Goal: Obtain resource: Download file/media

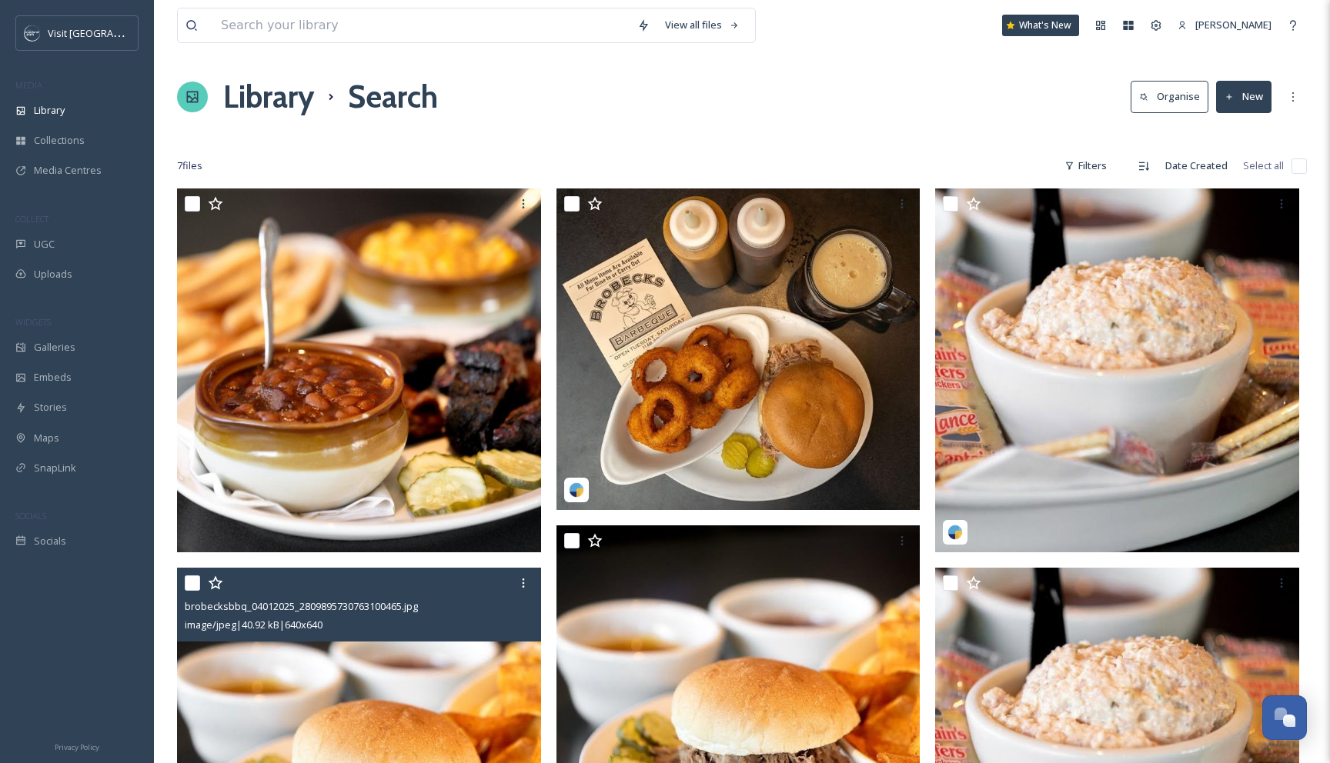
scroll to position [532, 0]
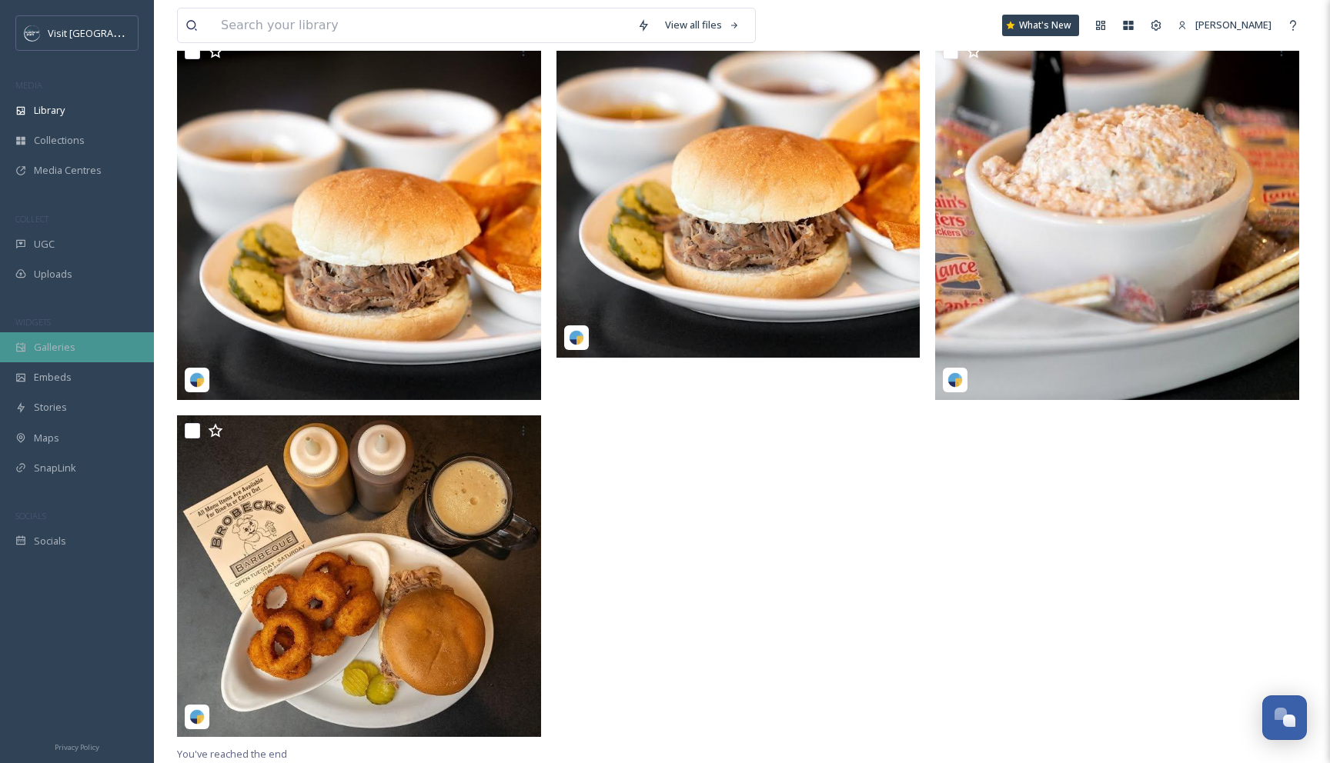
click at [62, 353] on span "Galleries" at bounding box center [55, 347] width 42 height 15
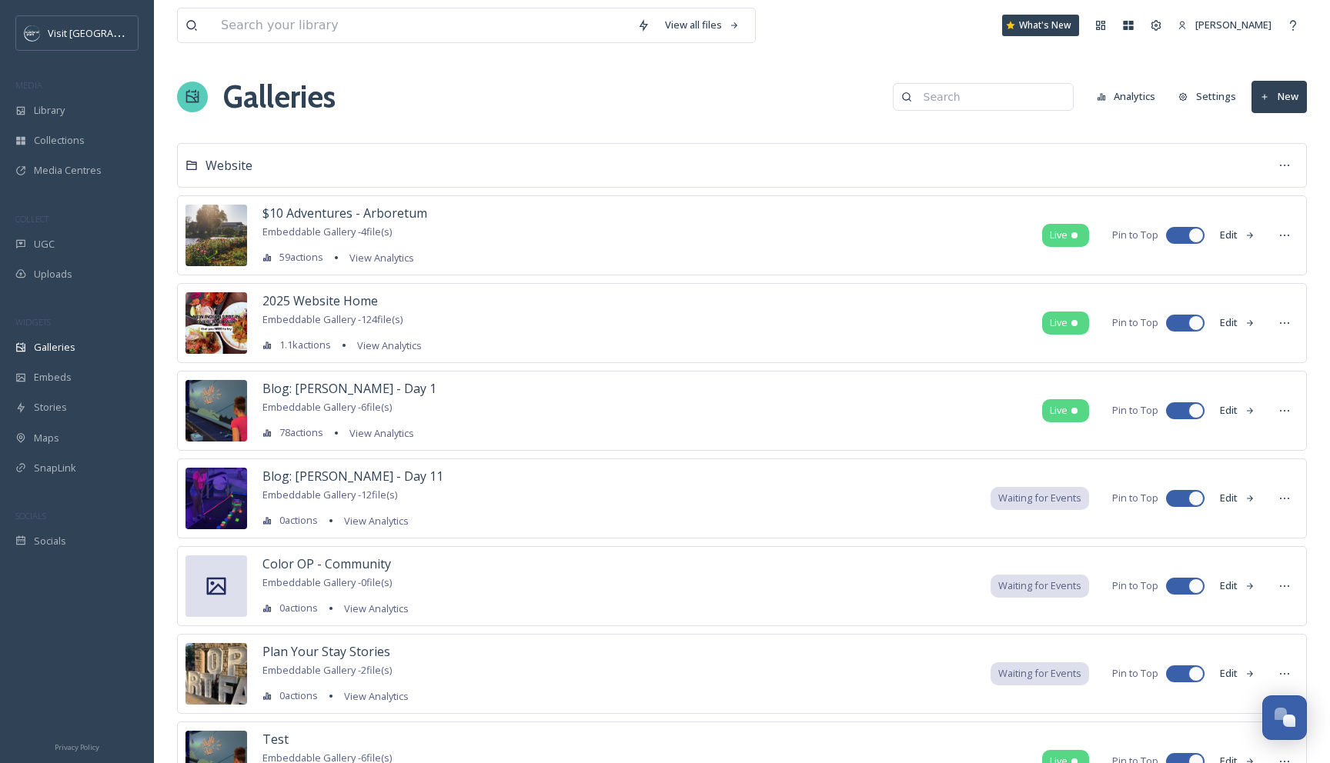
click at [947, 104] on input at bounding box center [990, 97] width 149 height 31
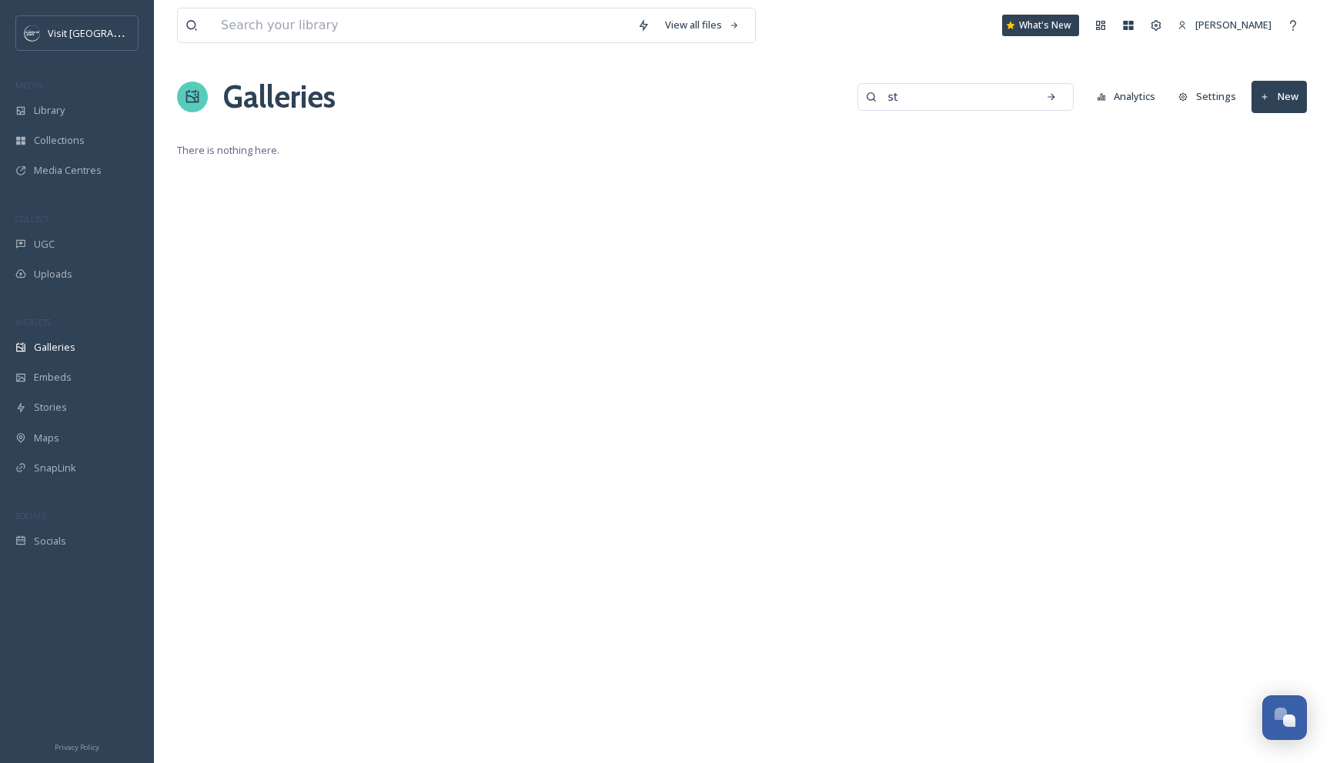
type input "s"
type input "signature"
click at [62, 344] on span "Galleries" at bounding box center [55, 347] width 42 height 15
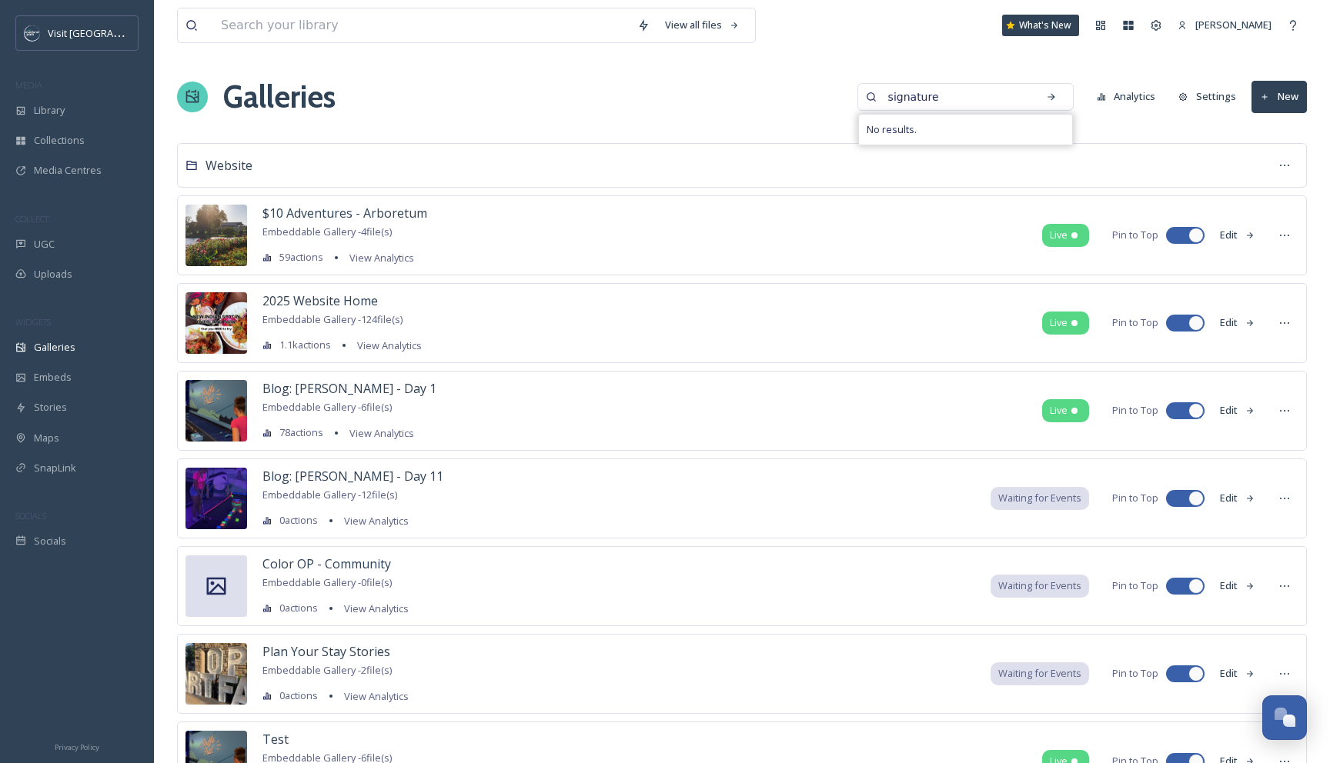
drag, startPoint x: 973, startPoint y: 100, endPoint x: 819, endPoint y: 96, distance: 153.9
click at [819, 96] on div "Galleries signature No results. Analytics Settings New" at bounding box center [742, 97] width 1130 height 46
click at [422, 26] on input at bounding box center [421, 25] width 416 height 34
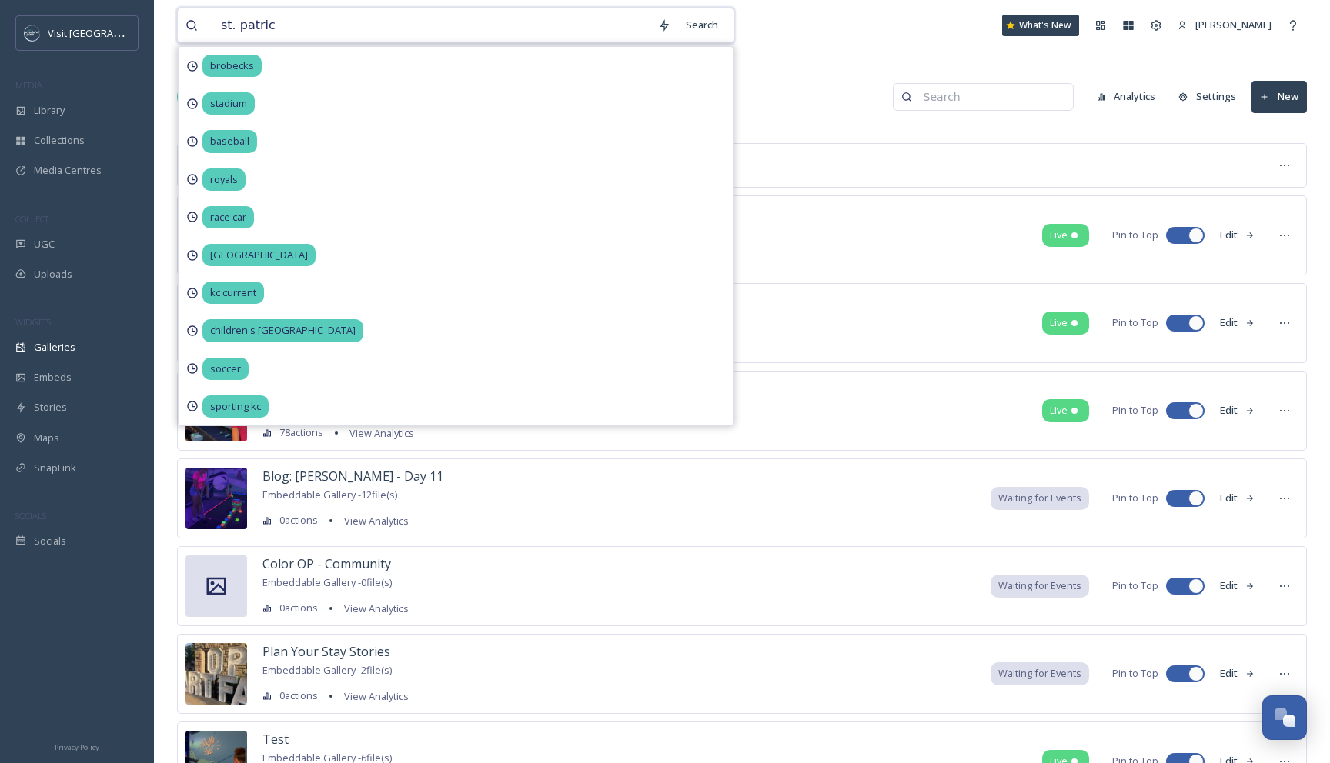
type input "st. [PERSON_NAME]"
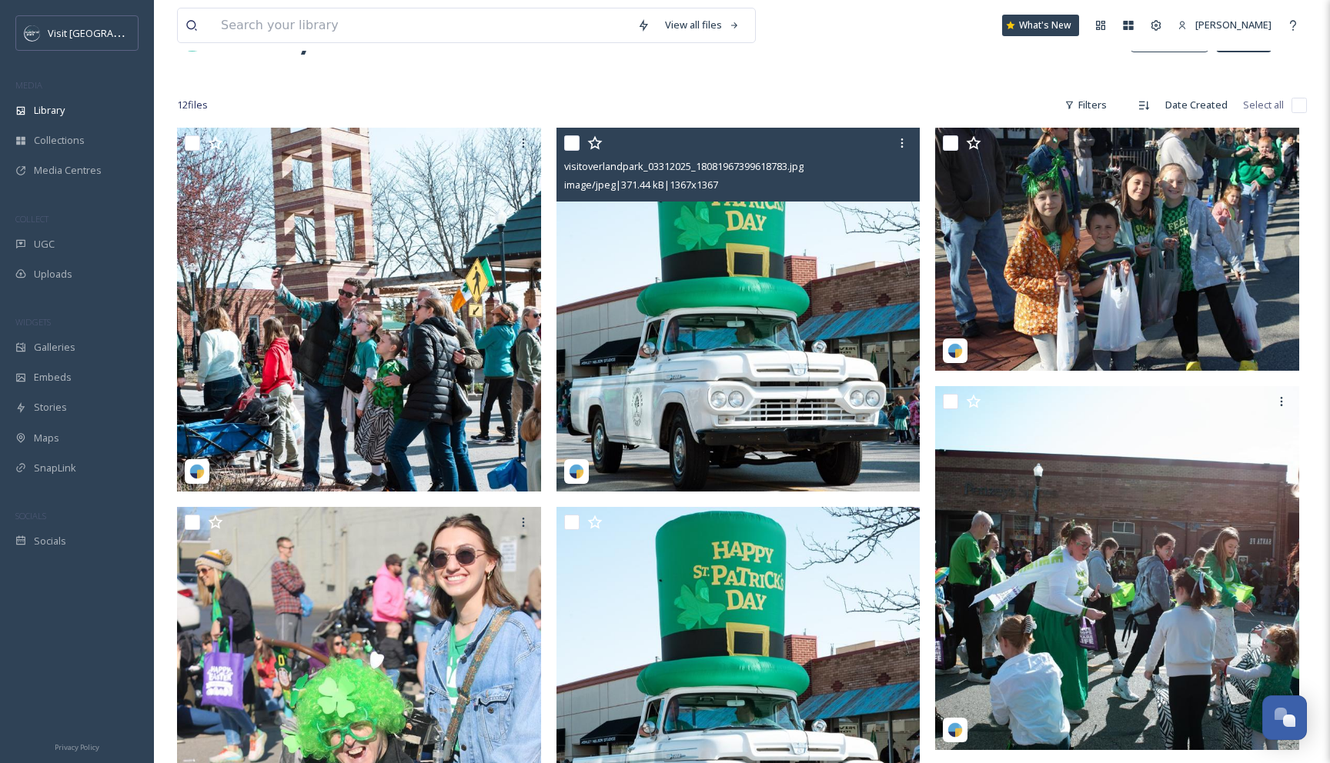
scroll to position [48, 0]
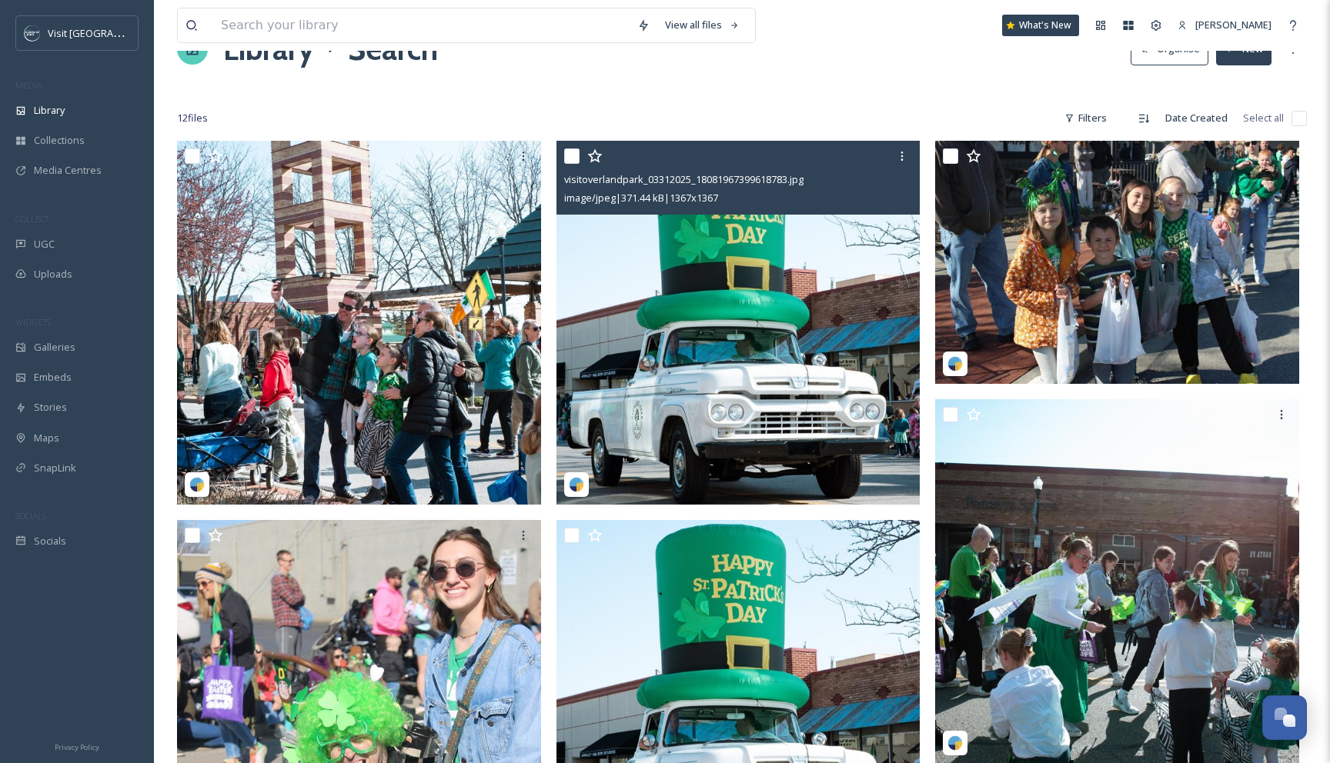
click at [575, 155] on input "checkbox" at bounding box center [571, 156] width 15 height 15
checkbox input "true"
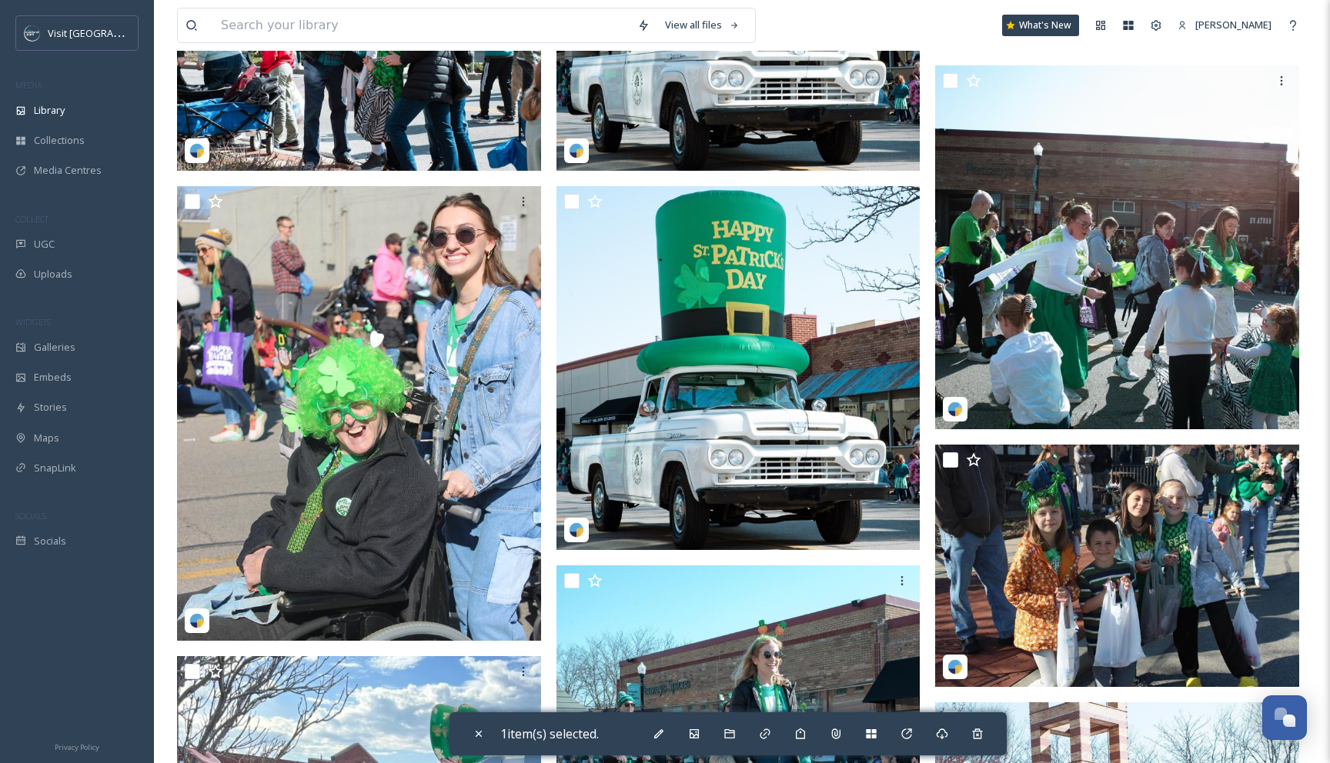
scroll to position [382, 0]
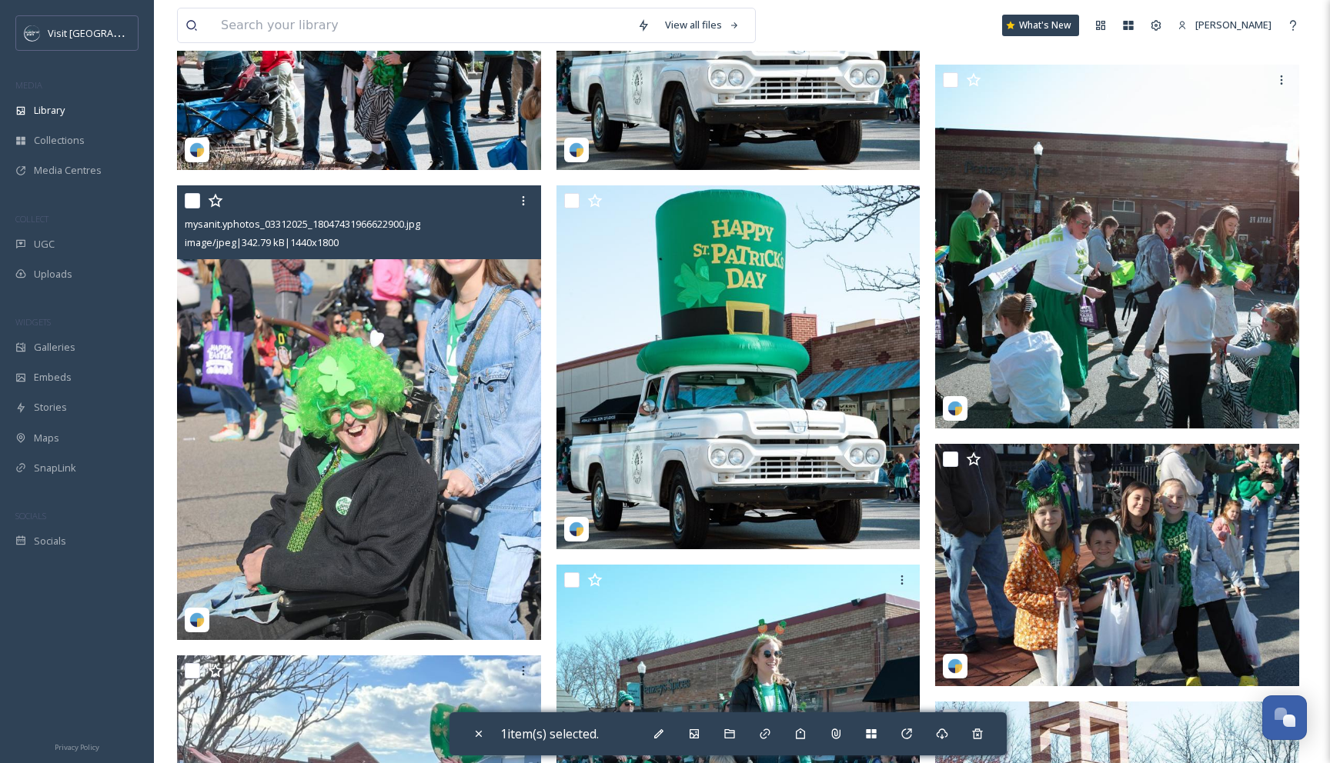
click at [192, 205] on input "checkbox" at bounding box center [192, 200] width 15 height 15
checkbox input "true"
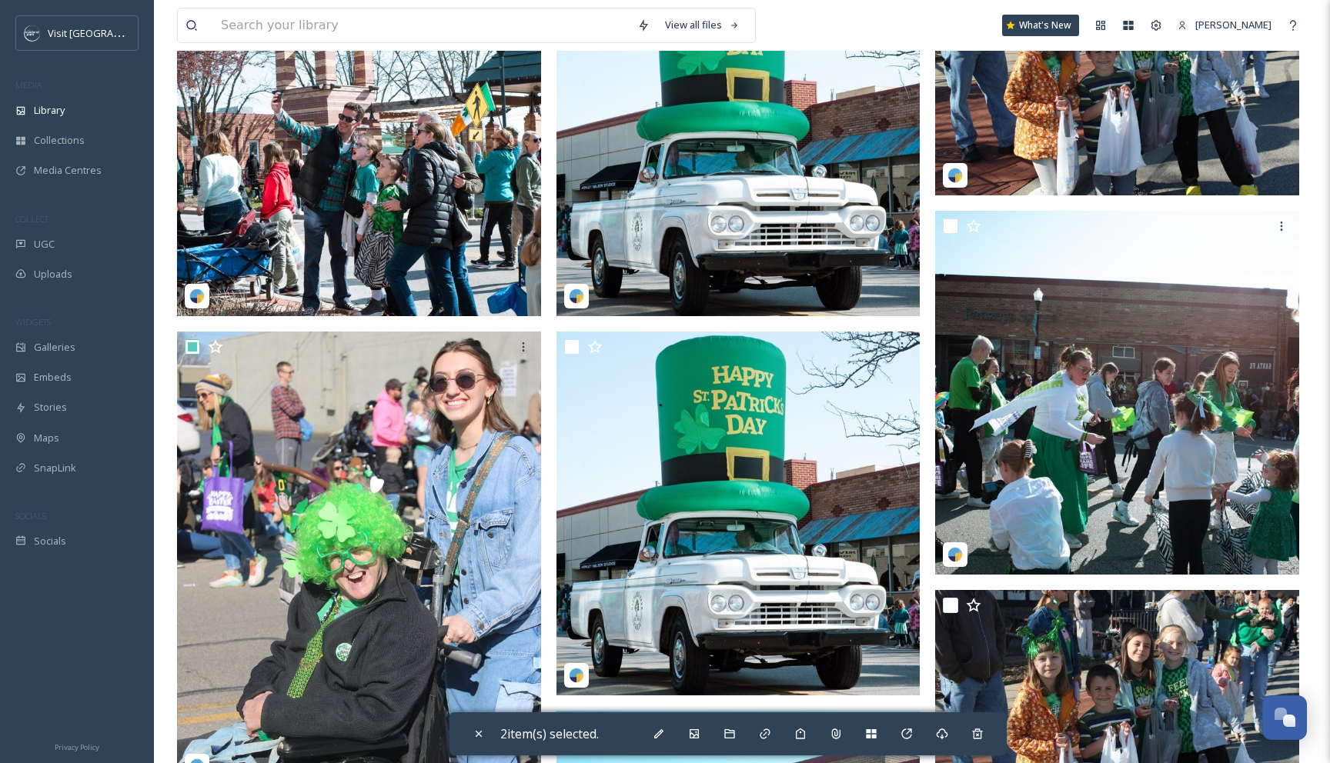
scroll to position [133, 0]
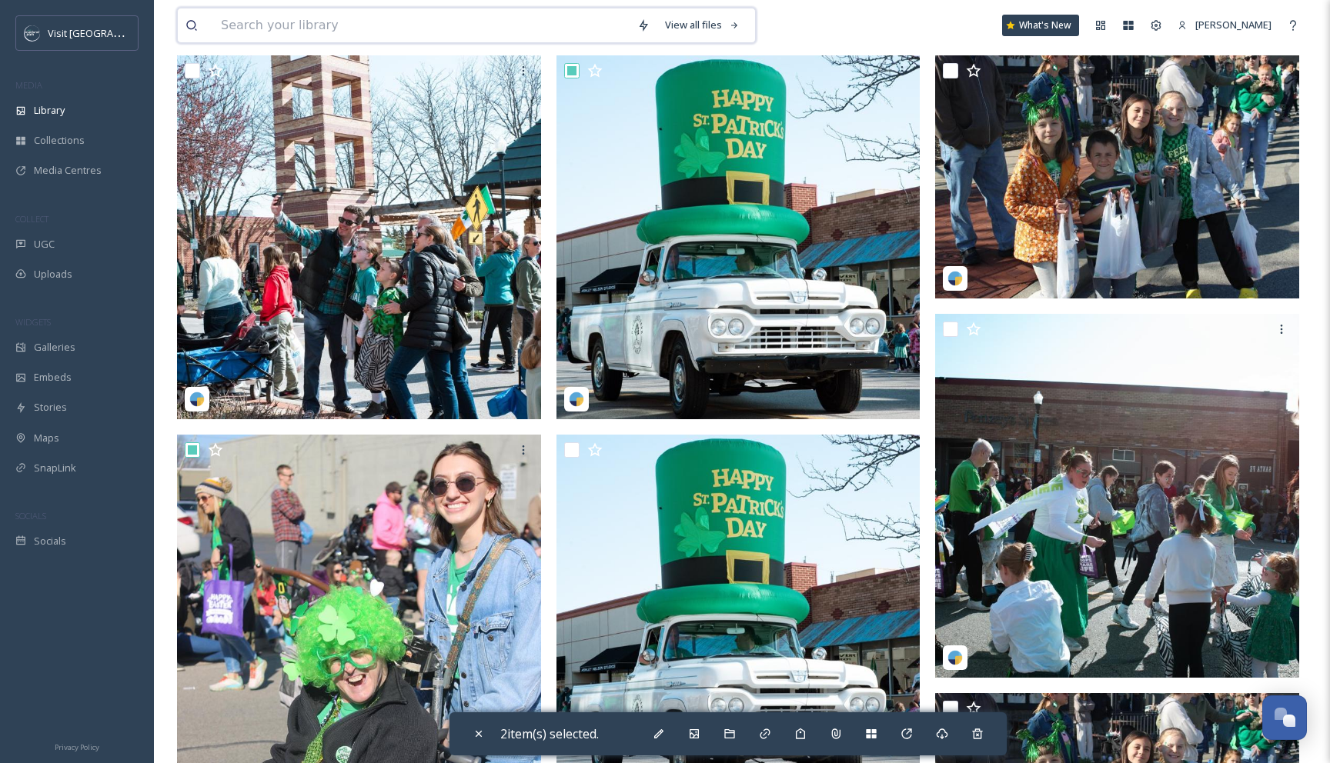
click at [316, 33] on input at bounding box center [421, 25] width 416 height 34
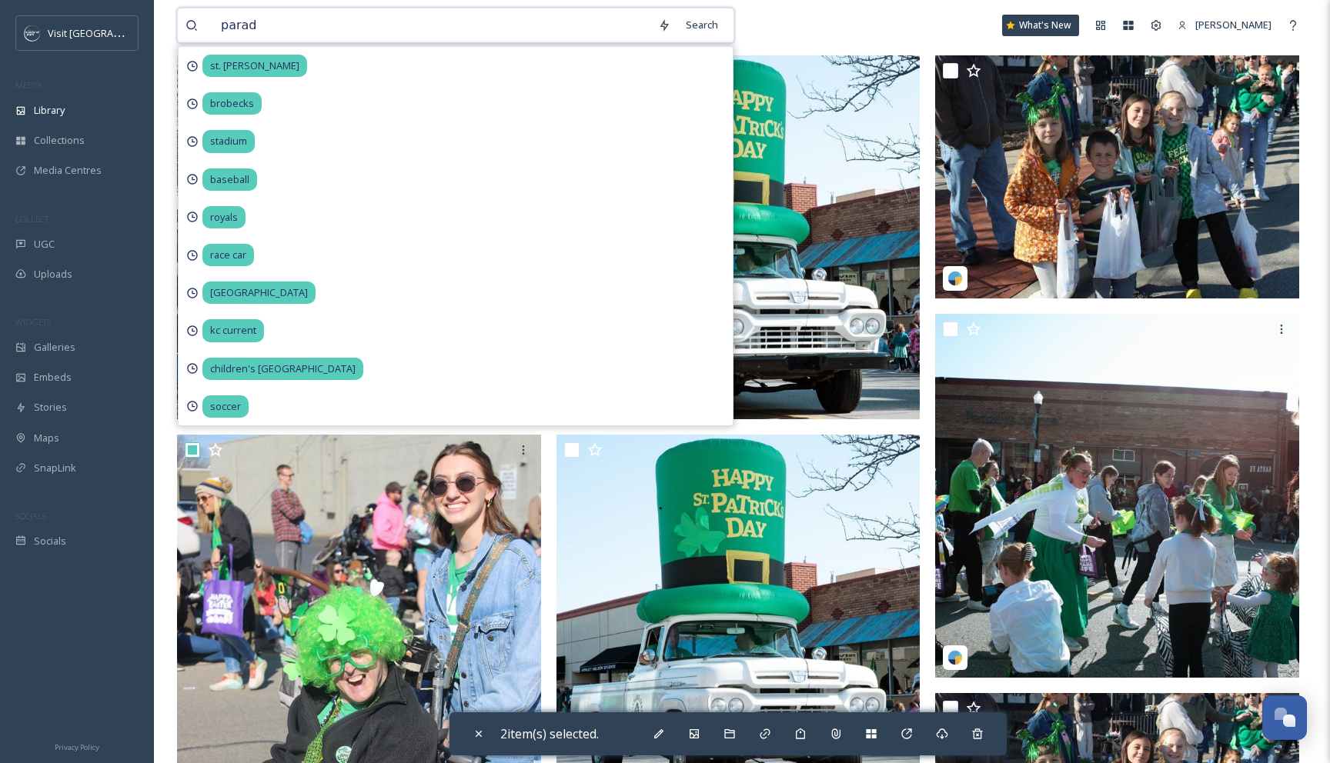
type input "parade"
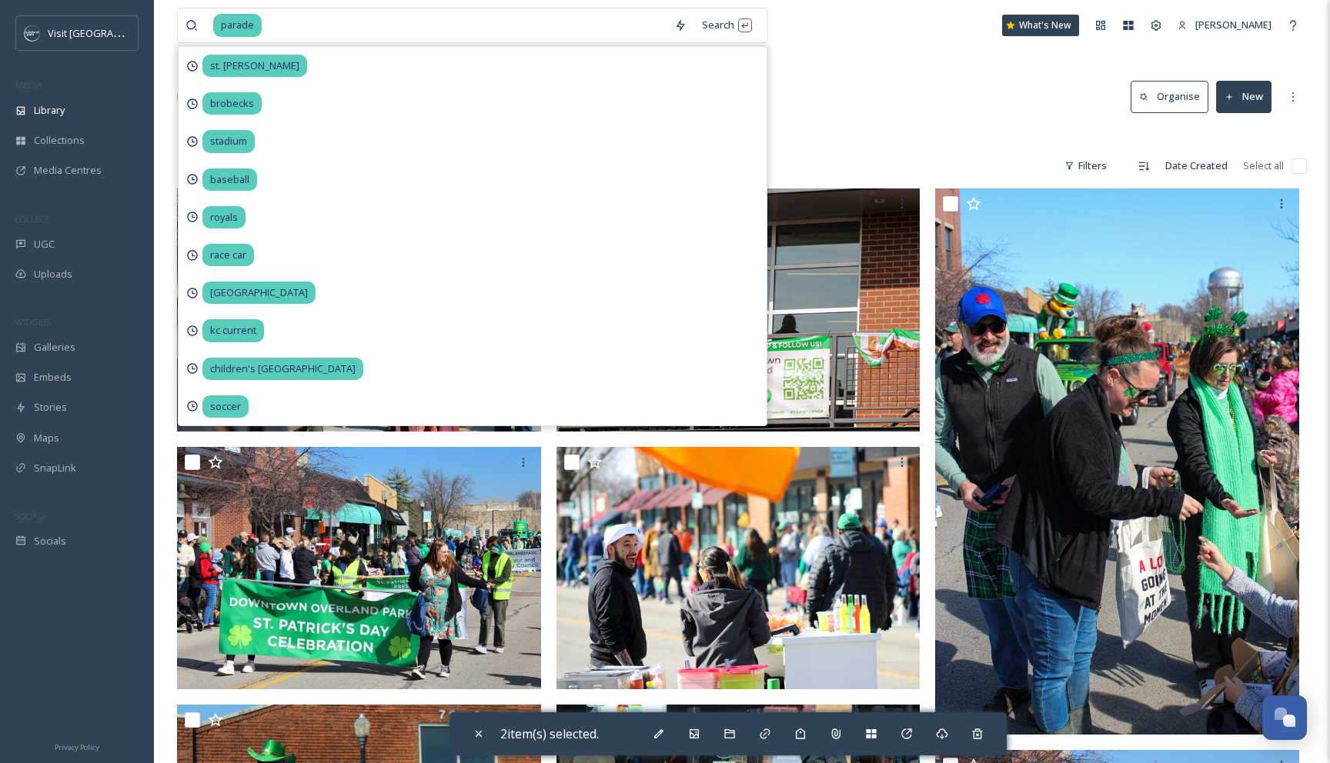
click at [872, 114] on div "Library Search Organise New" at bounding box center [742, 97] width 1130 height 46
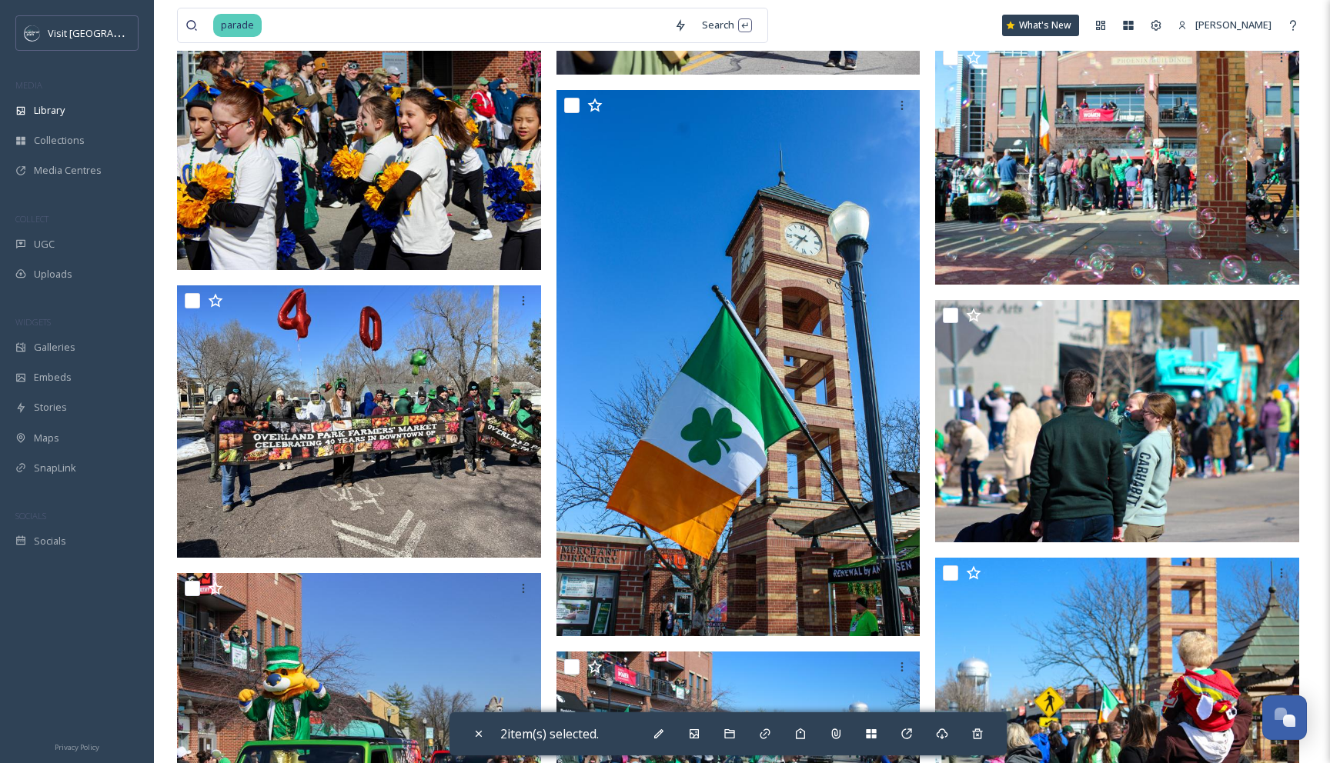
scroll to position [2255, 0]
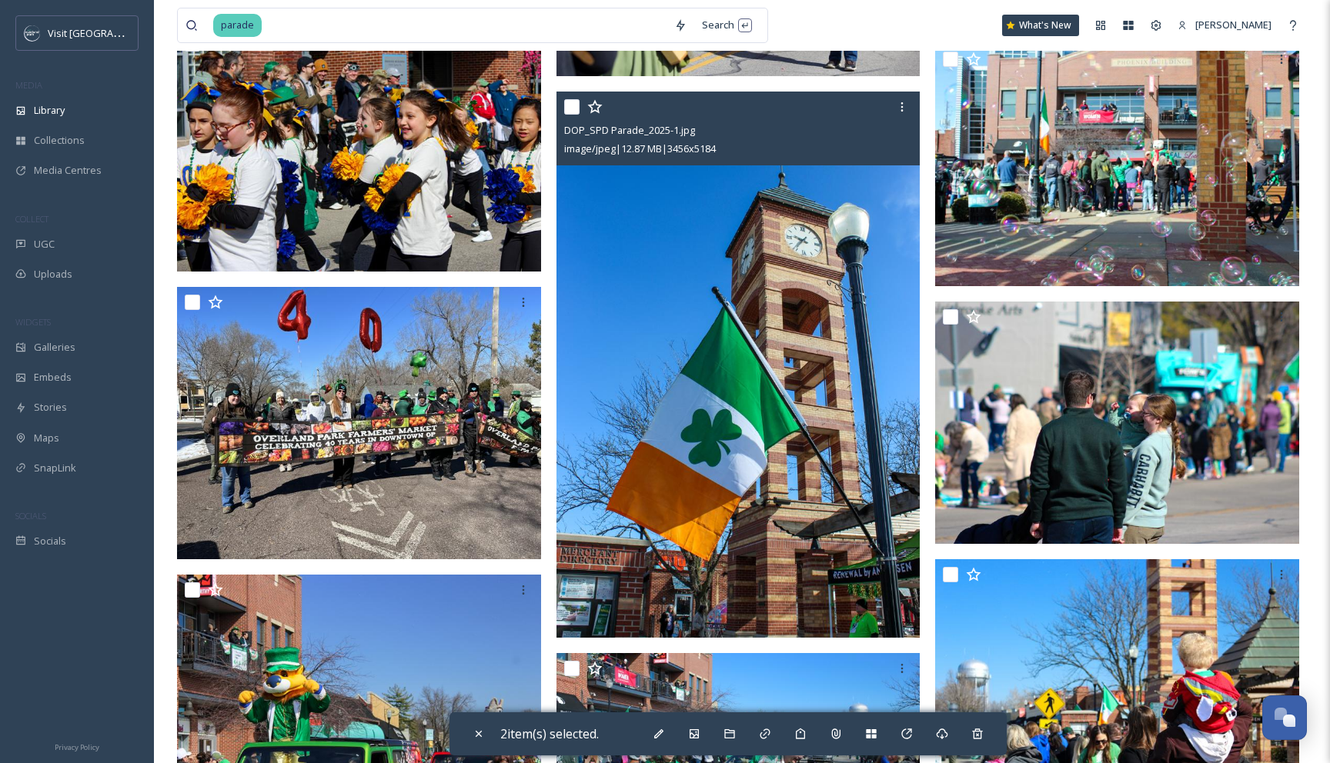
click at [577, 102] on input "checkbox" at bounding box center [571, 106] width 15 height 15
checkbox input "true"
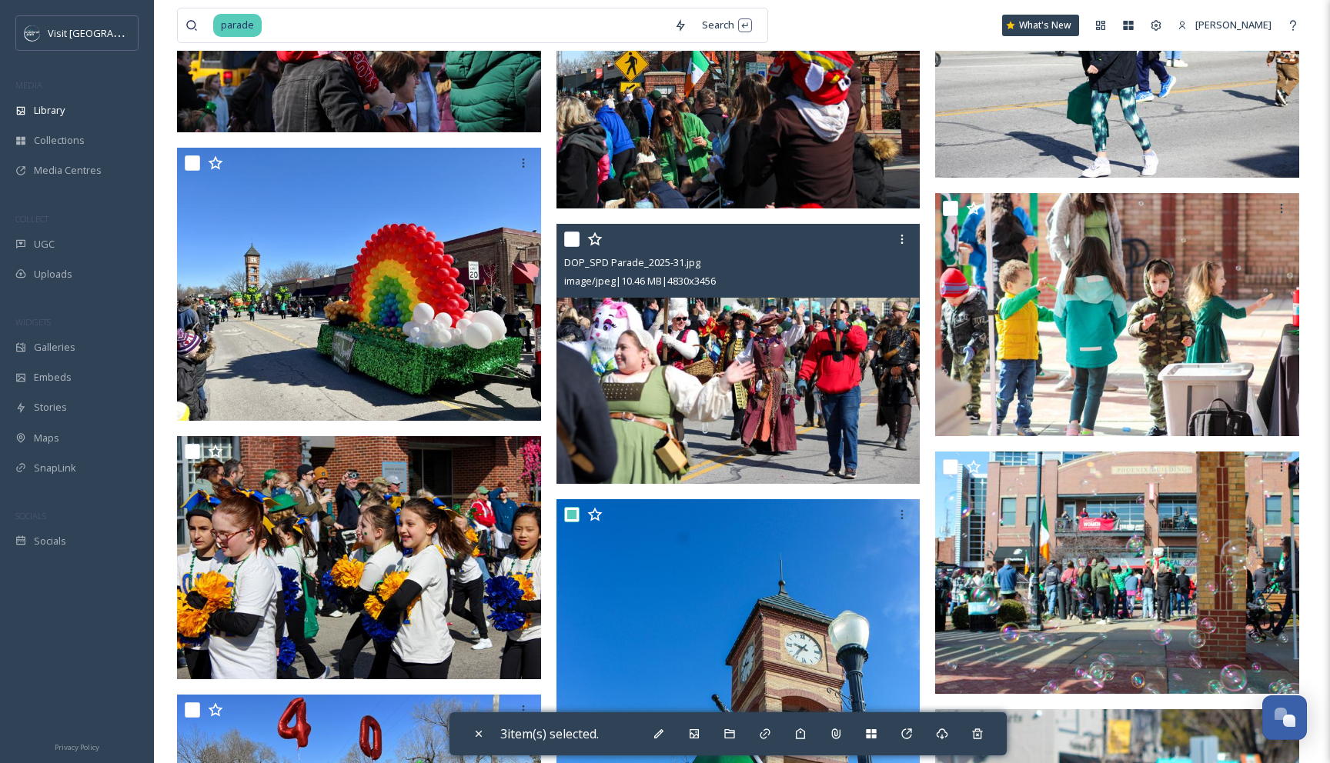
scroll to position [1837, 0]
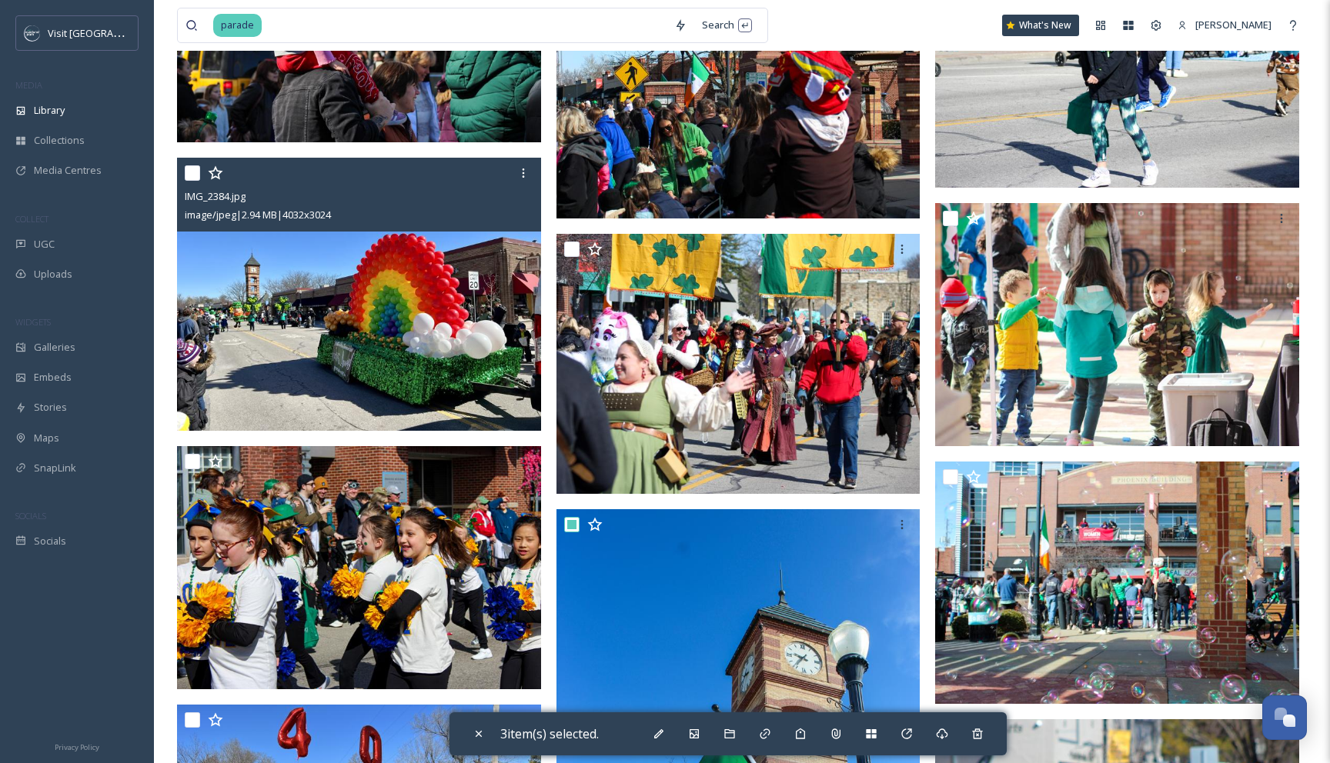
click at [195, 173] on input "checkbox" at bounding box center [192, 172] width 15 height 15
checkbox input "true"
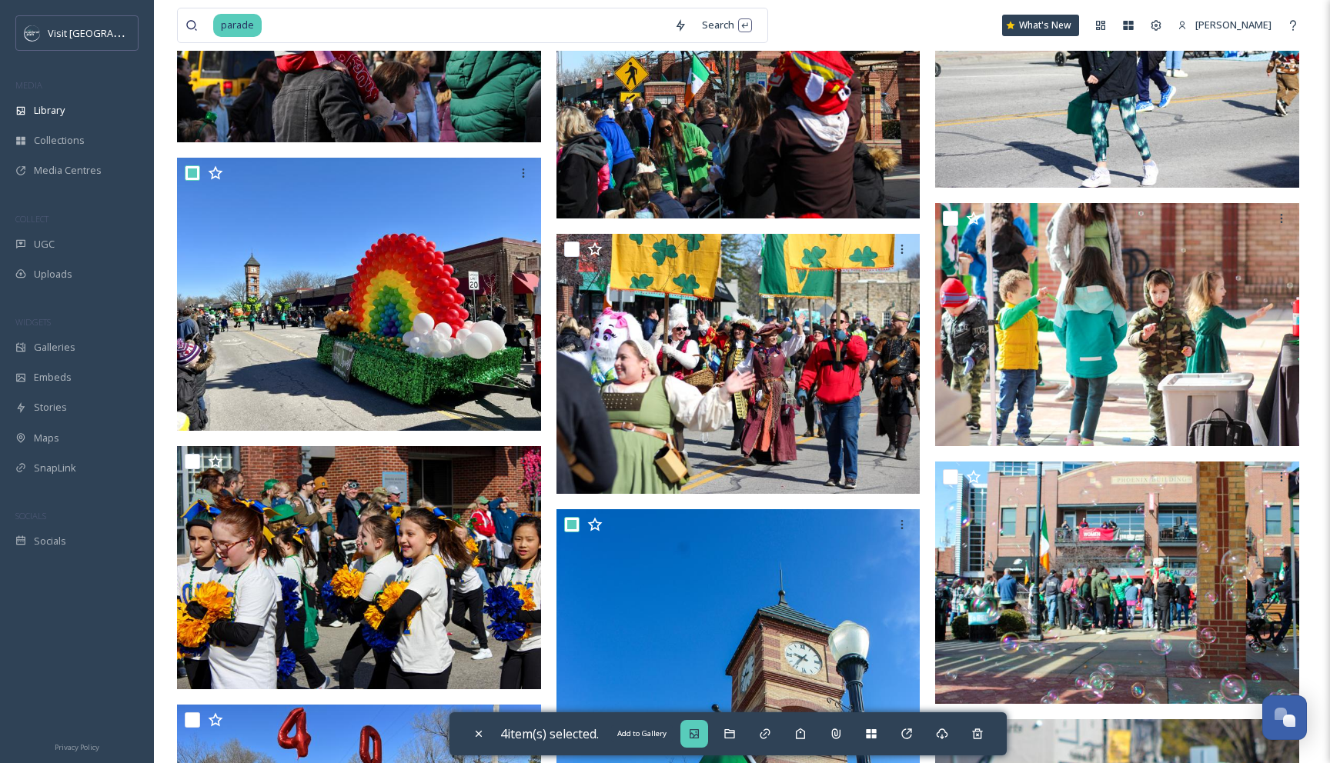
click at [702, 723] on div "Add to Gallery" at bounding box center [694, 734] width 28 height 28
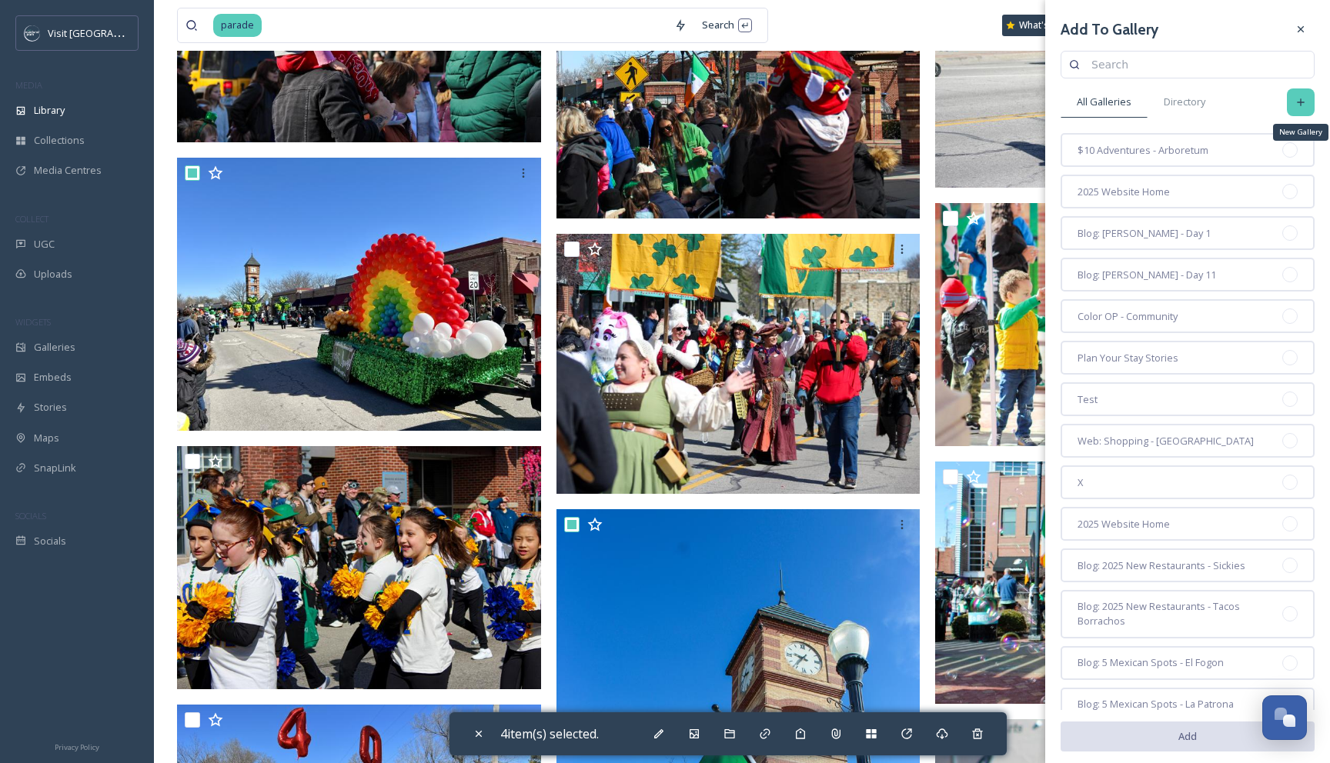
click at [1304, 98] on icon at bounding box center [1300, 102] width 12 height 12
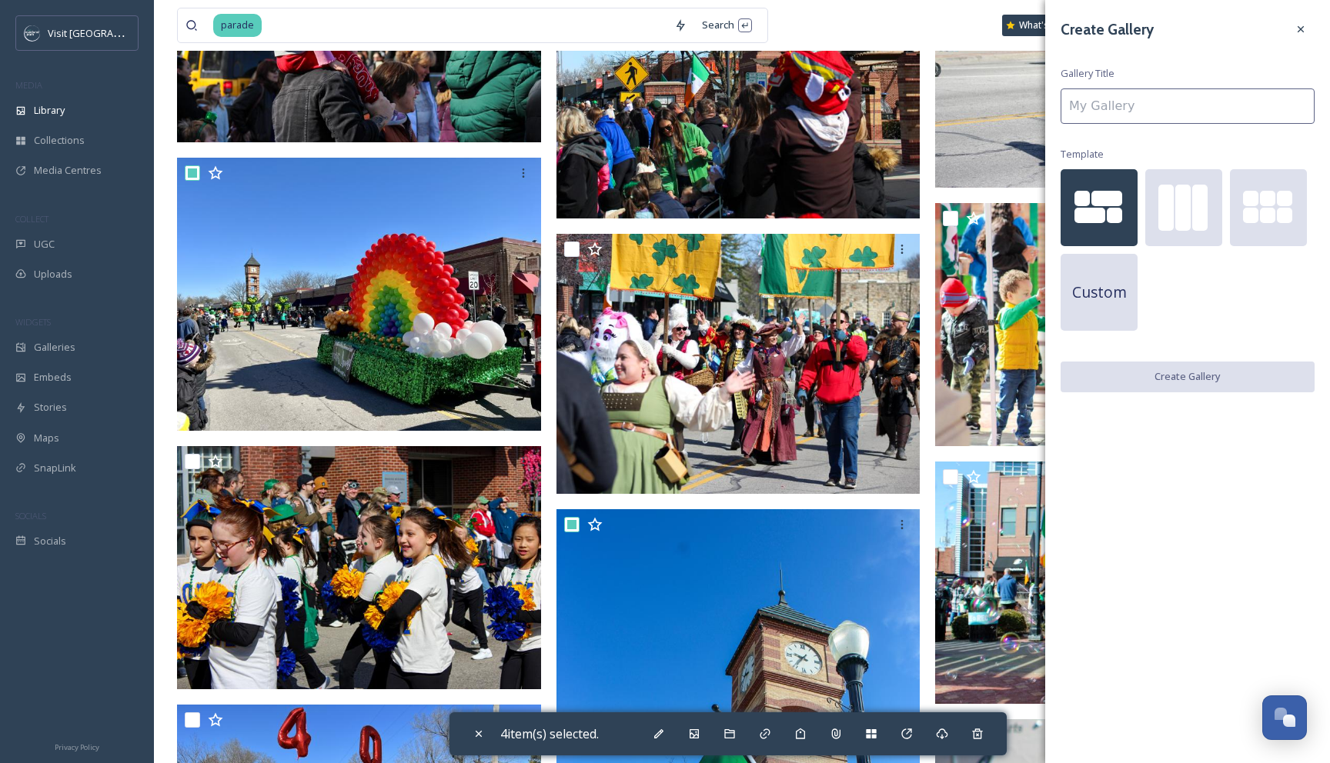
click at [1171, 108] on input at bounding box center [1187, 105] width 254 height 35
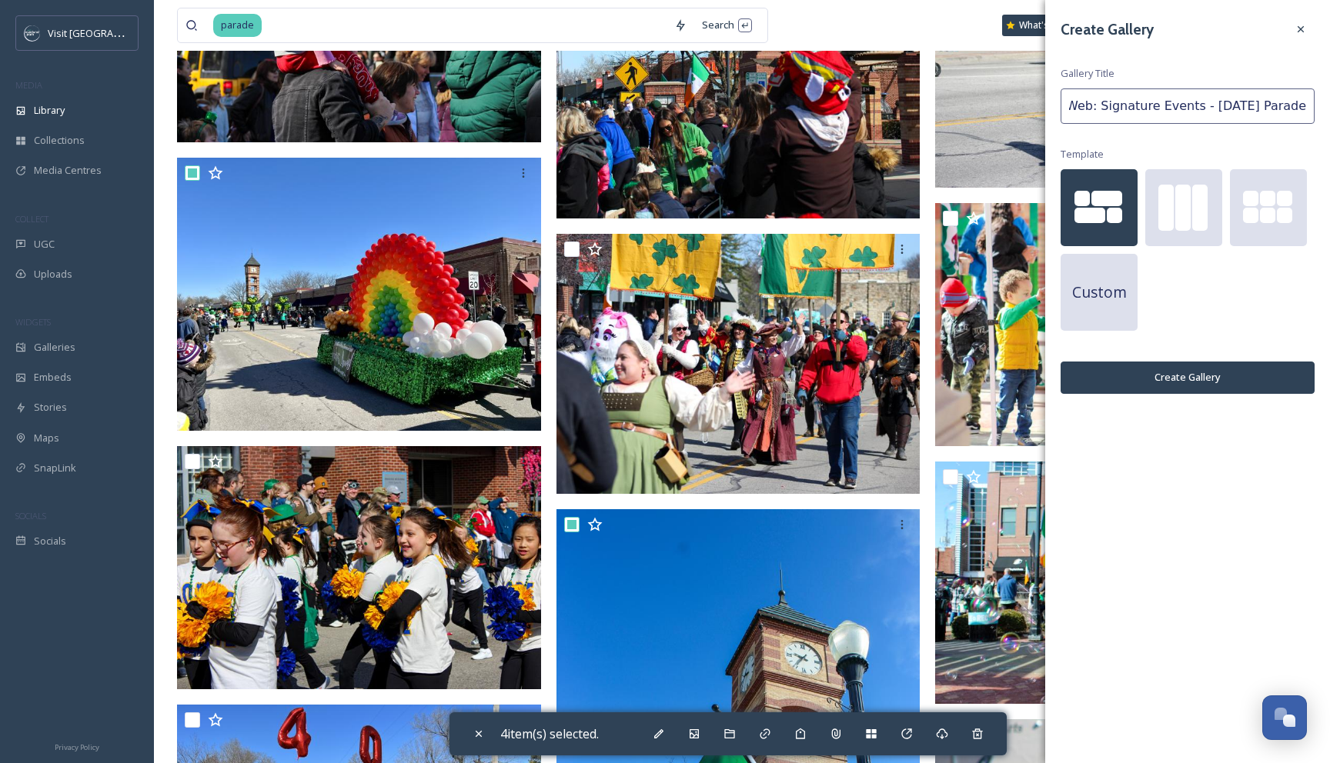
scroll to position [0, 33]
type input "Web: Signature Events - [DATE] Parade"
click at [1195, 372] on button "Create Gallery" at bounding box center [1187, 378] width 254 height 32
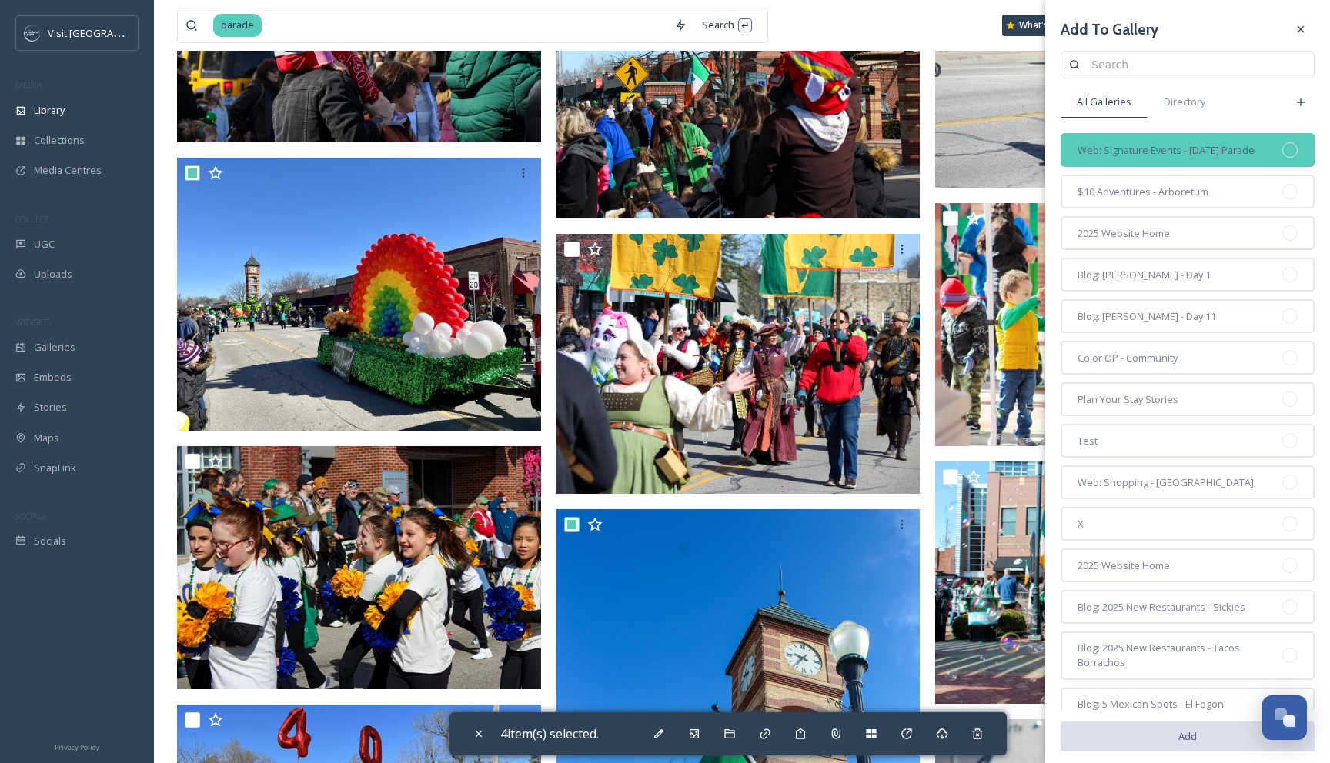
click at [1193, 149] on span "Web: Signature Events - [DATE] Parade" at bounding box center [1165, 150] width 177 height 15
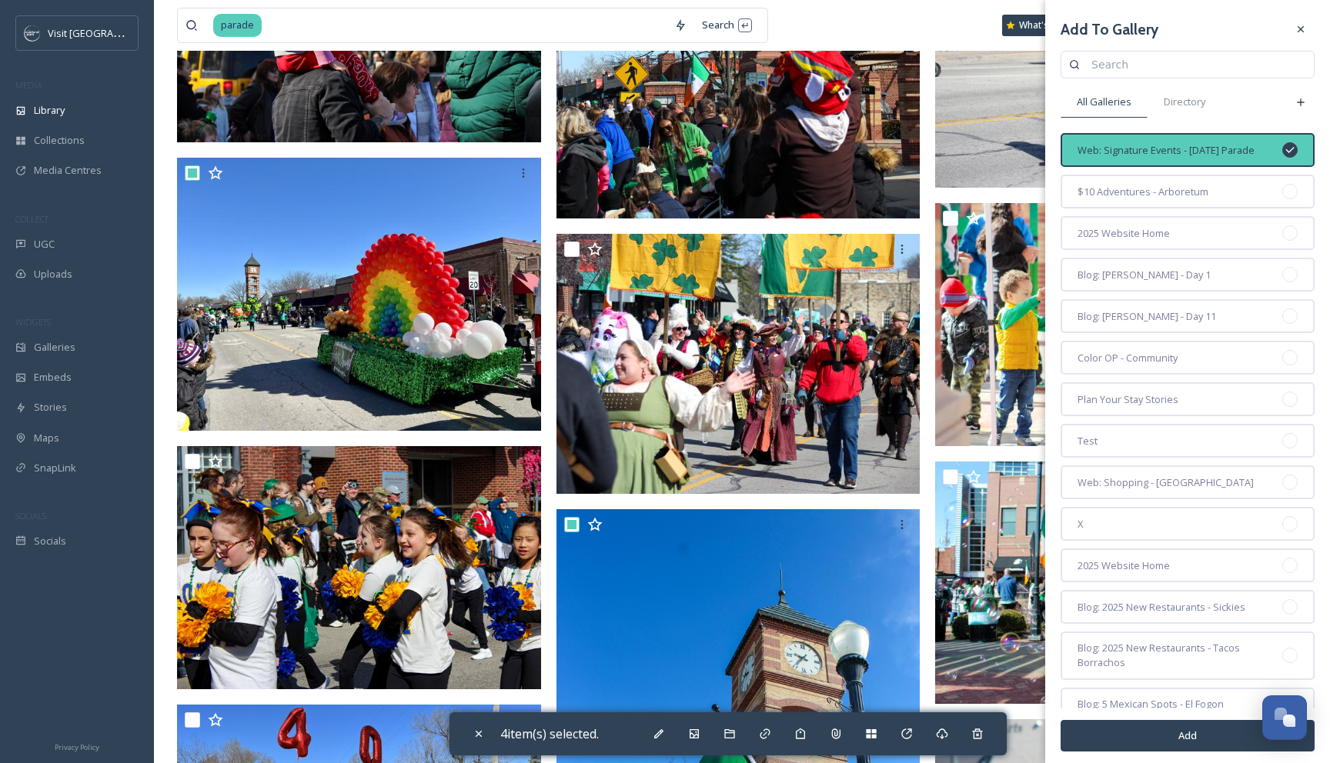
click at [1134, 732] on button "Add" at bounding box center [1187, 736] width 254 height 32
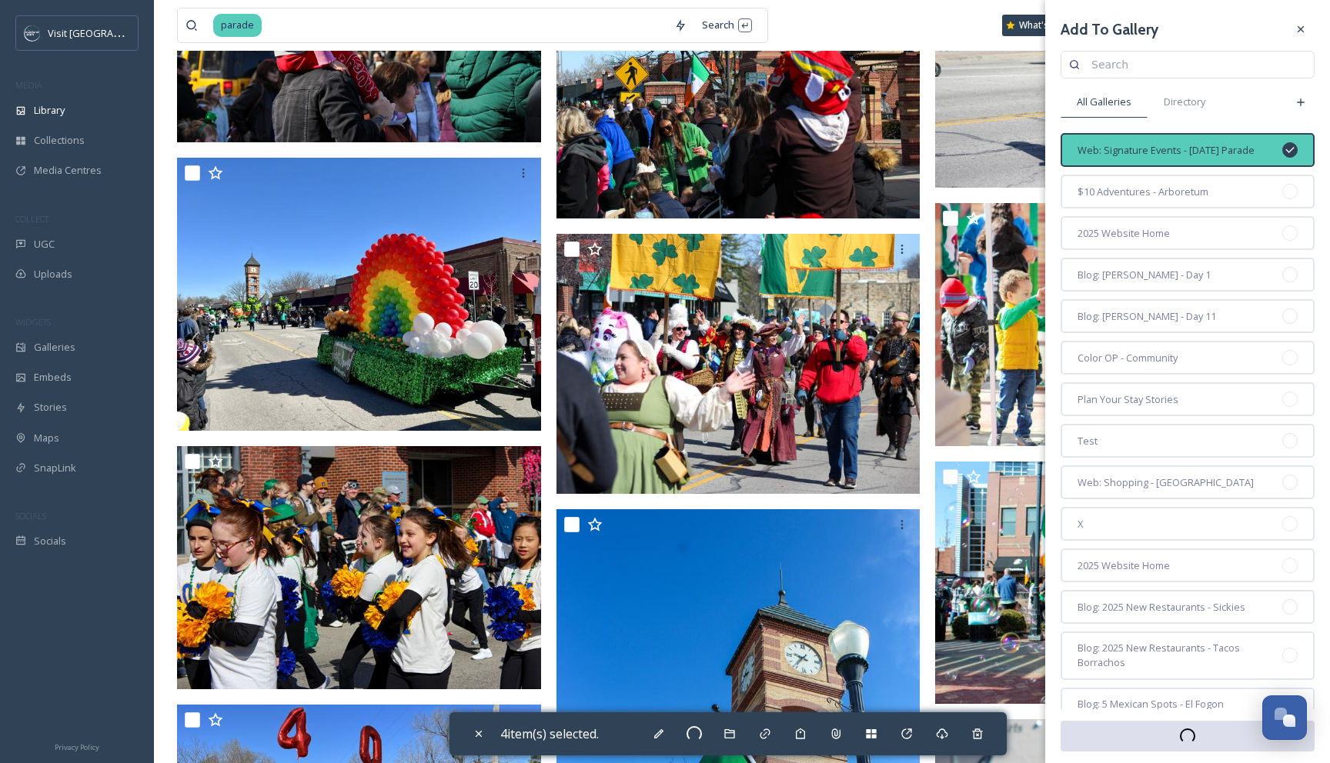
checkbox input "false"
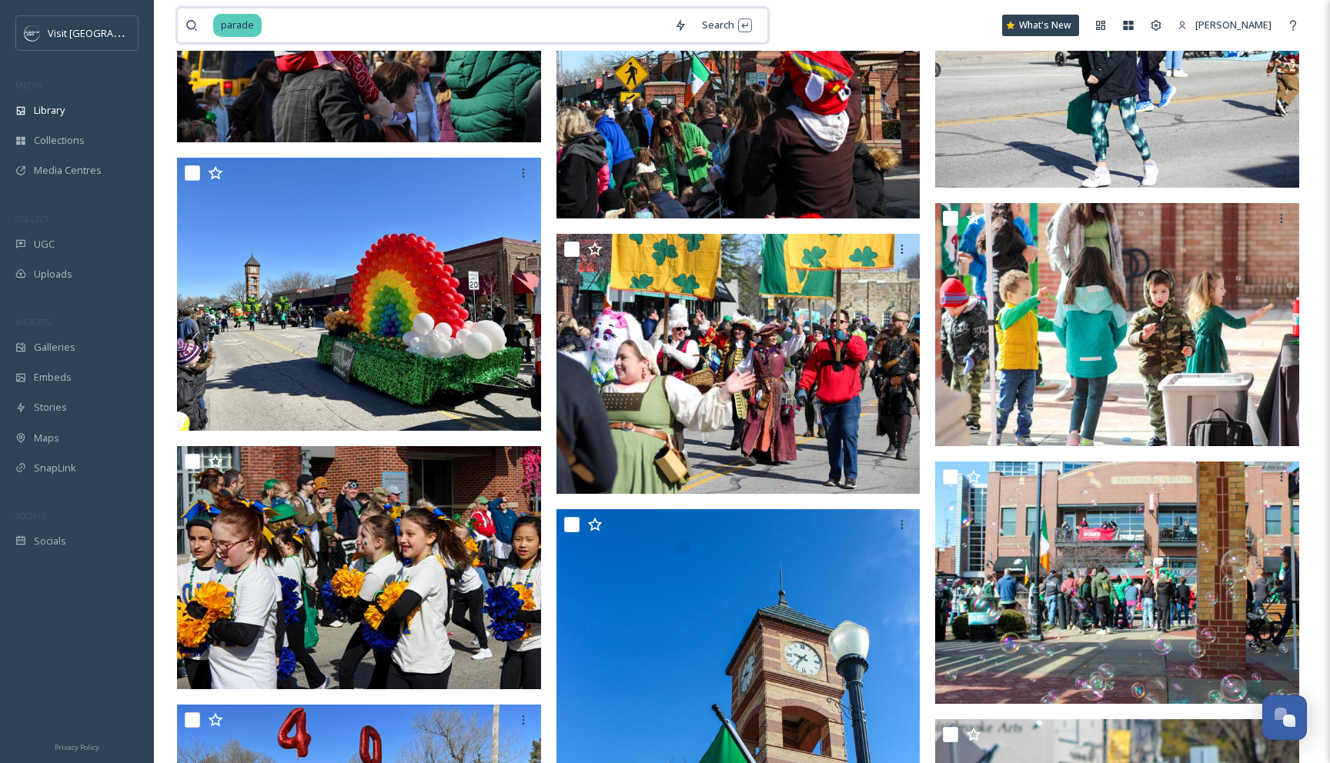
click at [305, 22] on input at bounding box center [464, 25] width 403 height 34
type input "p"
type input "art fair"
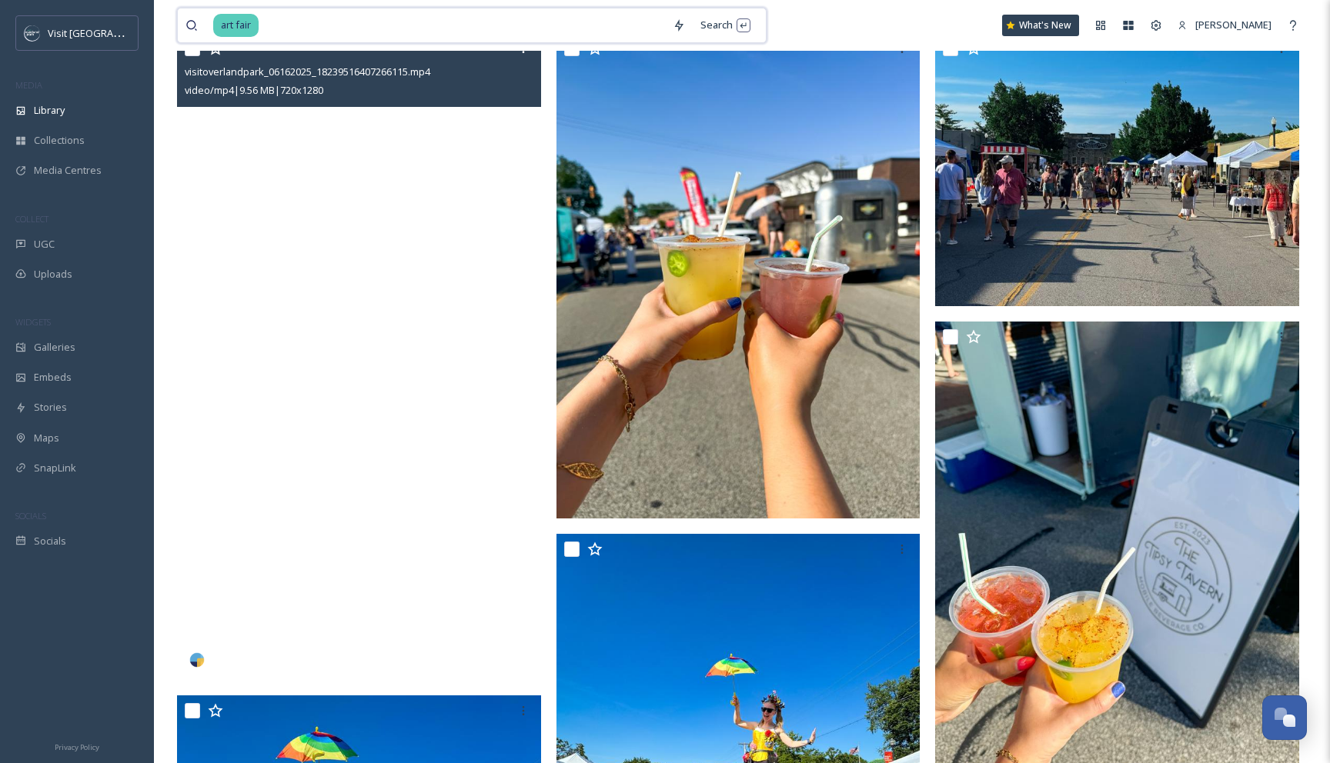
scroll to position [152, 0]
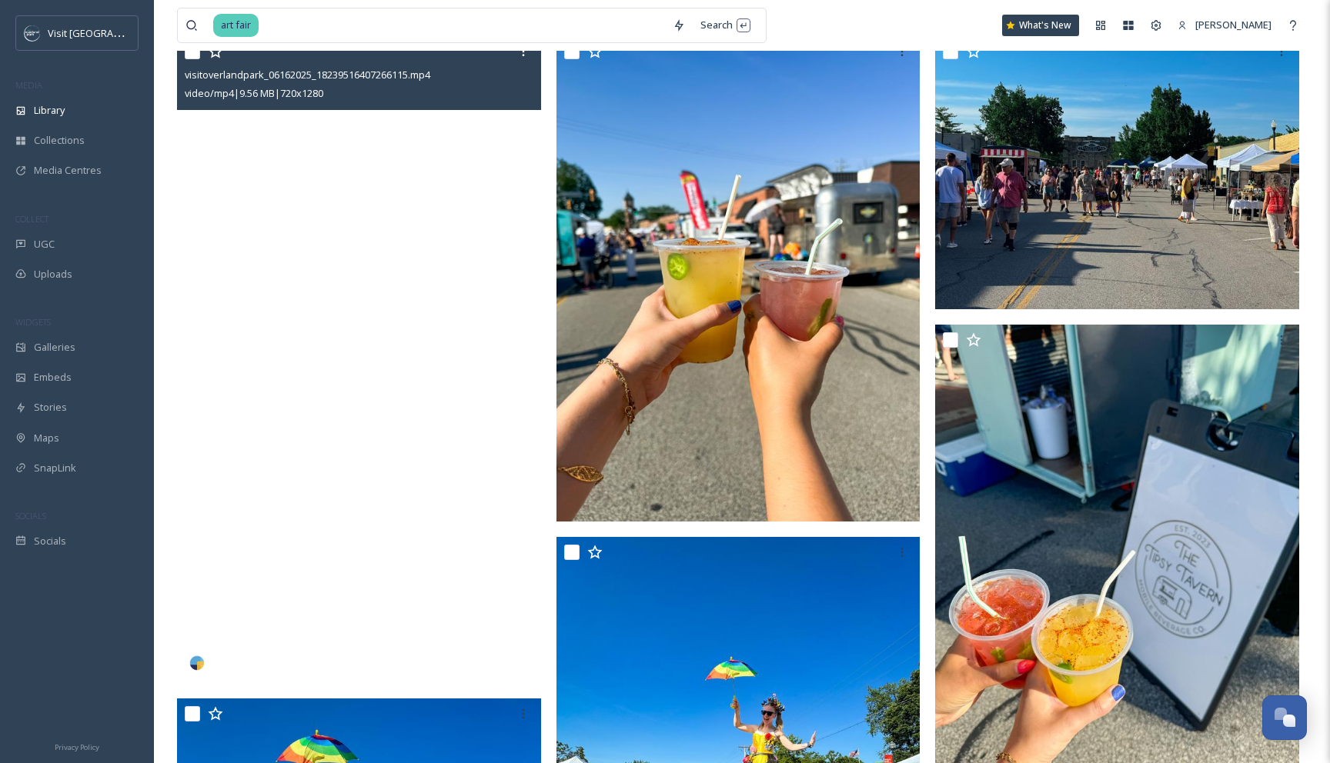
click at [453, 160] on video "visitoverlandpark_06162025_18239516407266115.mp4" at bounding box center [359, 359] width 364 height 647
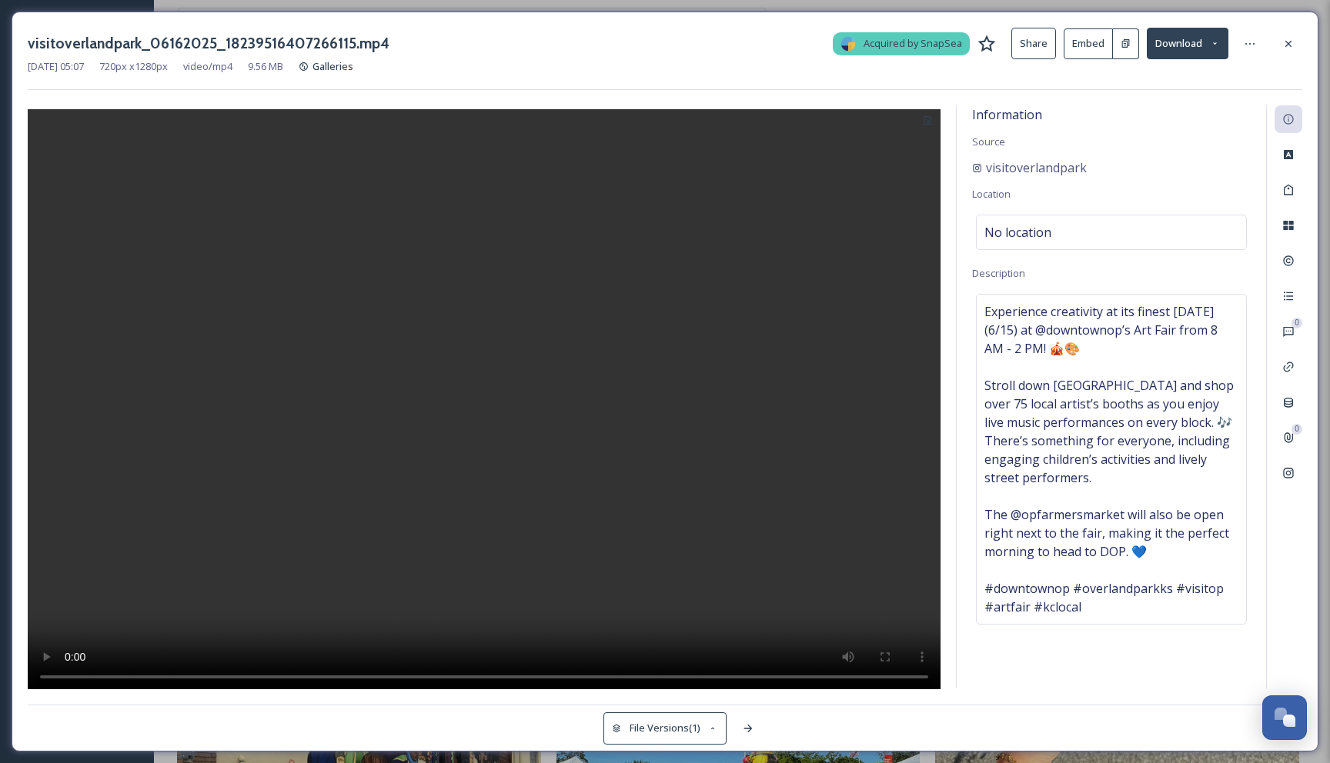
click at [1096, 42] on button "Embed" at bounding box center [1087, 43] width 49 height 31
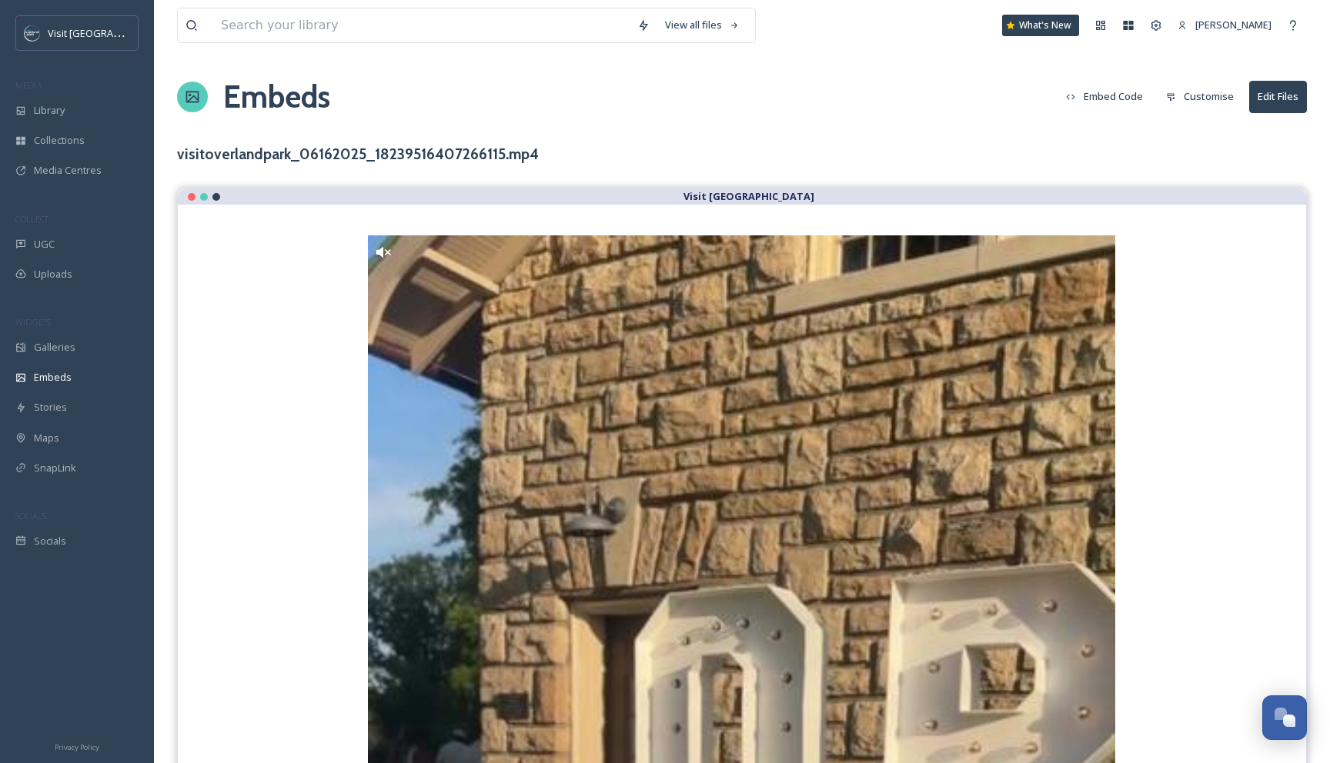
click at [1122, 97] on button "Embed Code" at bounding box center [1104, 97] width 92 height 30
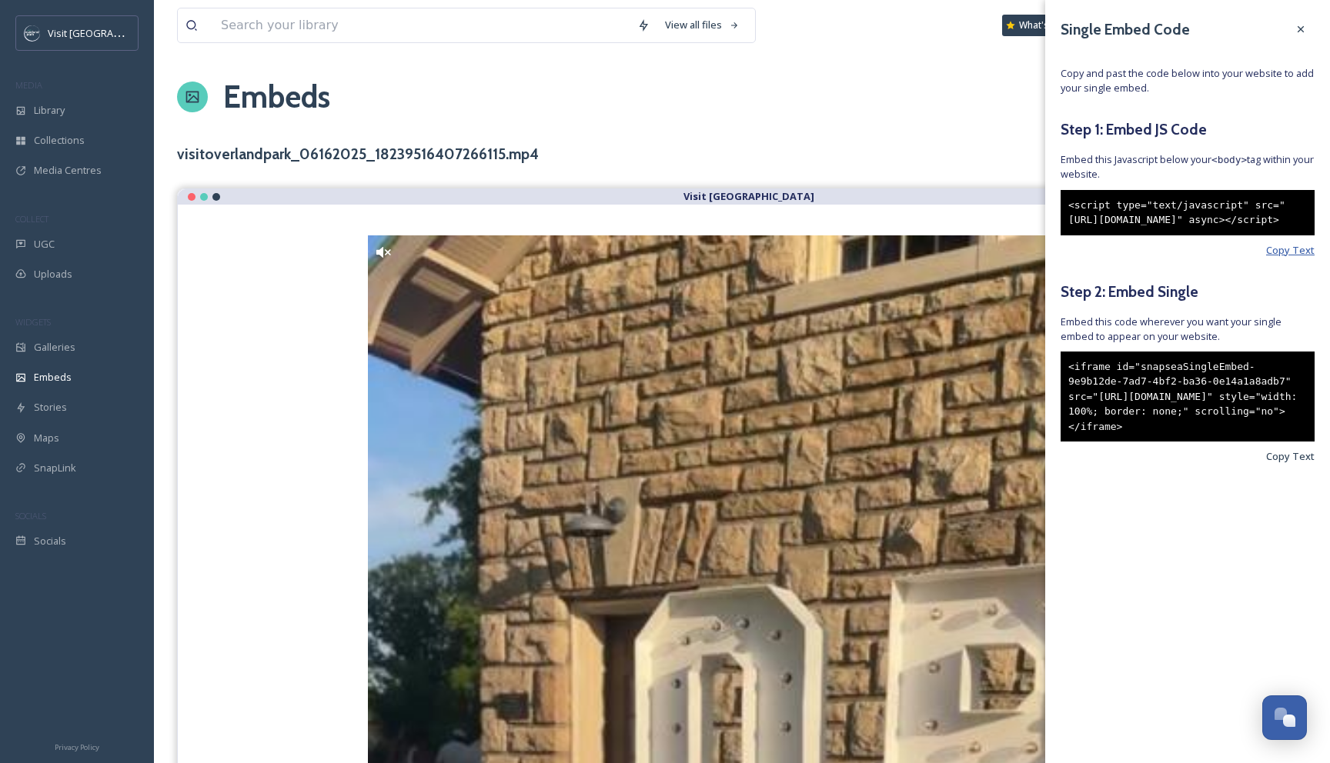
click at [1297, 258] on span "Copy Text" at bounding box center [1290, 250] width 48 height 15
click at [1296, 464] on span "Copy Text" at bounding box center [1290, 456] width 48 height 15
click at [1284, 464] on span "Copy Text" at bounding box center [1290, 456] width 48 height 15
click at [1275, 258] on span "Copy Text" at bounding box center [1290, 250] width 48 height 15
click at [1270, 258] on span "Copy Text" at bounding box center [1290, 250] width 48 height 15
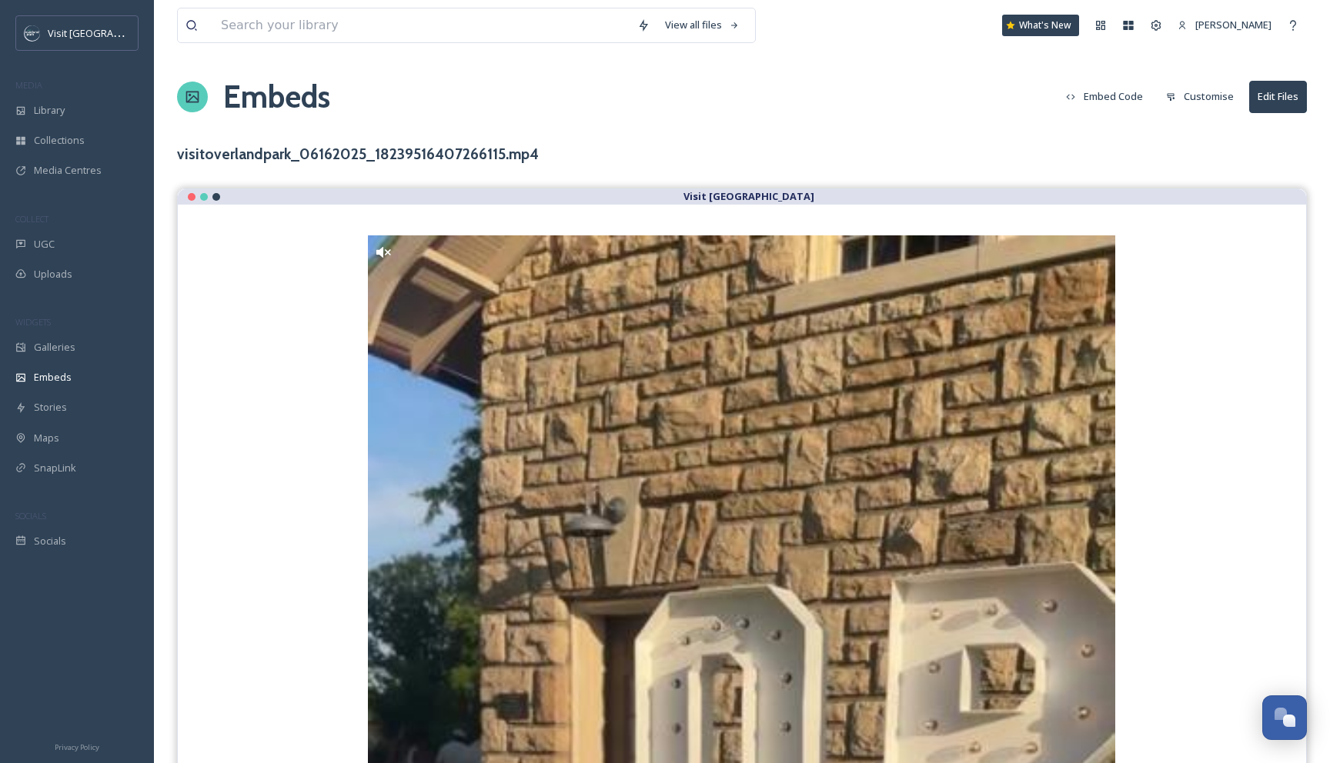
drag, startPoint x: 906, startPoint y: 128, endPoint x: 737, endPoint y: 119, distance: 169.5
click at [29, 101] on div "Library" at bounding box center [77, 110] width 154 height 30
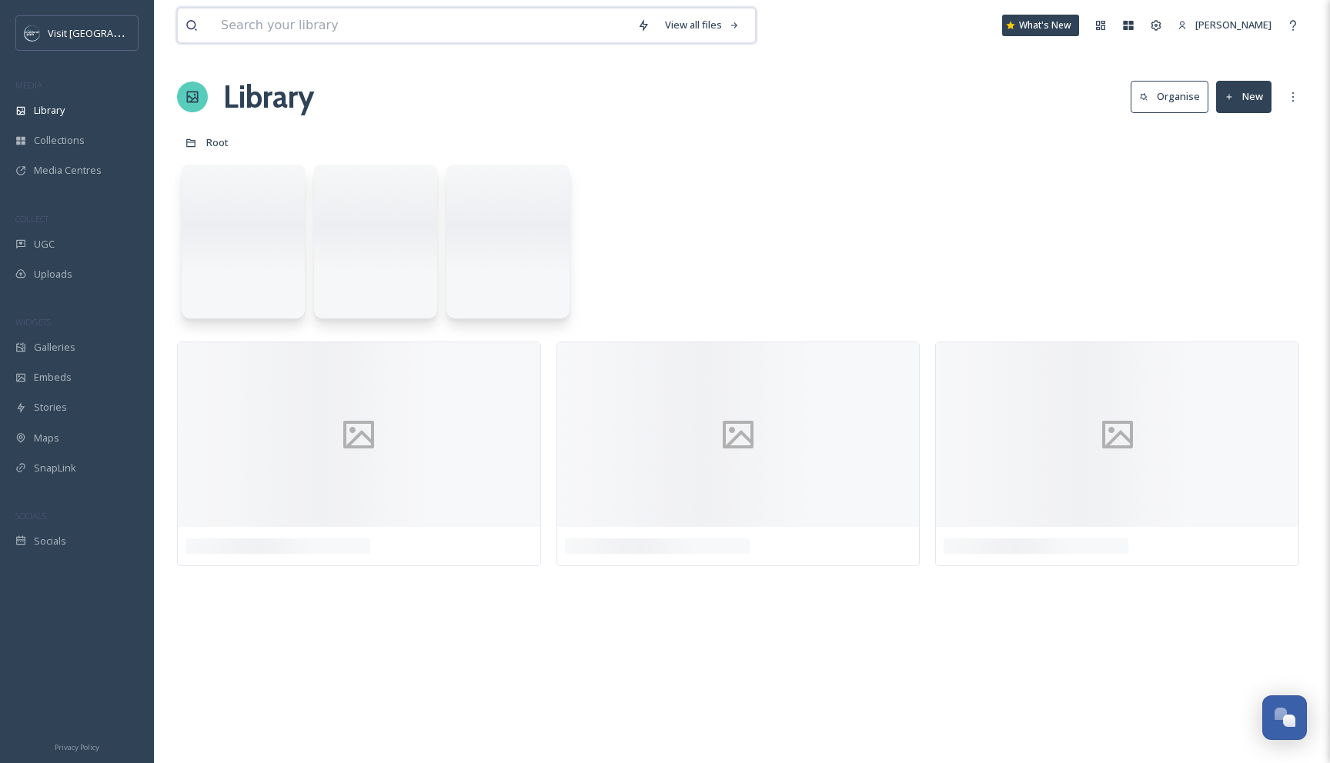
click at [298, 16] on input at bounding box center [421, 25] width 416 height 34
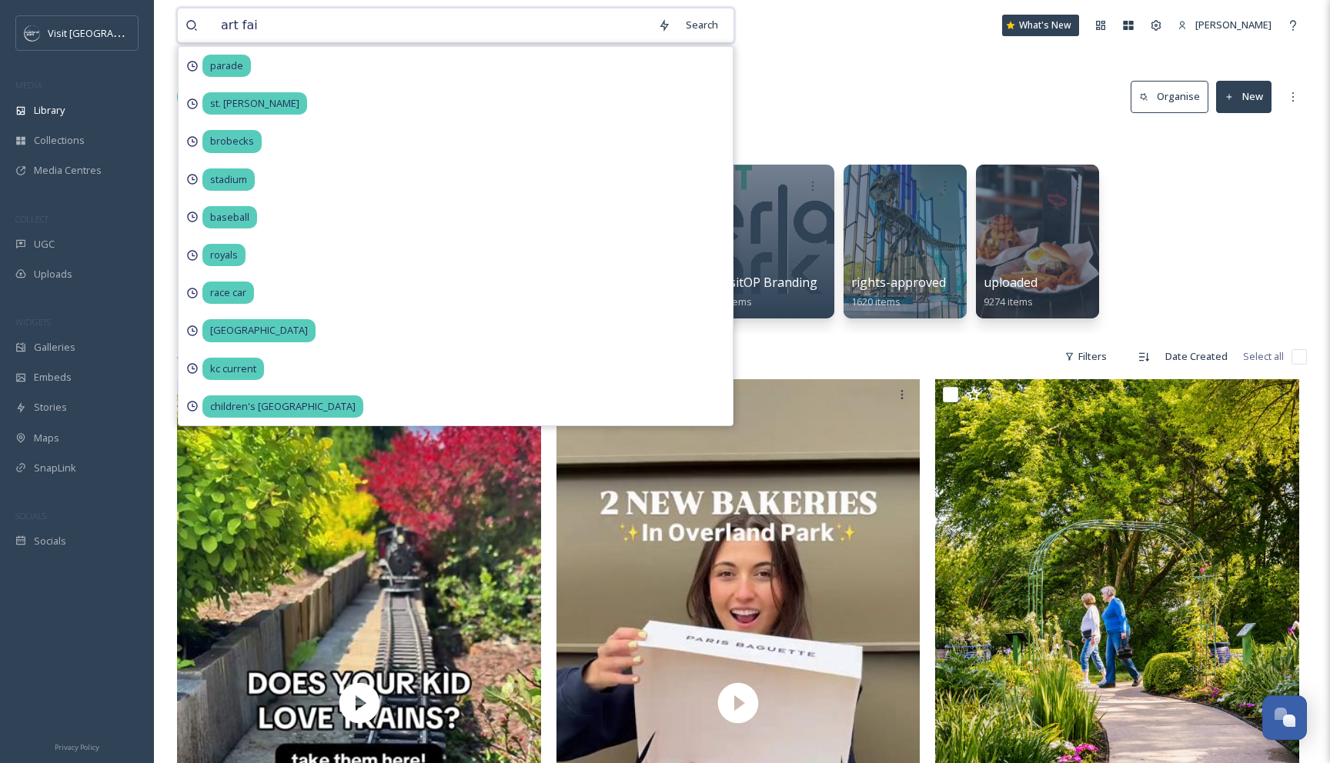
type input "art fair"
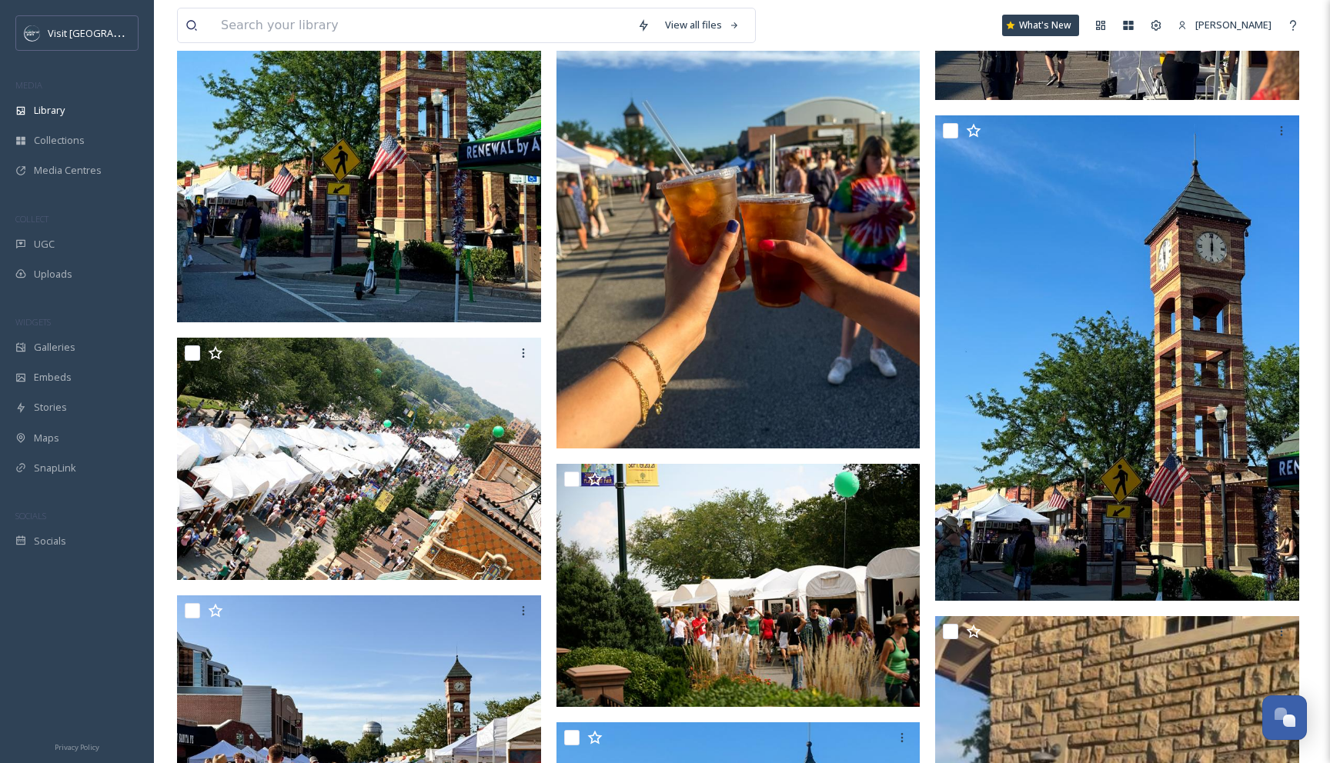
scroll to position [2517, 0]
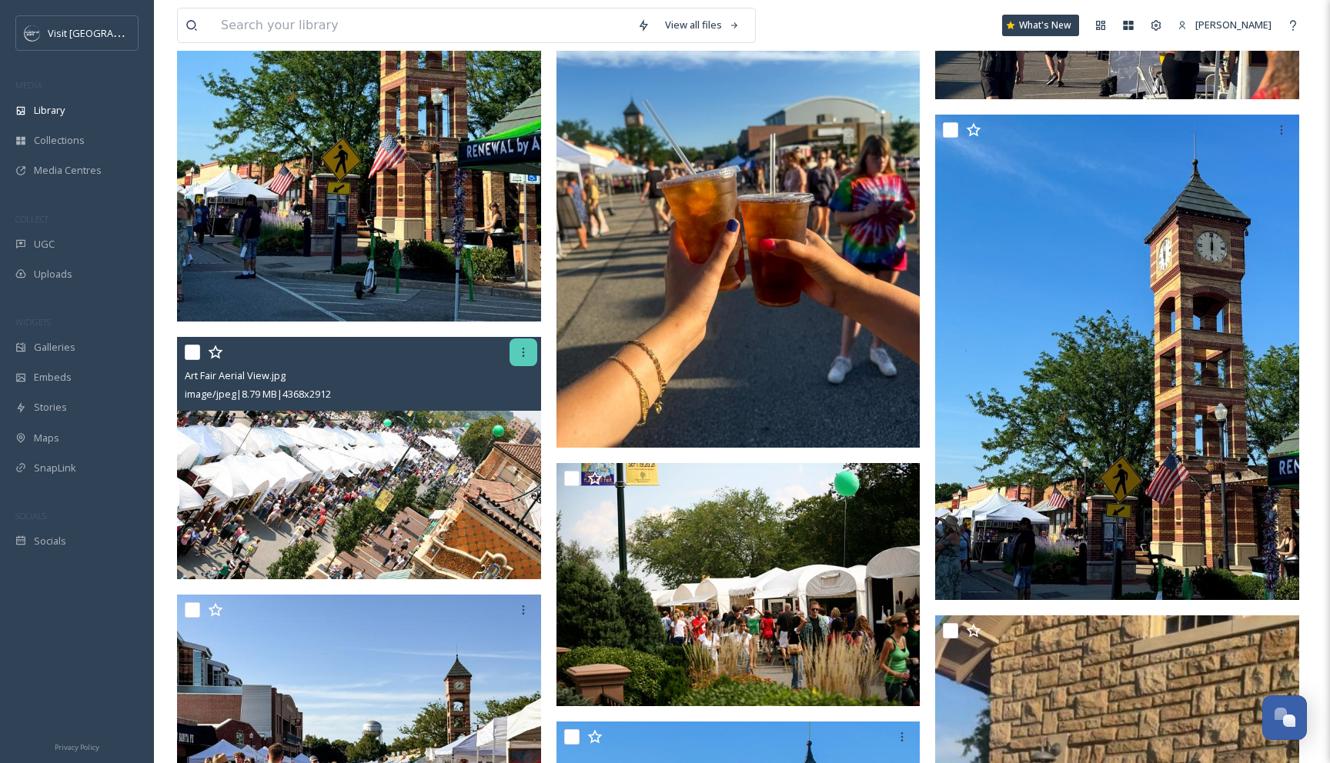
click at [525, 353] on icon at bounding box center [523, 352] width 12 height 12
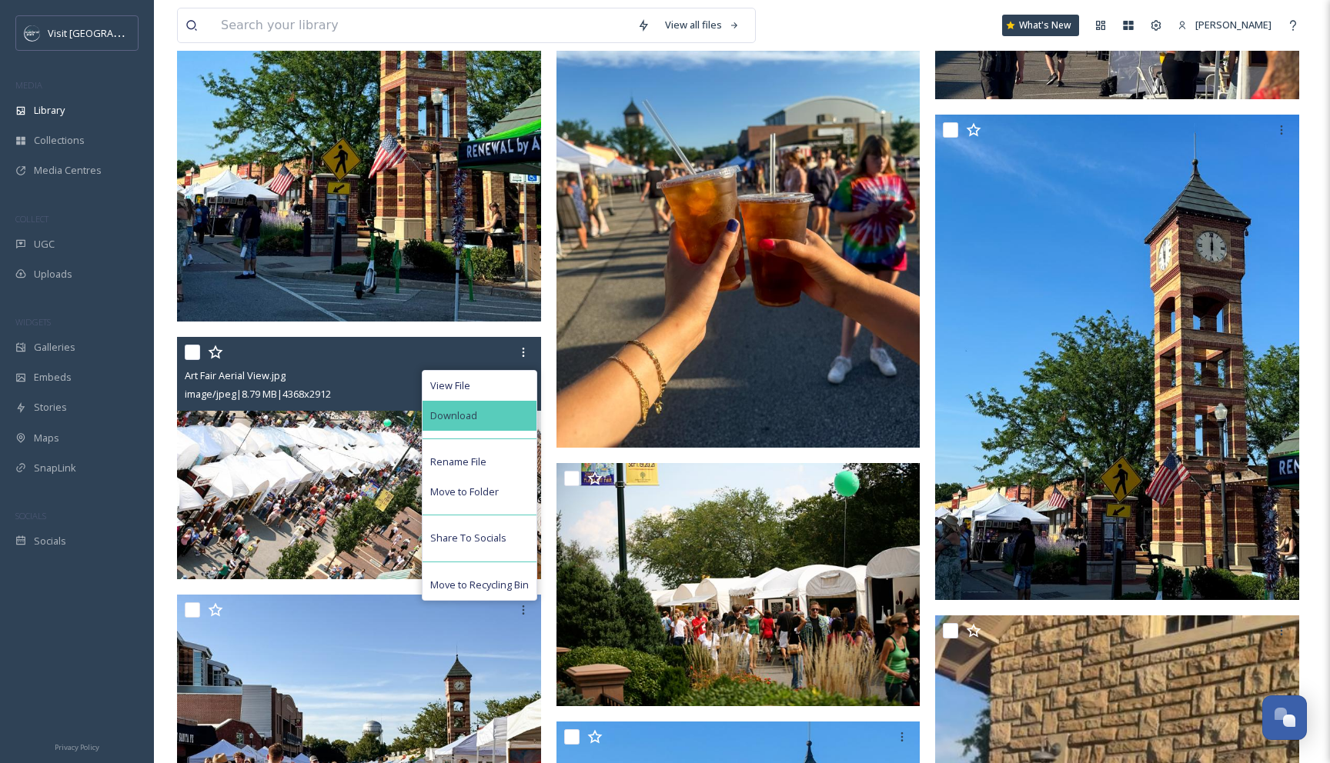
click at [509, 409] on div "Download" at bounding box center [479, 416] width 114 height 30
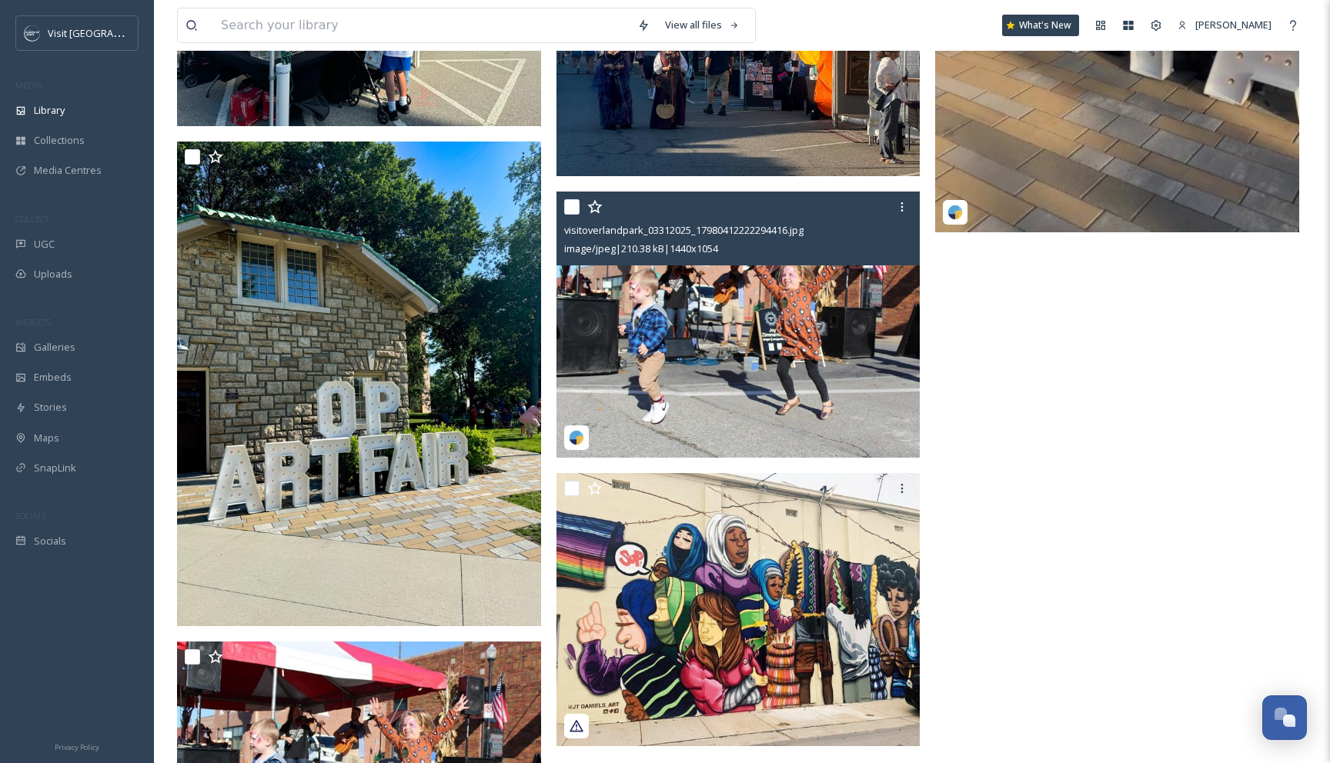
scroll to position [3550, 0]
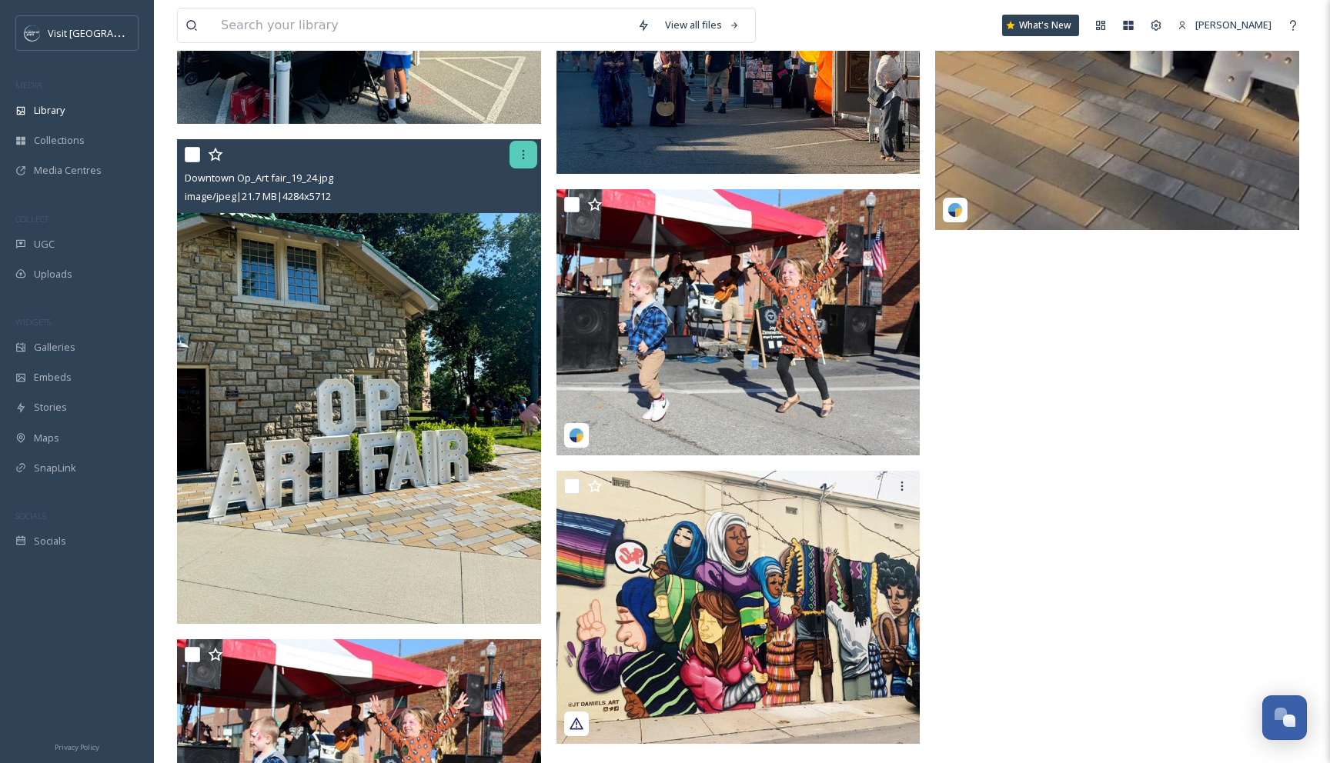
click at [524, 161] on div at bounding box center [523, 155] width 28 height 28
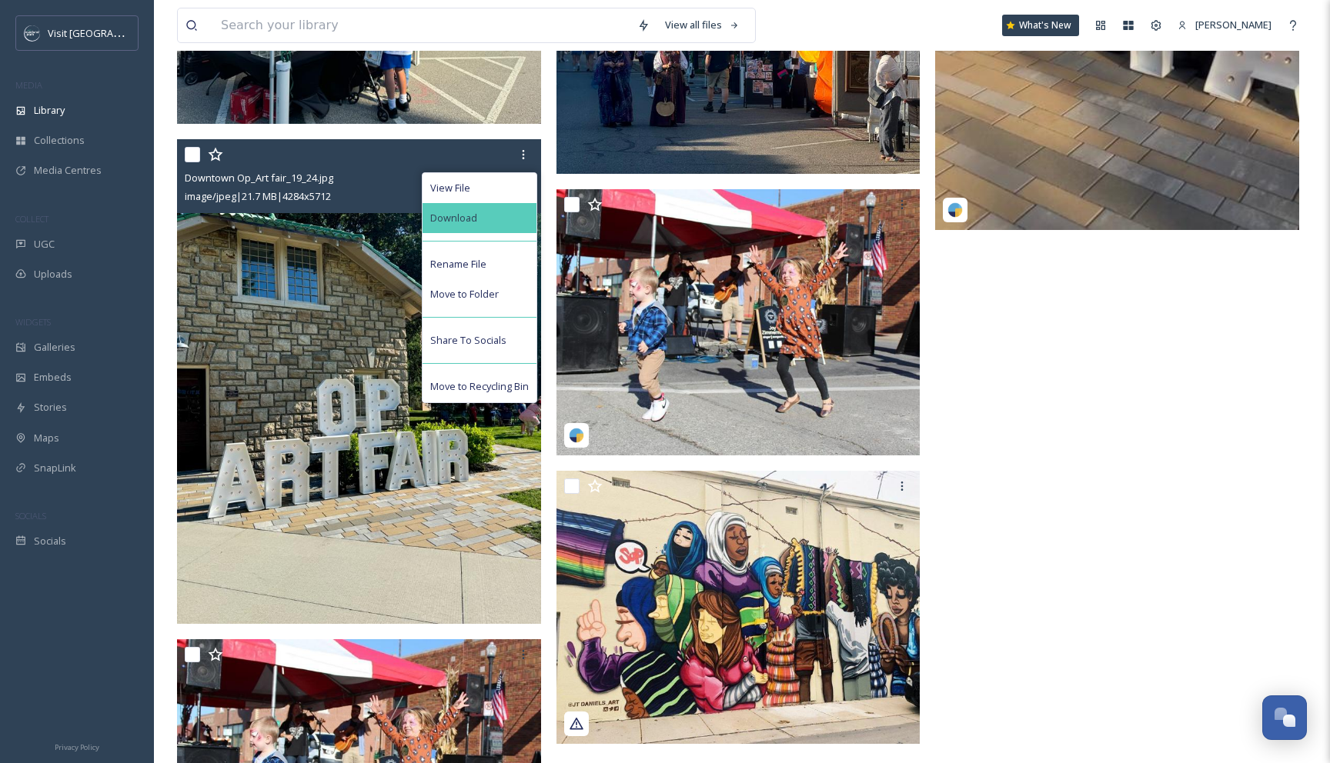
click at [507, 221] on div "Download" at bounding box center [479, 218] width 114 height 30
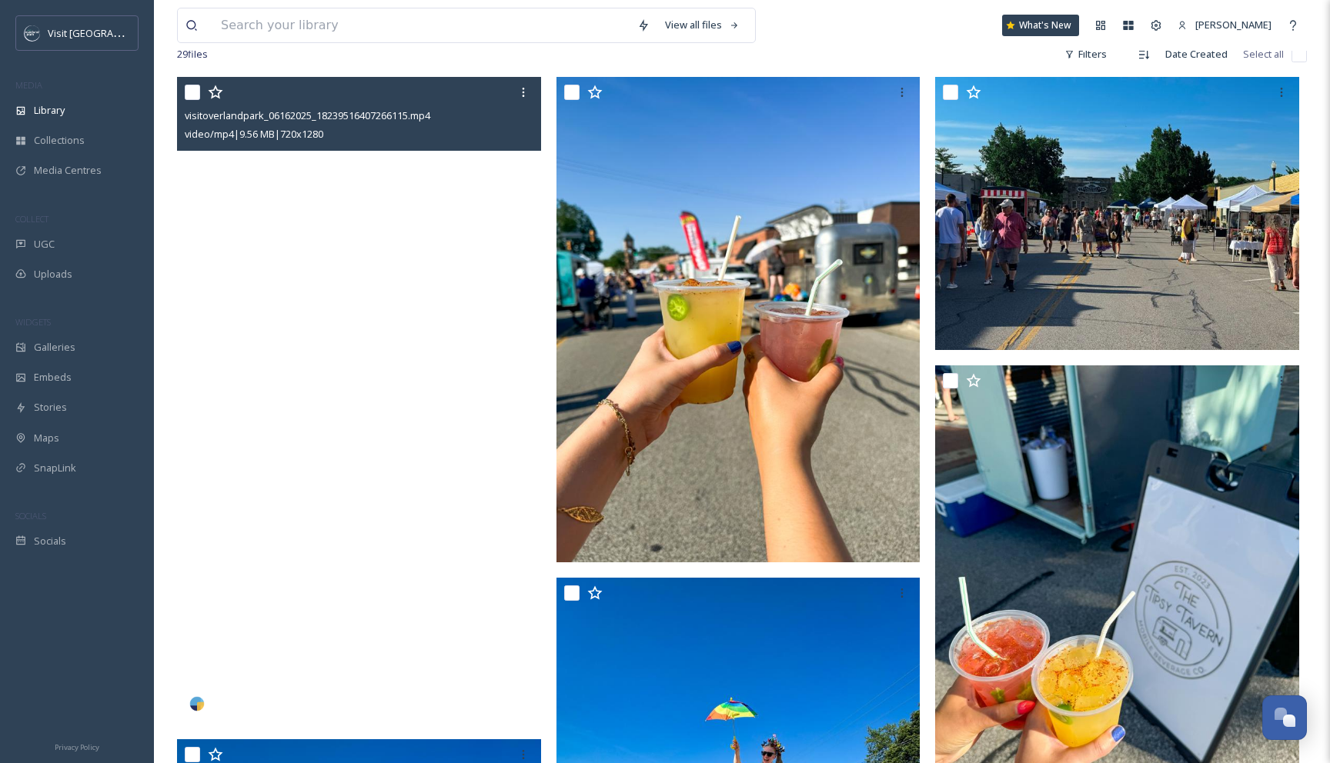
scroll to position [102, 0]
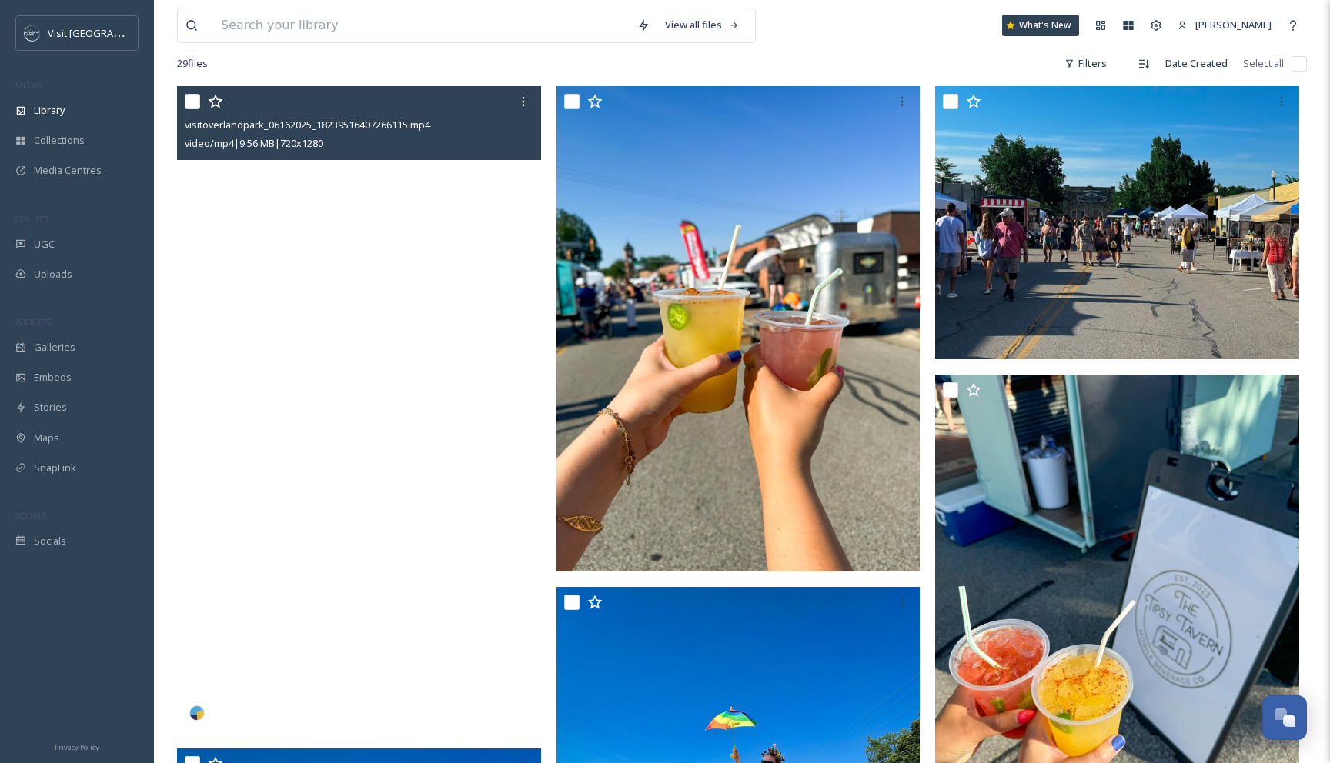
click at [451, 289] on video "visitoverlandpark_06162025_18239516407266115.mp4" at bounding box center [359, 409] width 364 height 647
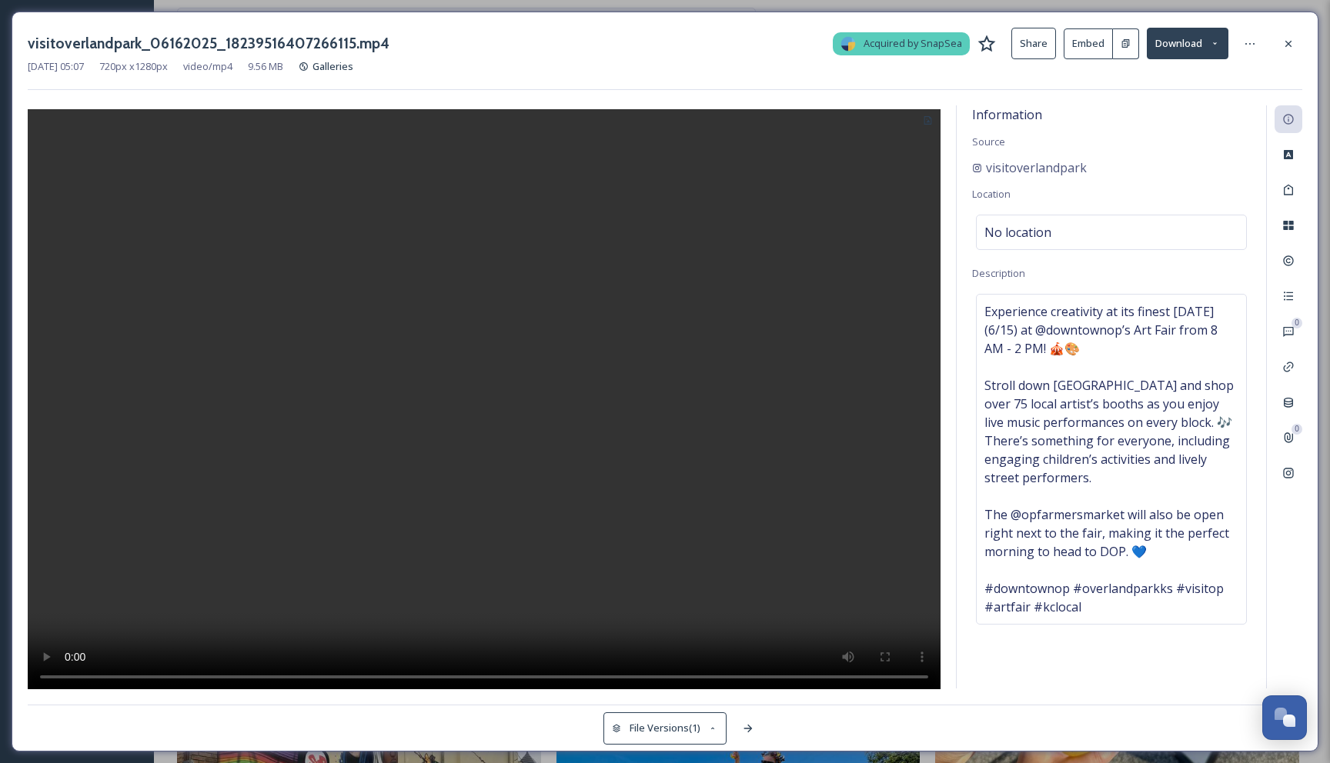
click at [1094, 48] on button "Embed" at bounding box center [1087, 43] width 49 height 31
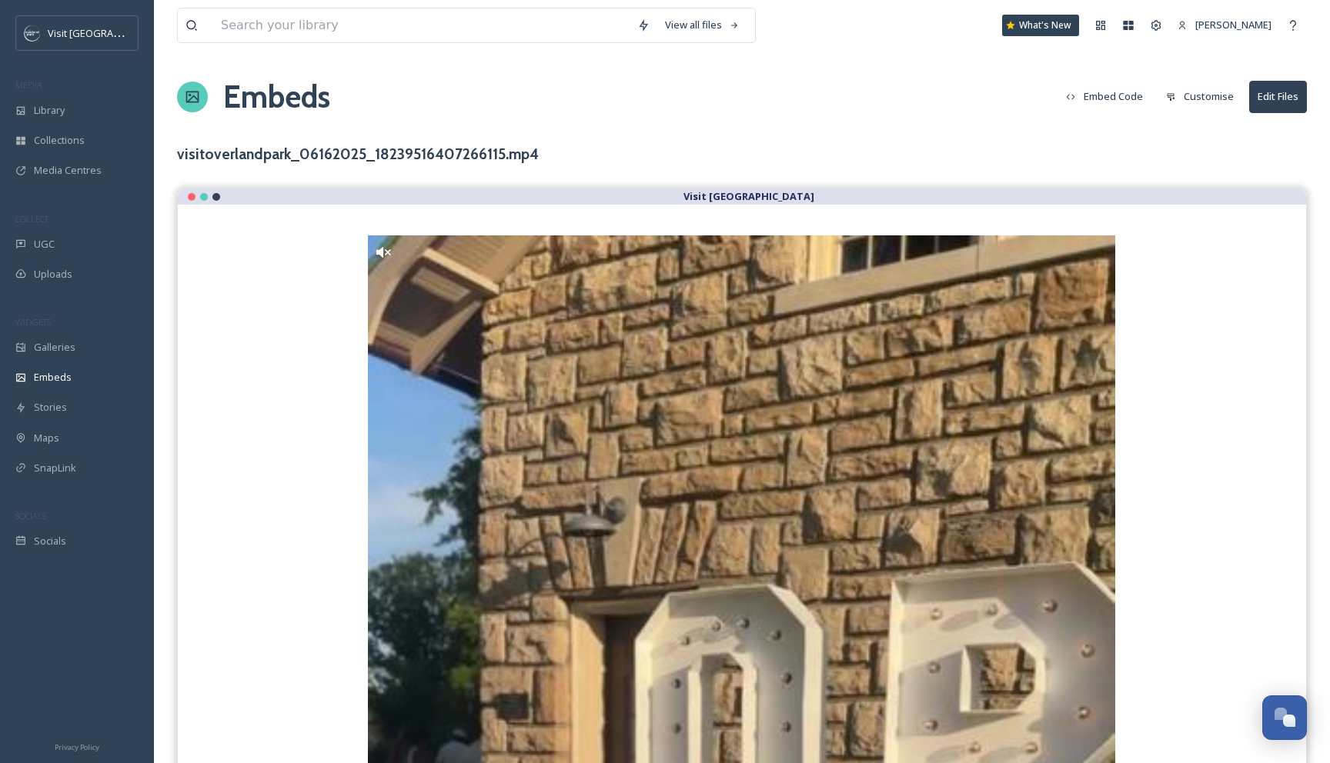
click at [1132, 95] on button "Embed Code" at bounding box center [1104, 97] width 92 height 30
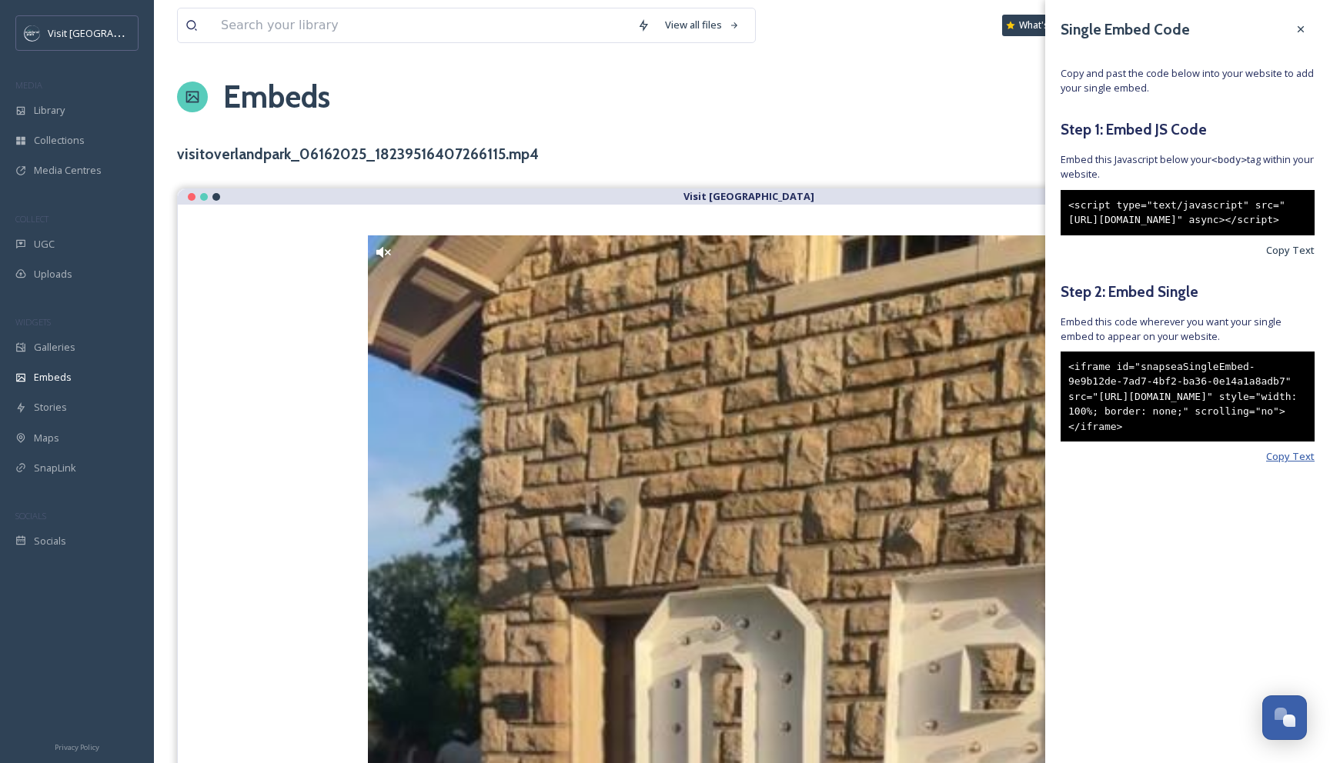
click at [1285, 464] on span "Copy Text" at bounding box center [1290, 456] width 48 height 15
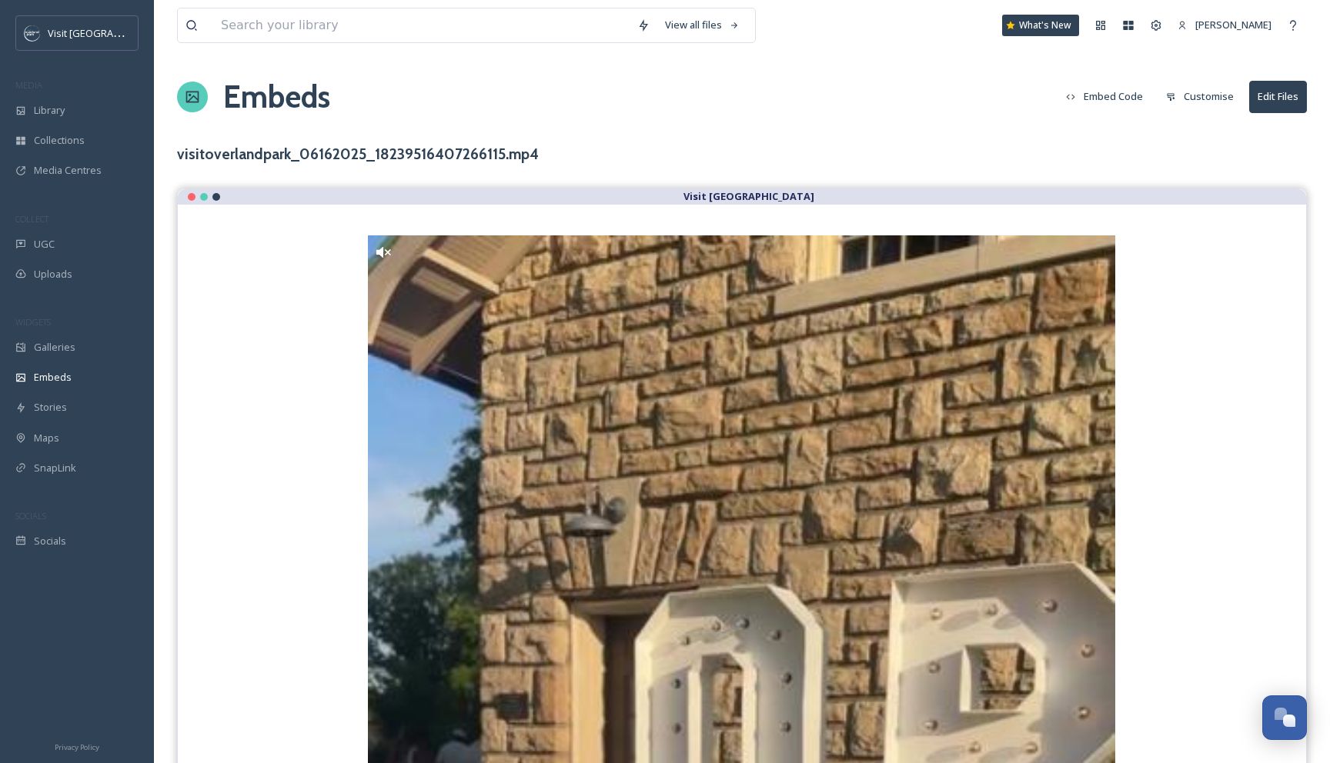
click at [703, 96] on div "Embeds Embed Code Customise Edit Files" at bounding box center [742, 97] width 1130 height 46
click at [248, 23] on input at bounding box center [421, 25] width 416 height 34
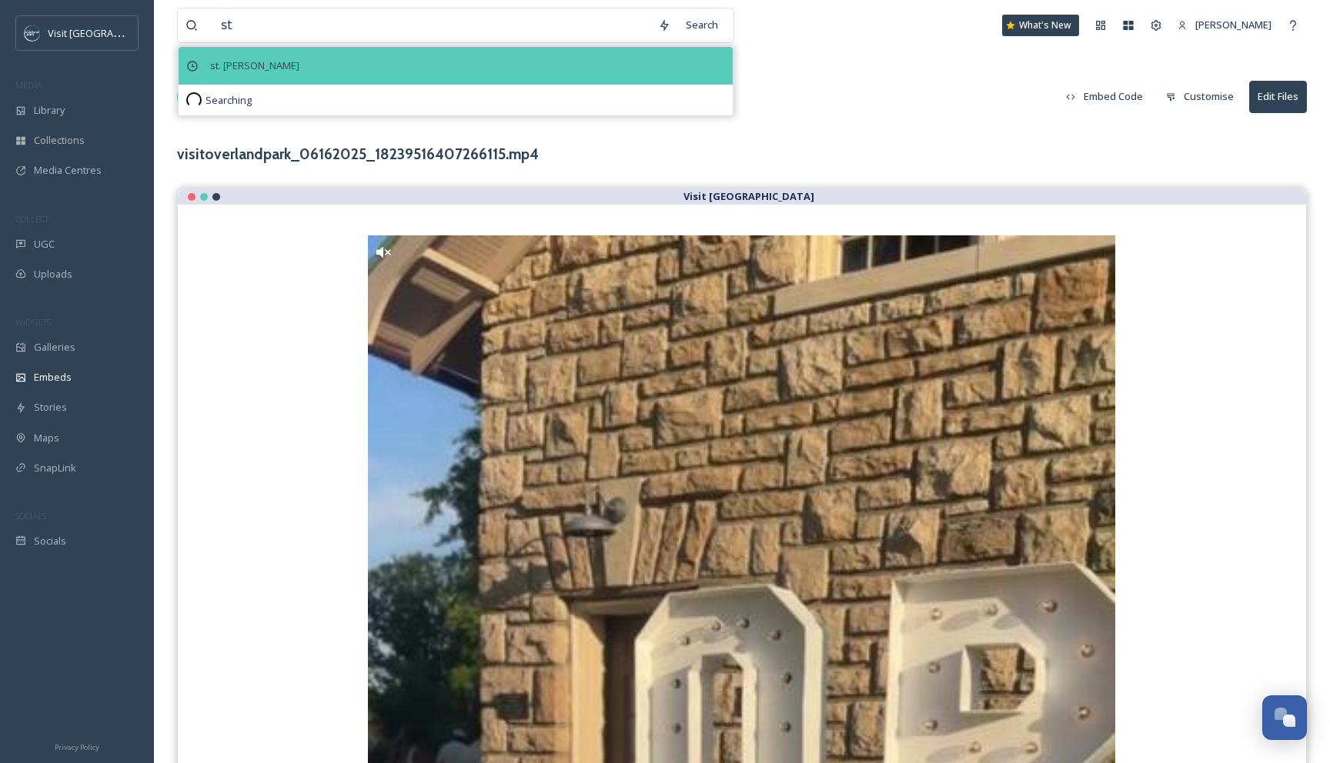
click at [237, 63] on span "st. [PERSON_NAME]" at bounding box center [254, 66] width 105 height 22
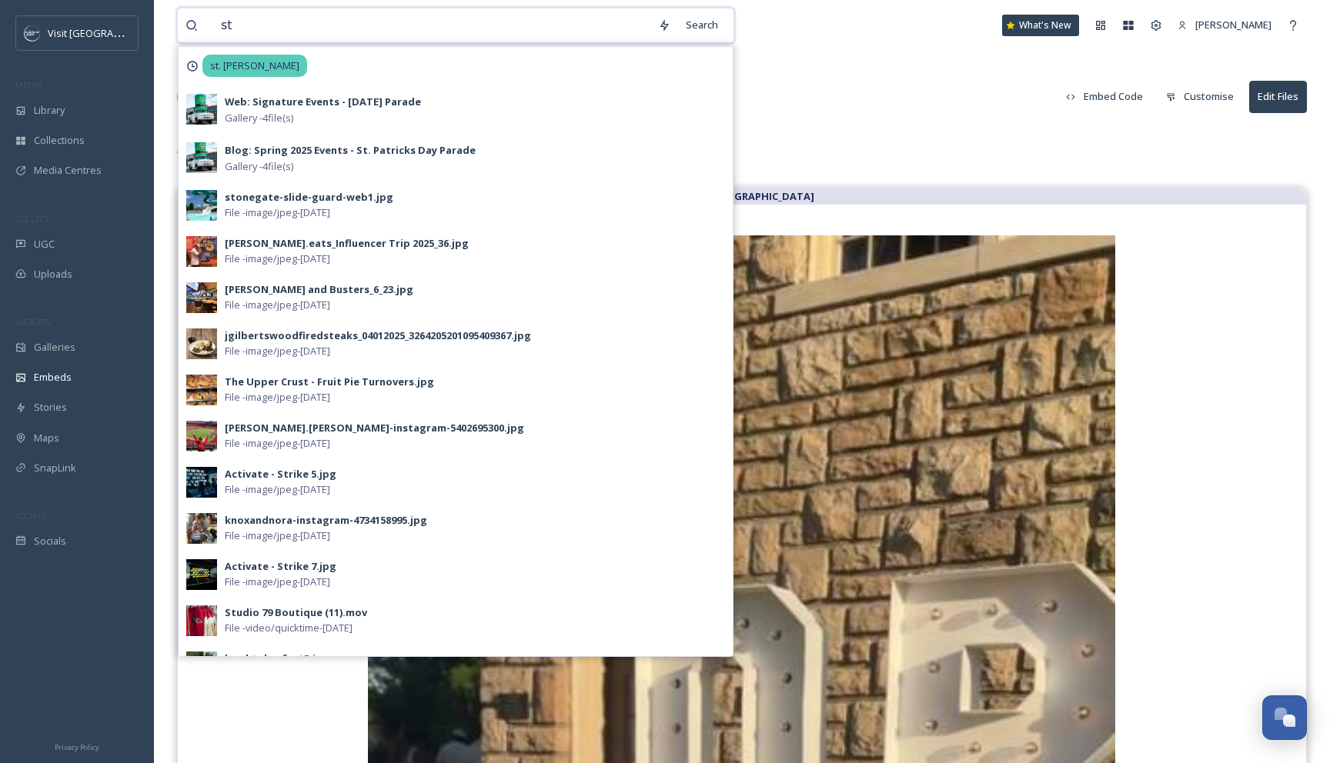
click at [289, 22] on input "st" at bounding box center [431, 25] width 437 height 34
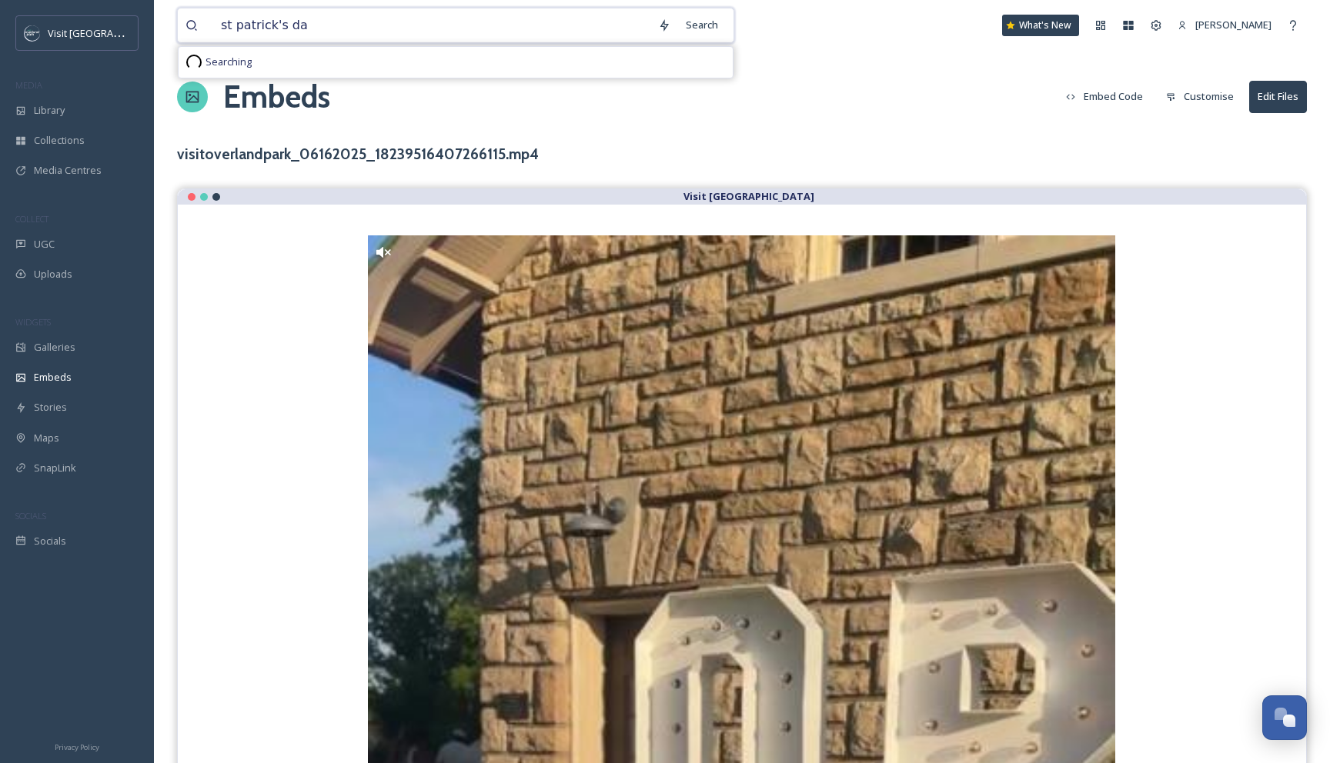
type input "[DATE]"
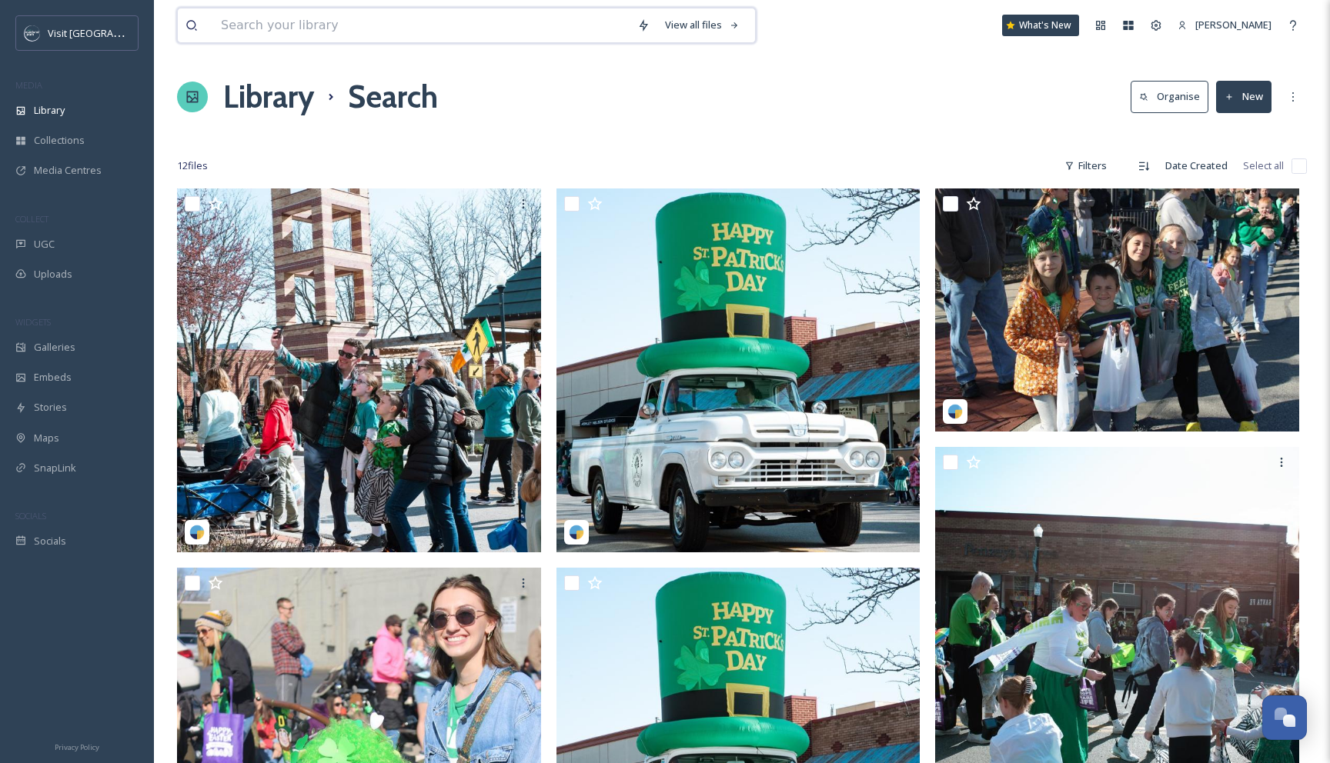
click at [337, 27] on input at bounding box center [421, 25] width 416 height 34
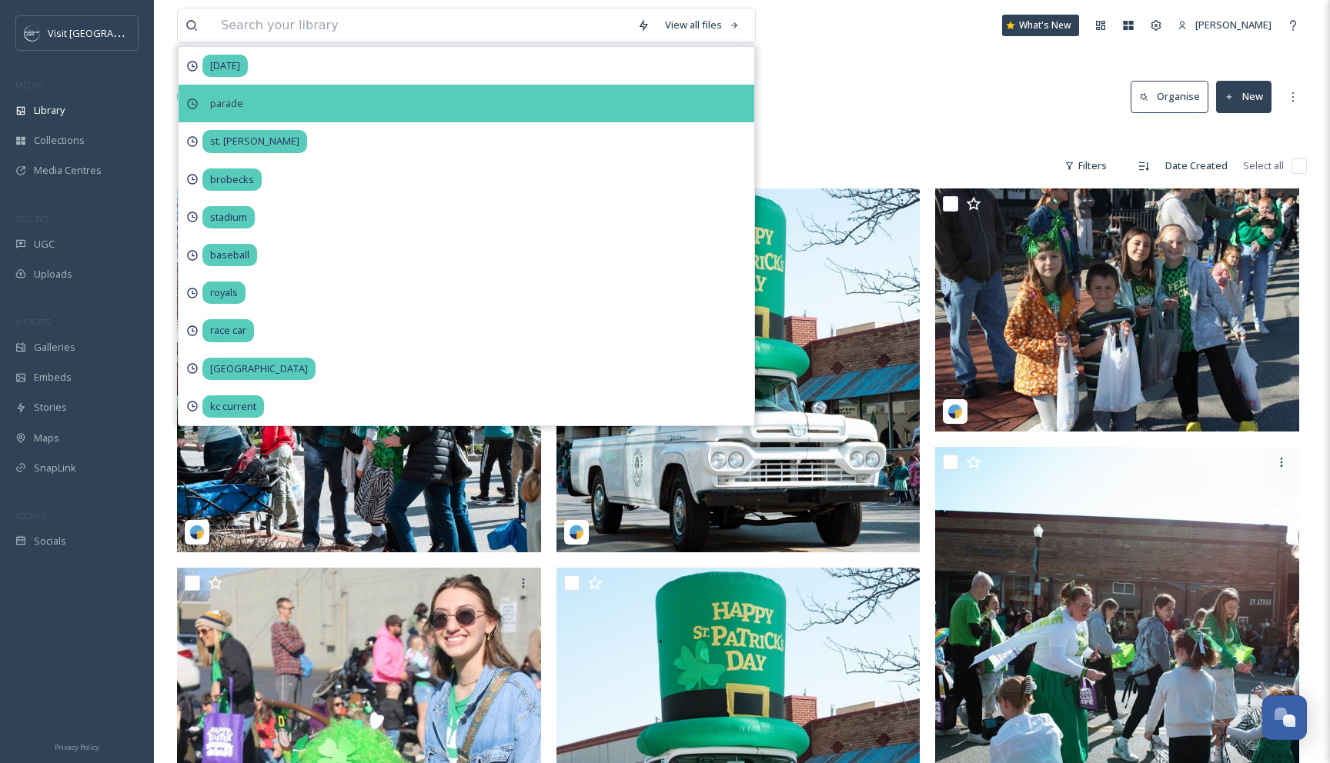
click at [275, 94] on div "parade" at bounding box center [467, 104] width 576 height 38
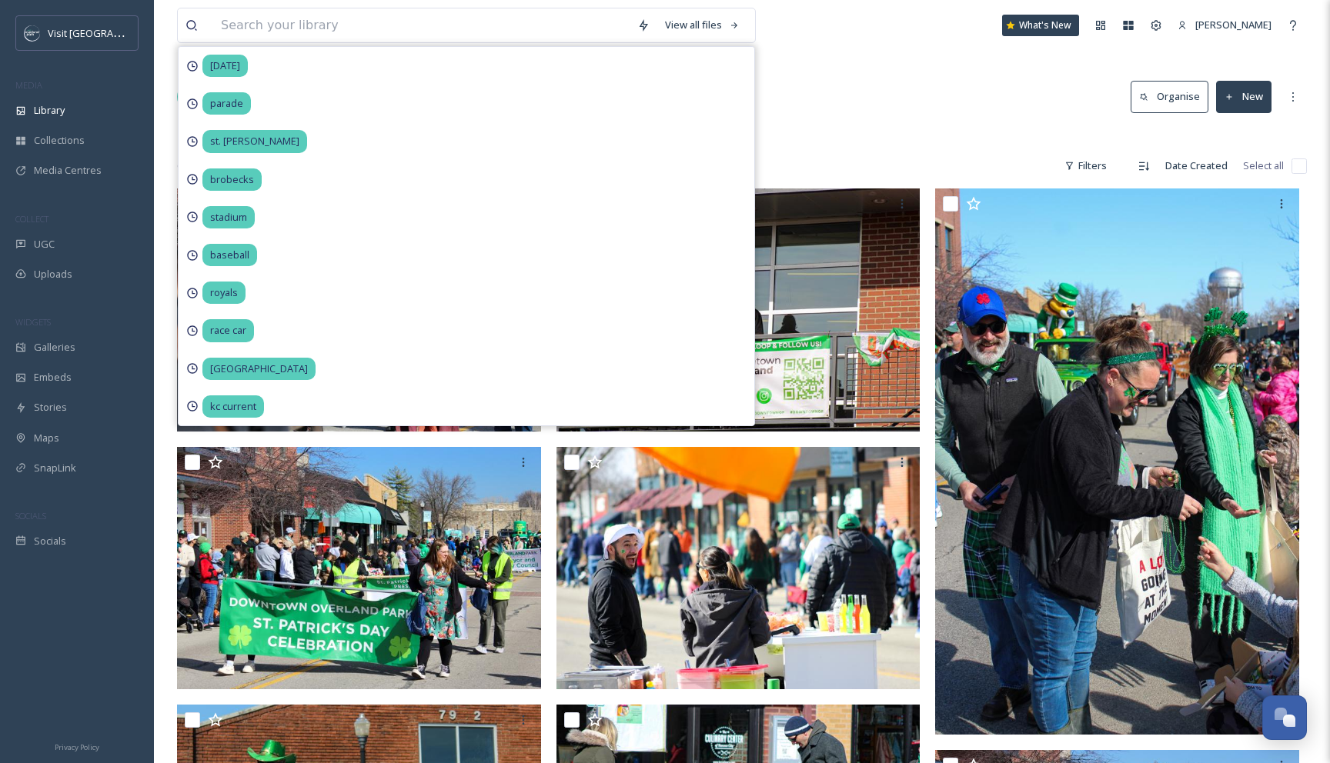
click at [848, 45] on div "View all files [DATE] parade st. [PERSON_NAME][GEOGRAPHIC_DATA] baseball royals…" at bounding box center [742, 25] width 1130 height 51
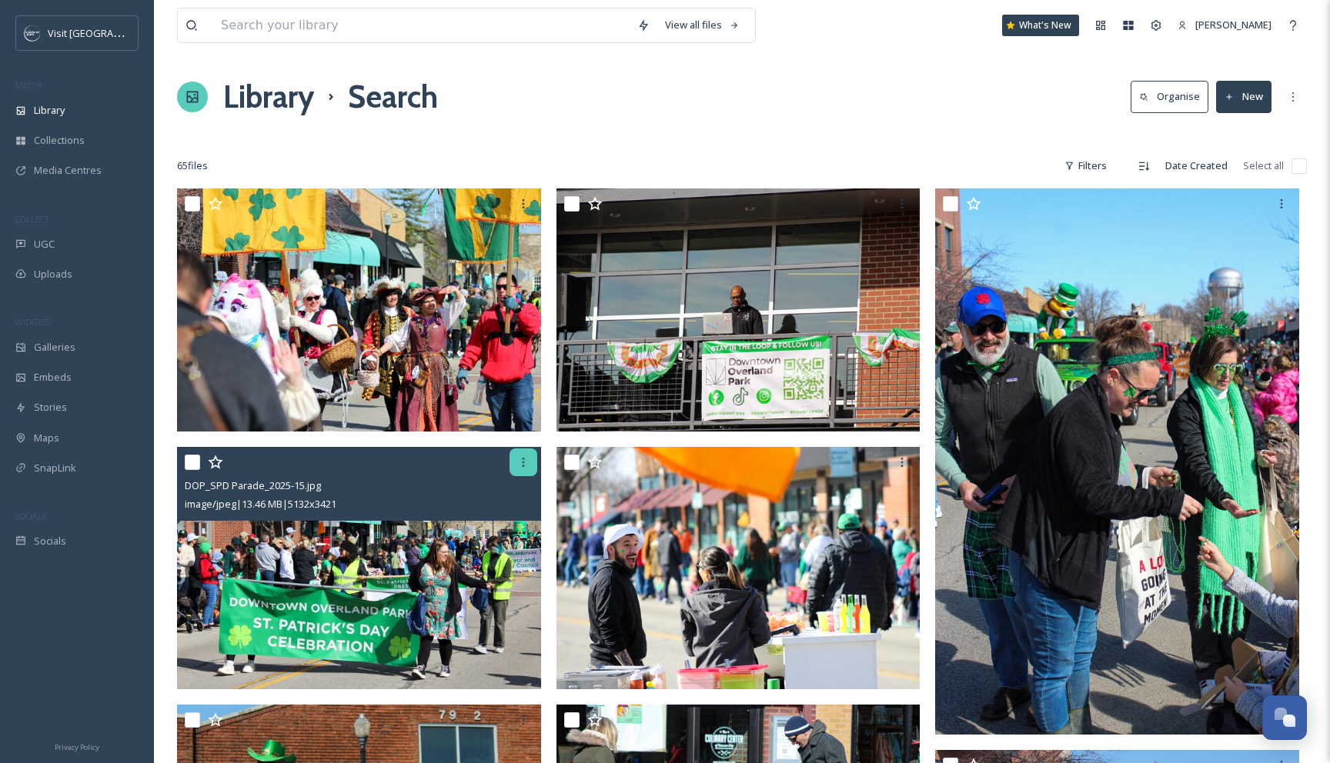
click at [522, 463] on icon at bounding box center [523, 462] width 12 height 12
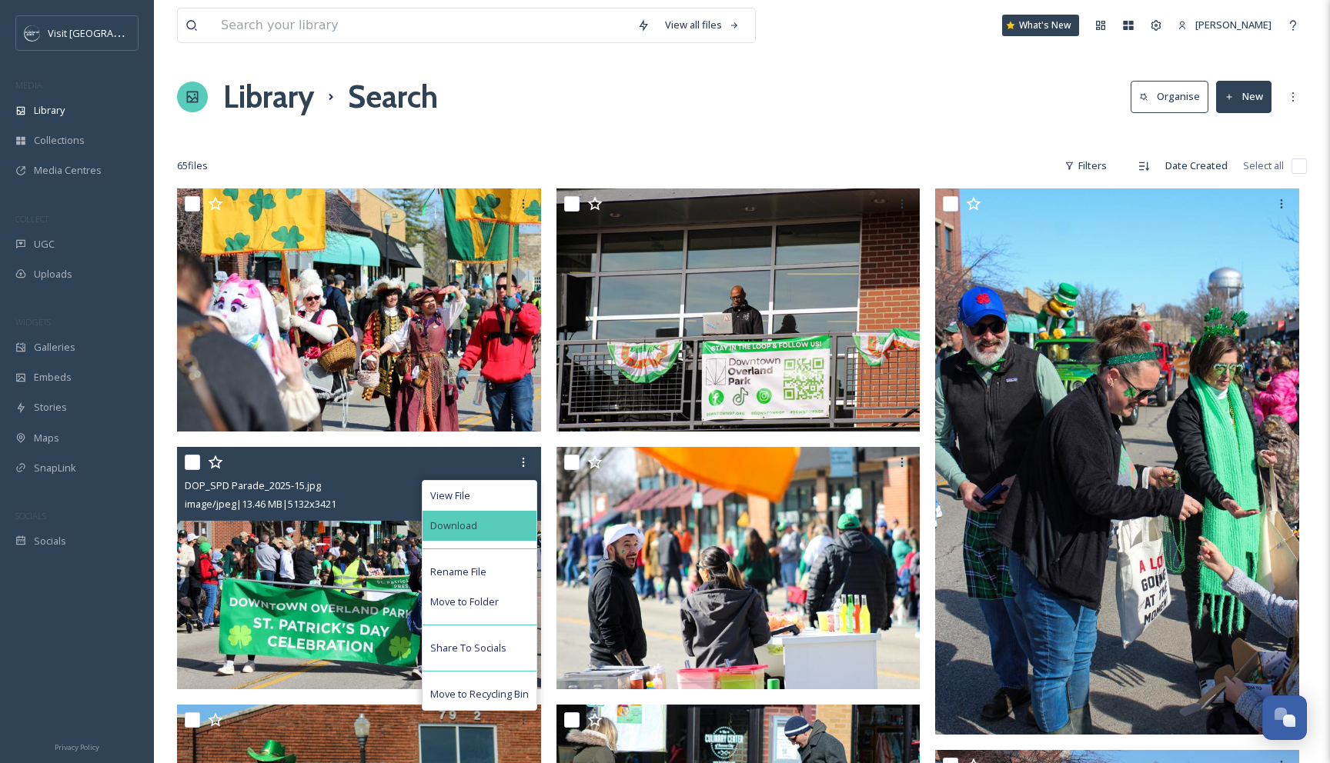
click at [516, 526] on div "Download" at bounding box center [479, 526] width 114 height 30
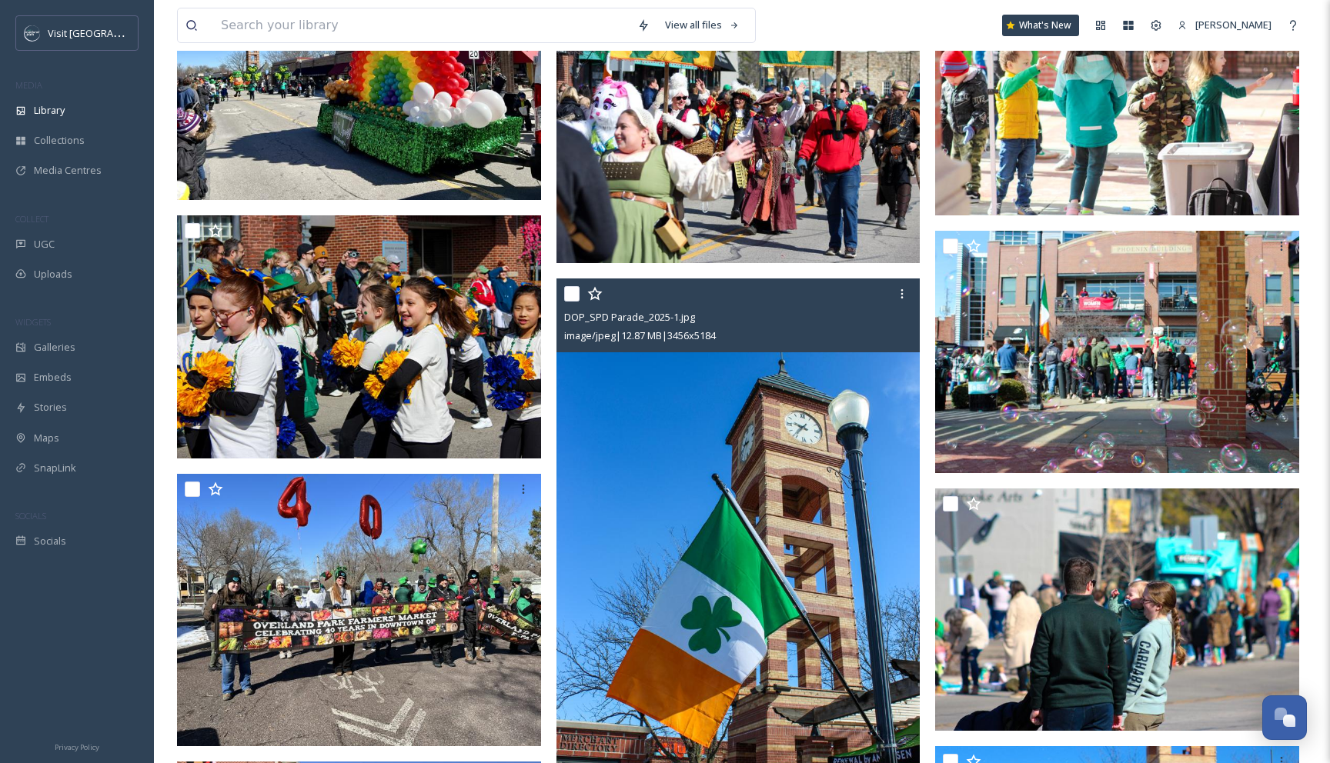
scroll to position [2090, 0]
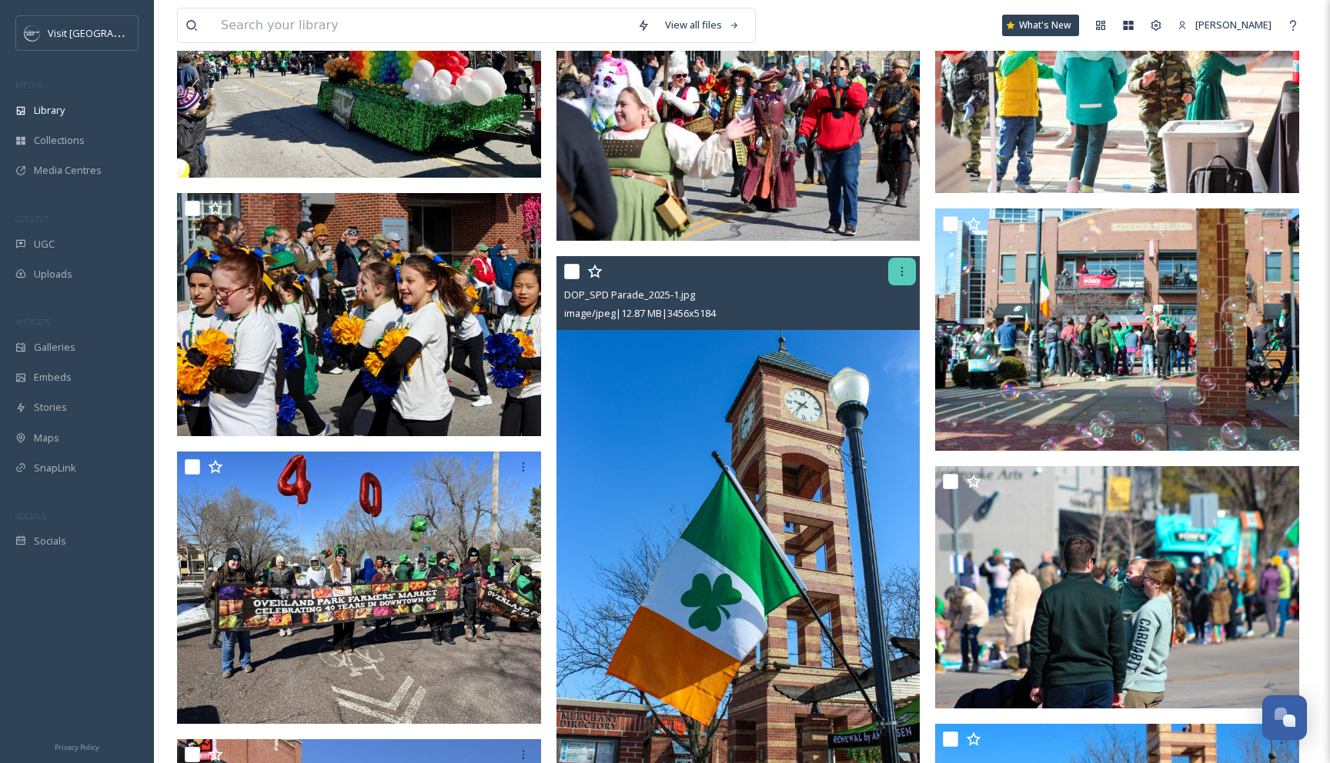
click at [894, 267] on div at bounding box center [902, 272] width 28 height 28
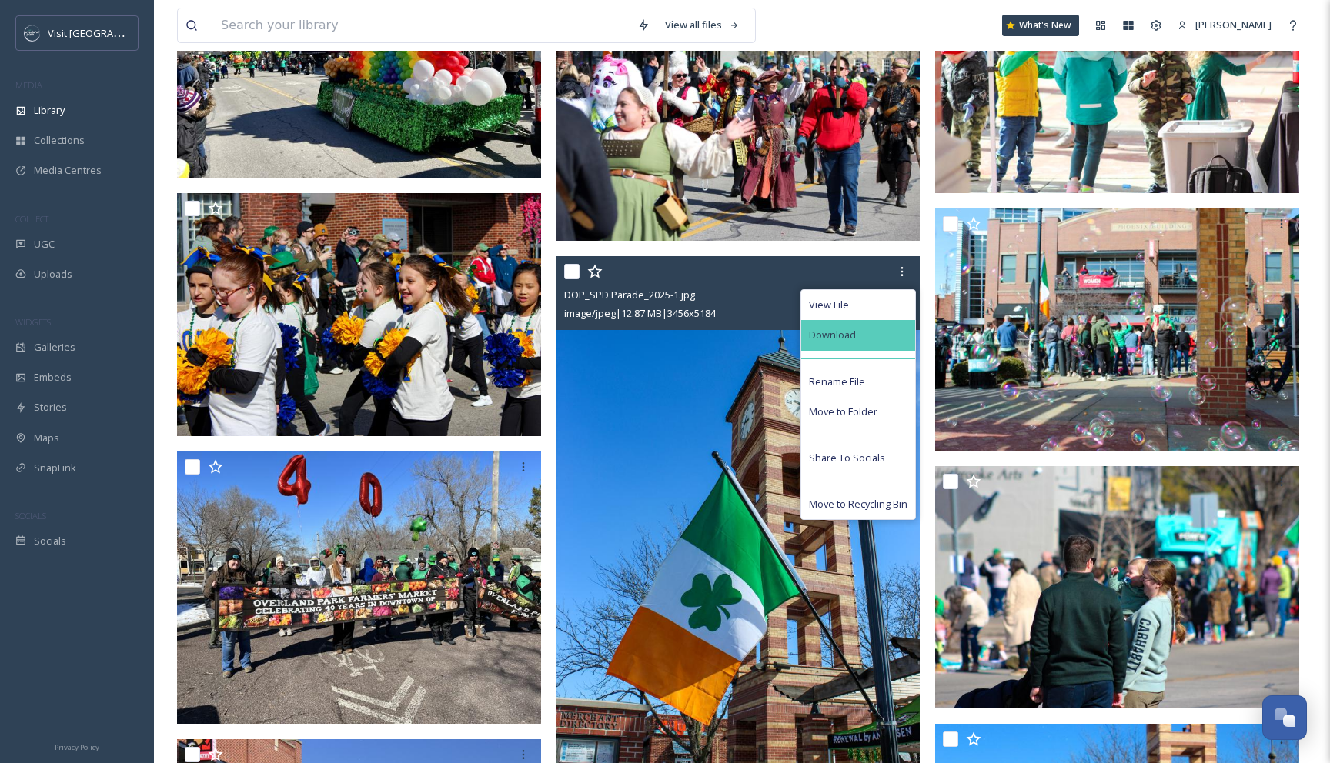
click at [860, 340] on div "Download" at bounding box center [858, 335] width 114 height 30
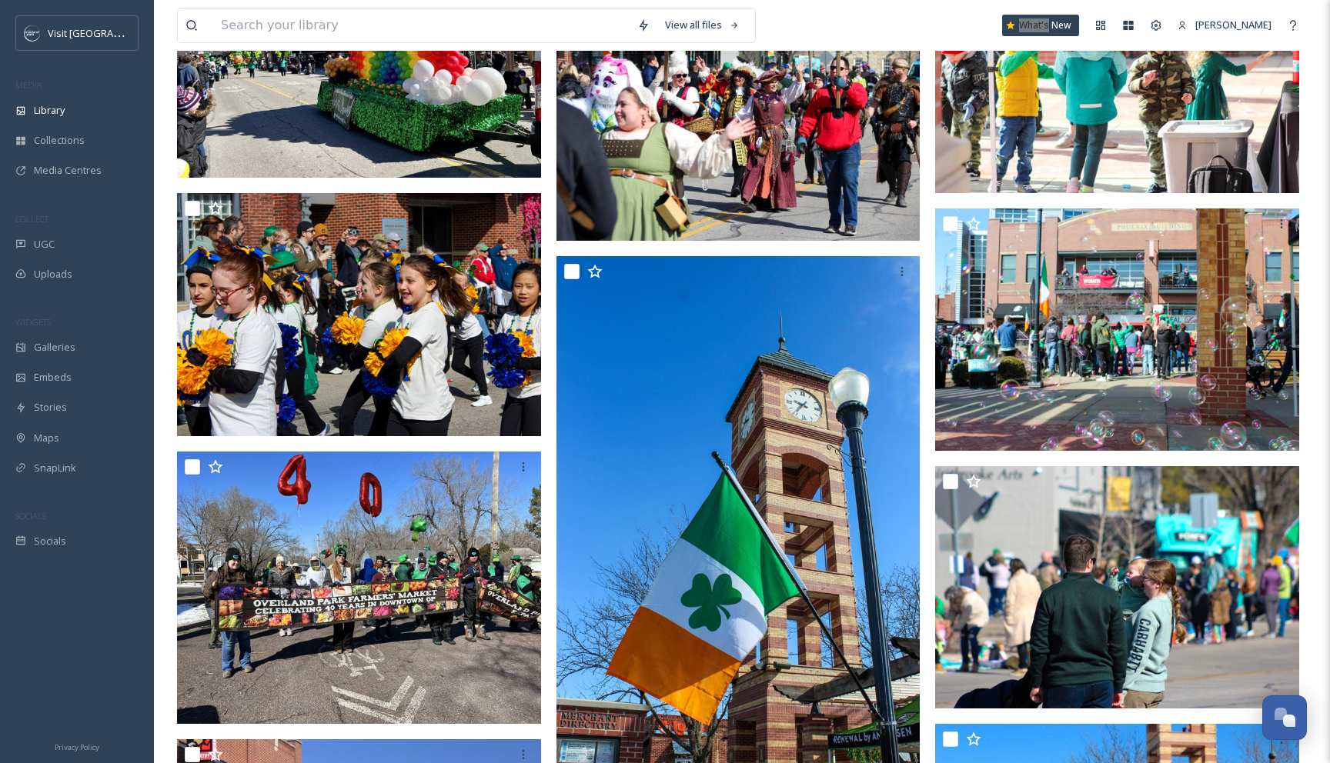
click at [996, 15] on div "View all files What's New [PERSON_NAME]" at bounding box center [742, 25] width 1130 height 51
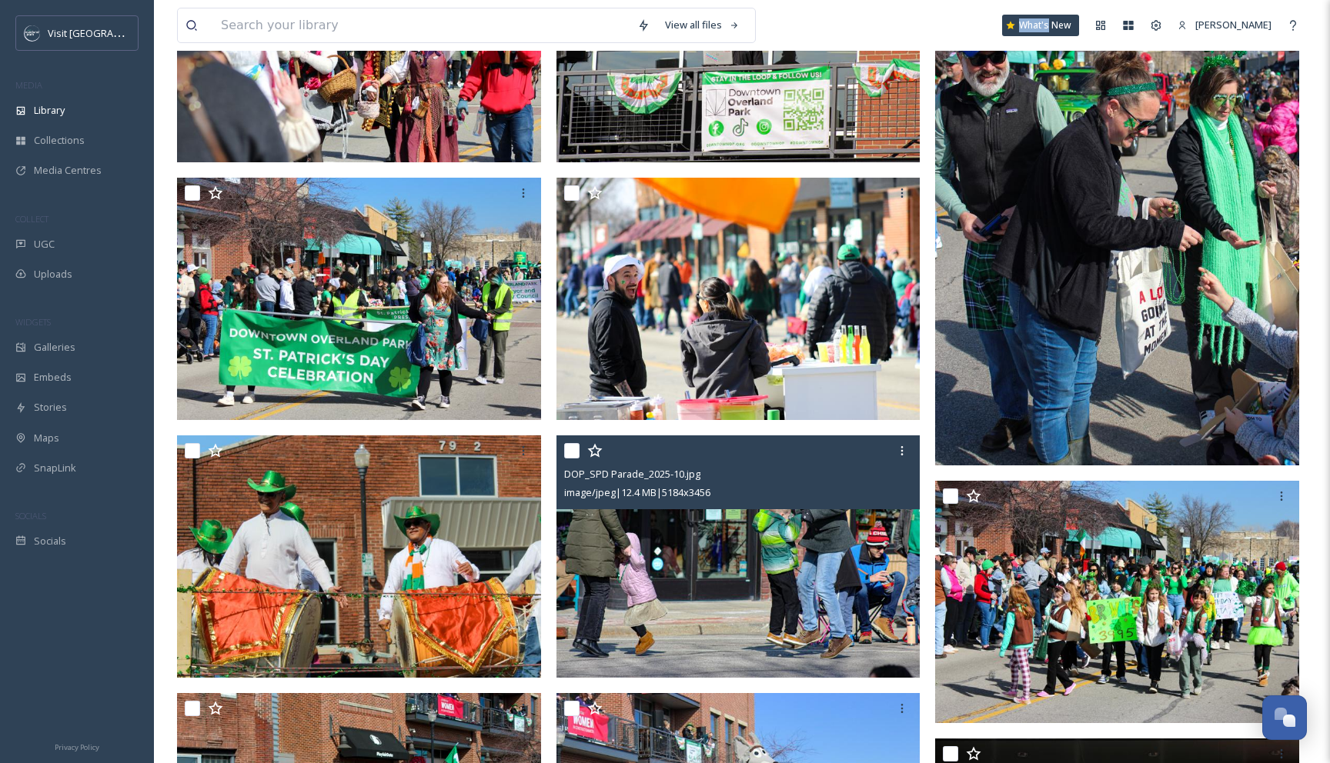
scroll to position [266, 0]
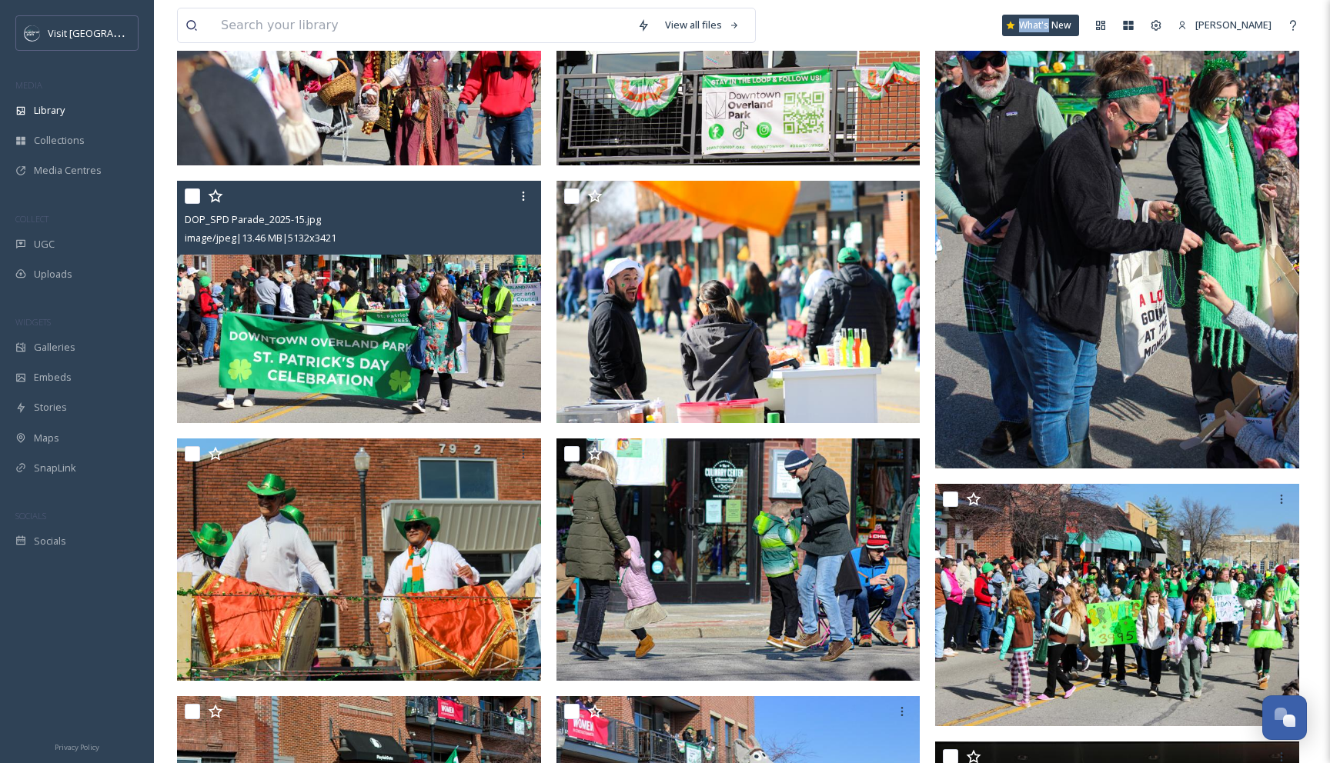
click at [193, 201] on input "checkbox" at bounding box center [192, 196] width 15 height 15
checkbox input "true"
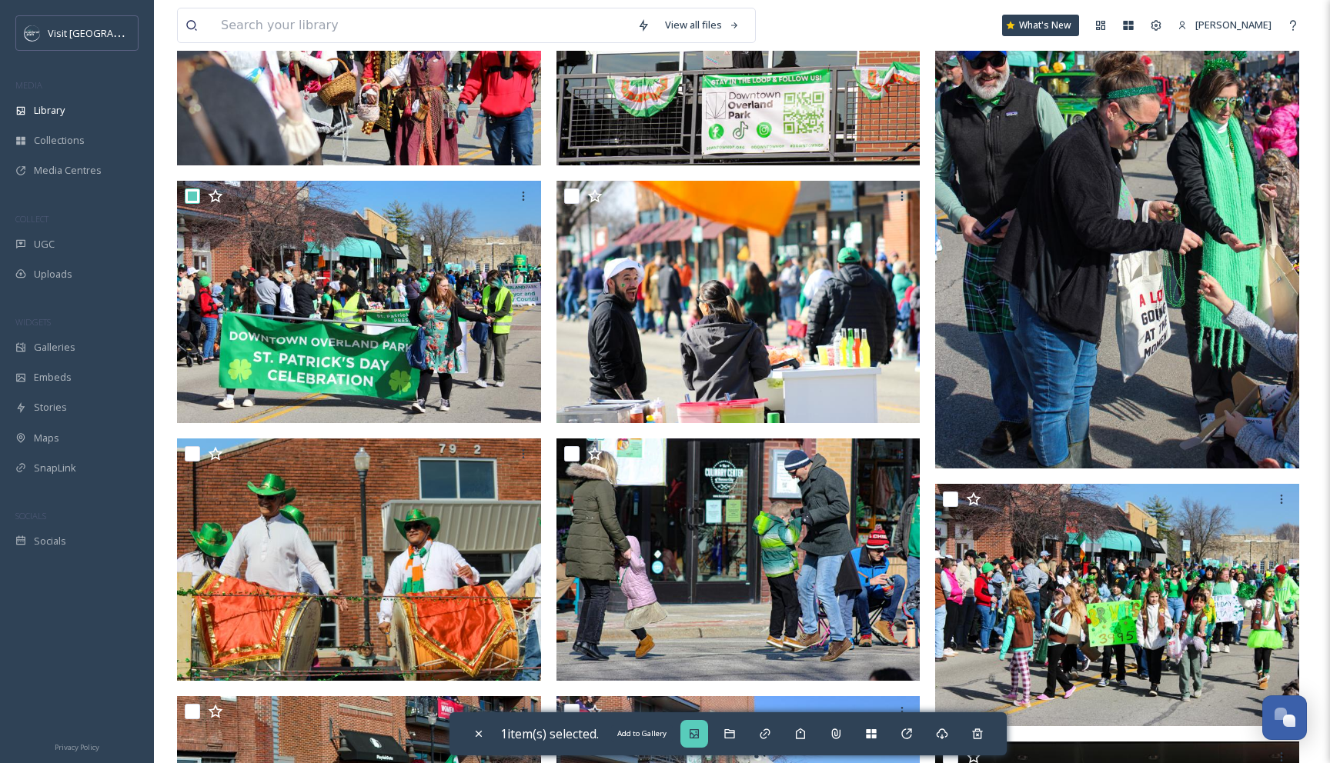
click at [693, 736] on icon at bounding box center [694, 734] width 12 height 12
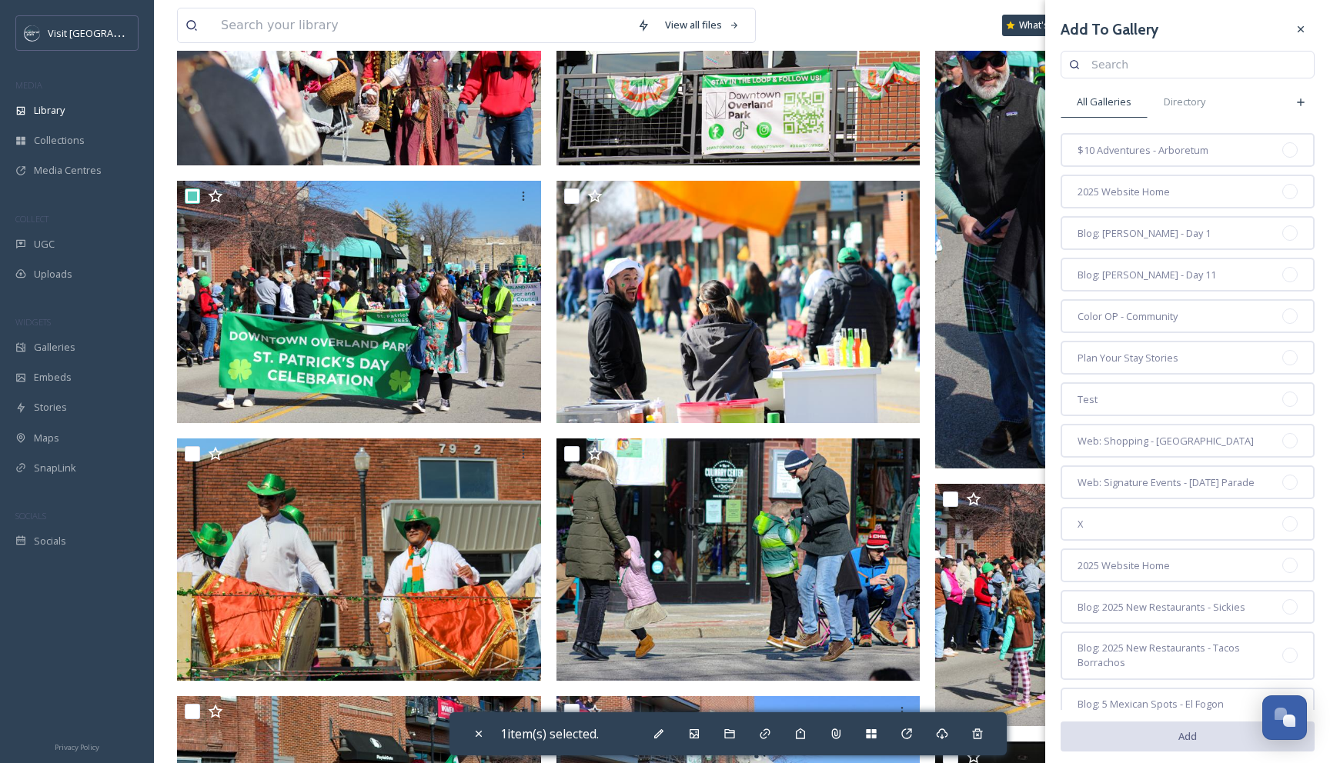
click at [1143, 71] on input at bounding box center [1194, 64] width 222 height 31
type input "st. [PERSON_NAME]"
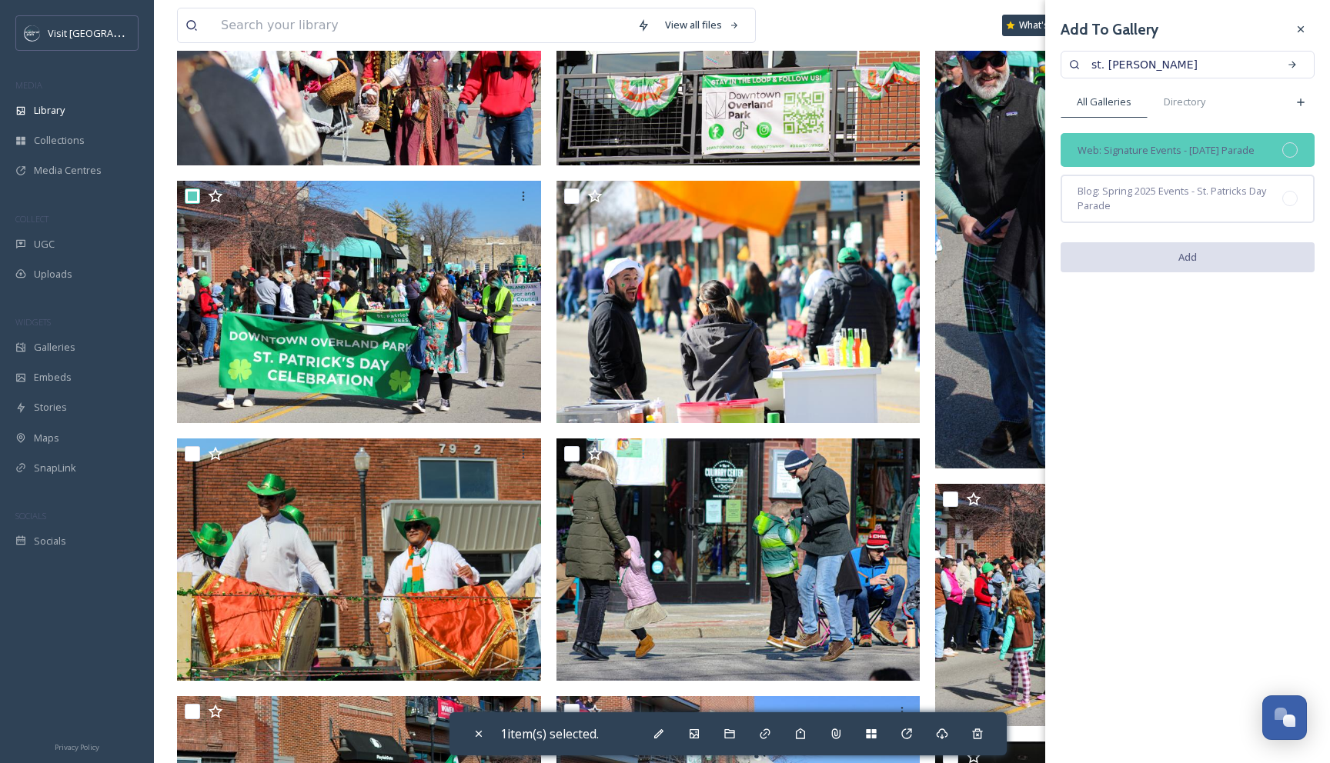
click at [1146, 149] on span "Web: Signature Events - [DATE] Parade" at bounding box center [1165, 150] width 177 height 15
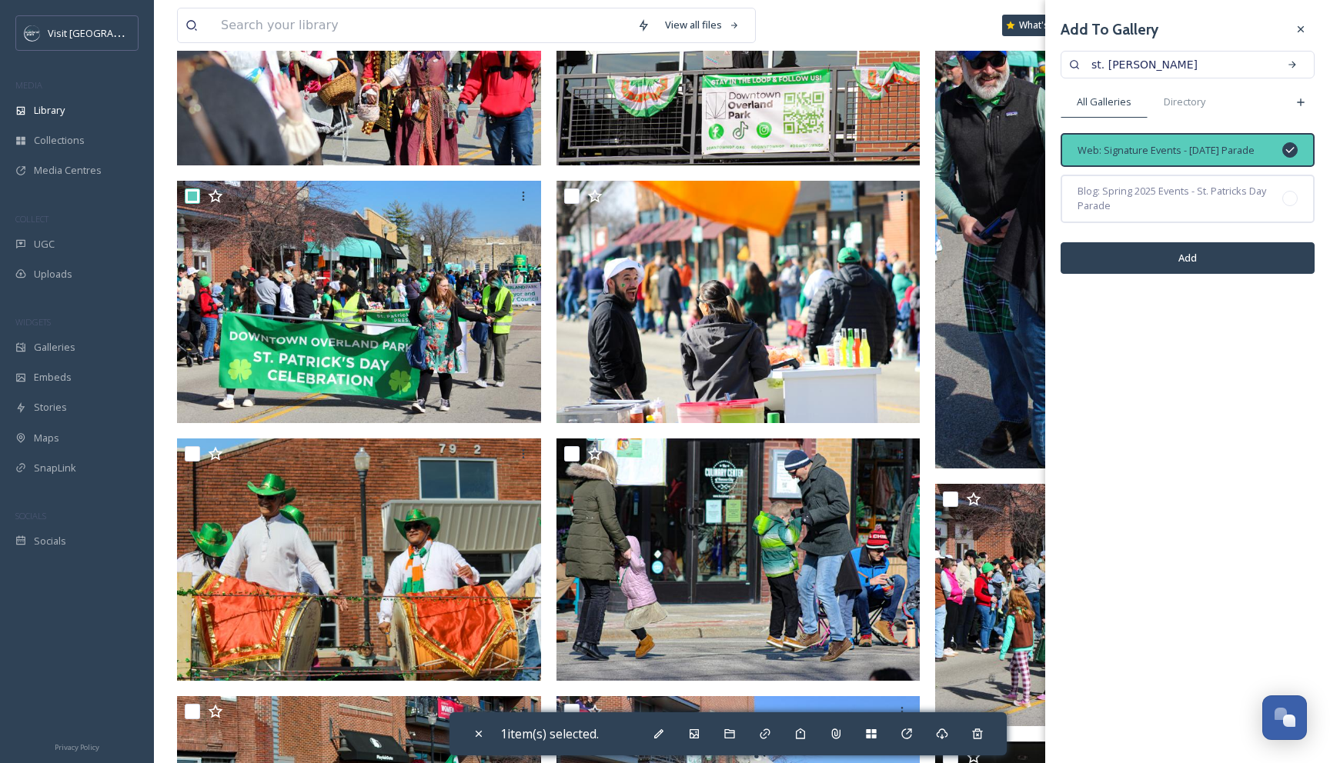
click at [1150, 270] on button "Add" at bounding box center [1187, 258] width 254 height 32
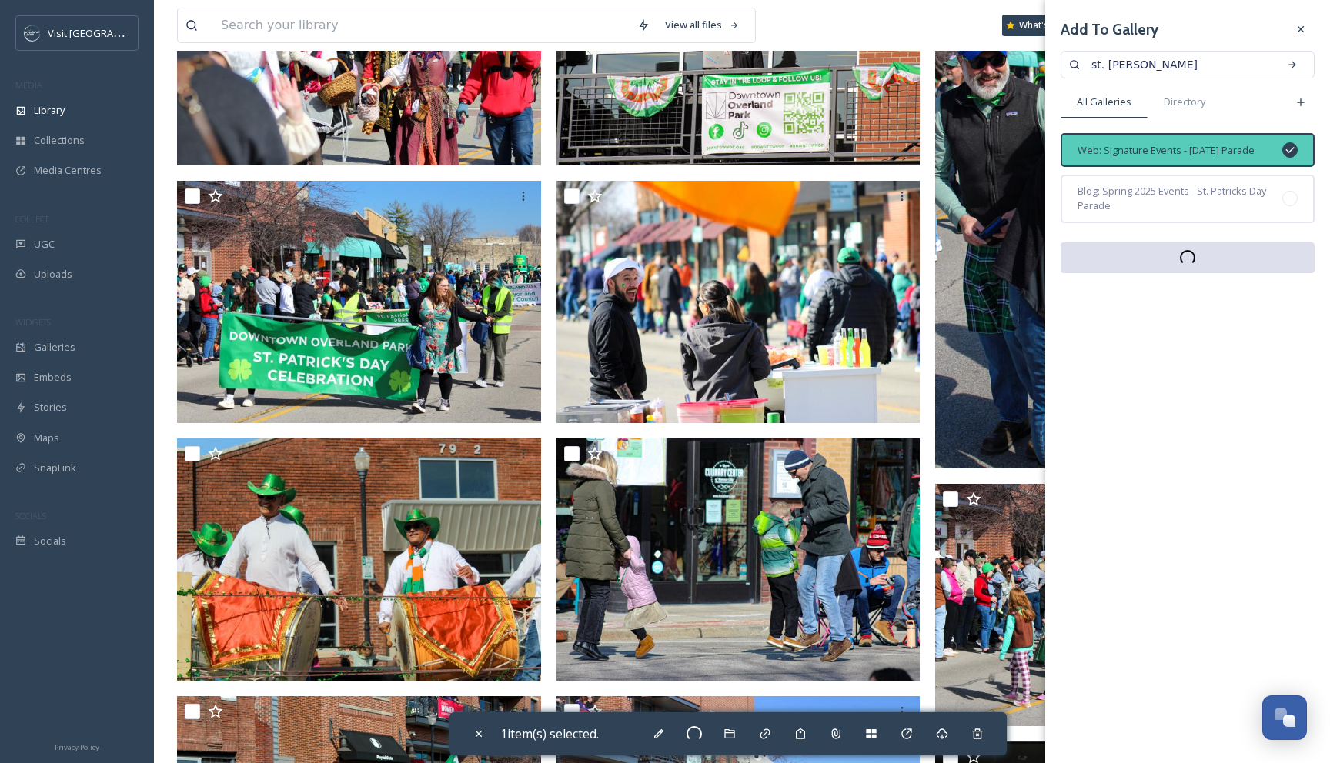
checkbox input "false"
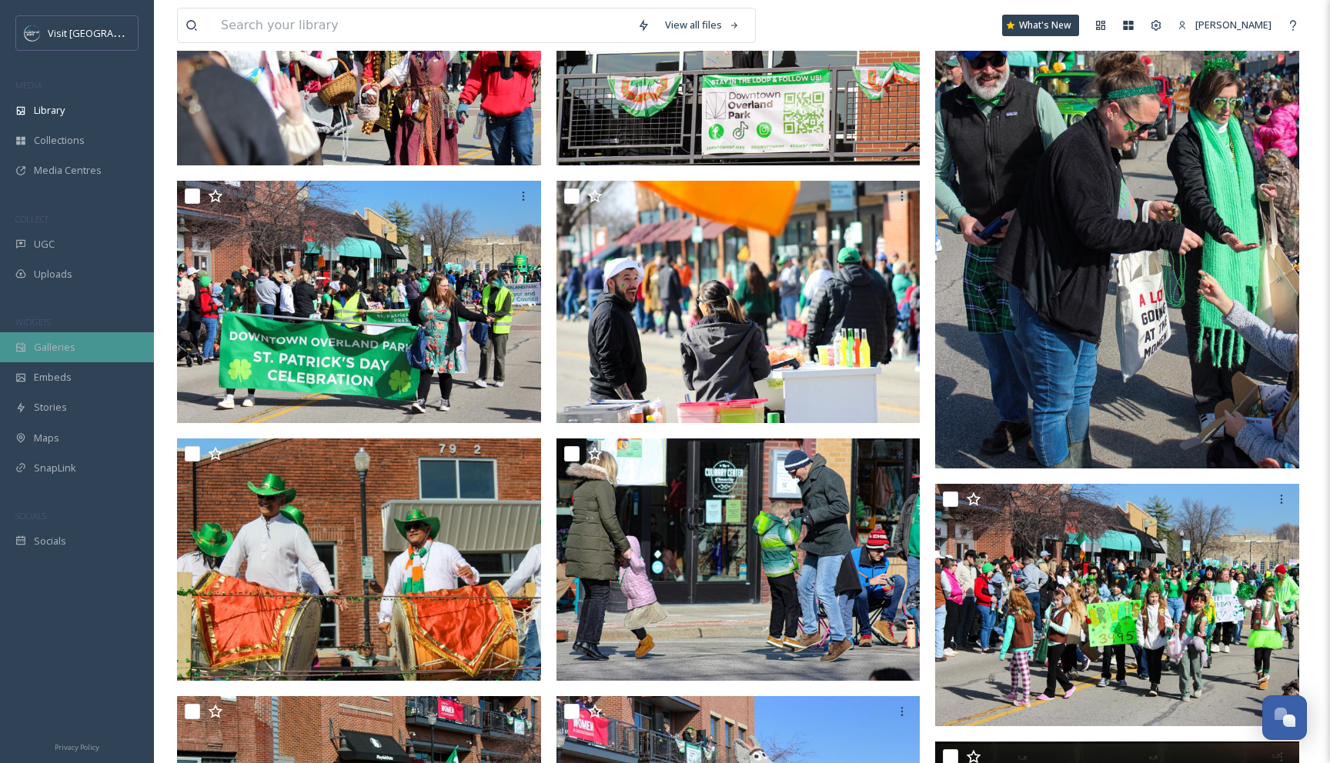
click at [59, 360] on div "Galleries" at bounding box center [77, 347] width 154 height 30
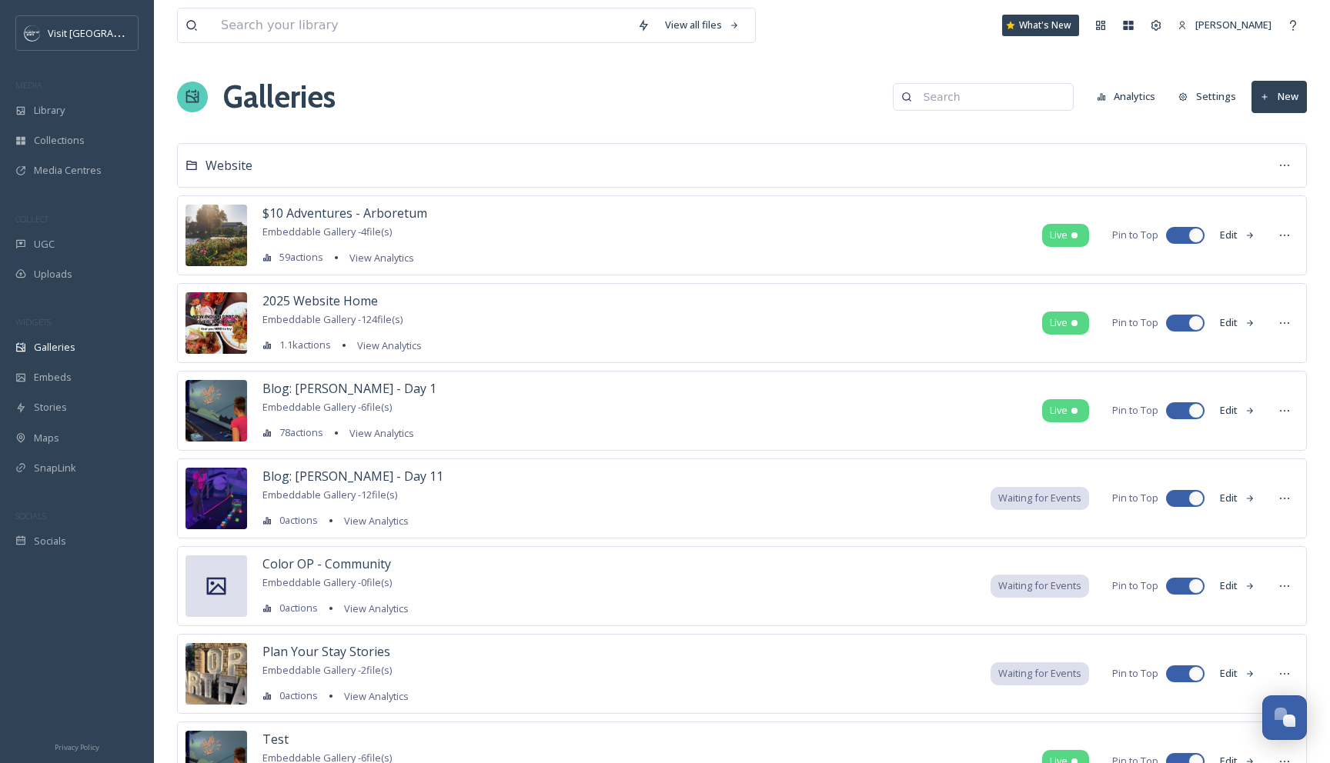
click at [1000, 87] on input at bounding box center [990, 97] width 149 height 31
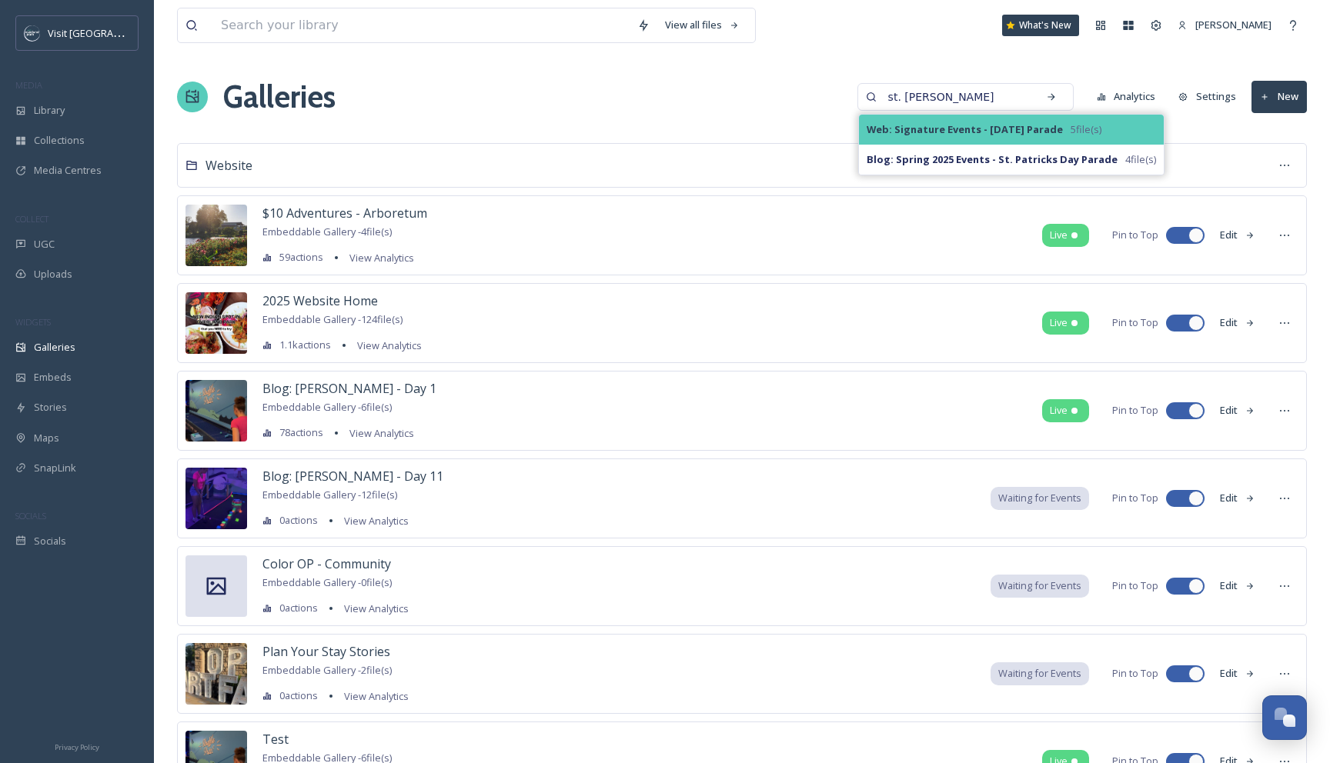
type input "st. [PERSON_NAME]"
click at [997, 123] on strong "Web: Signature Events - [DATE] Parade" at bounding box center [964, 129] width 196 height 14
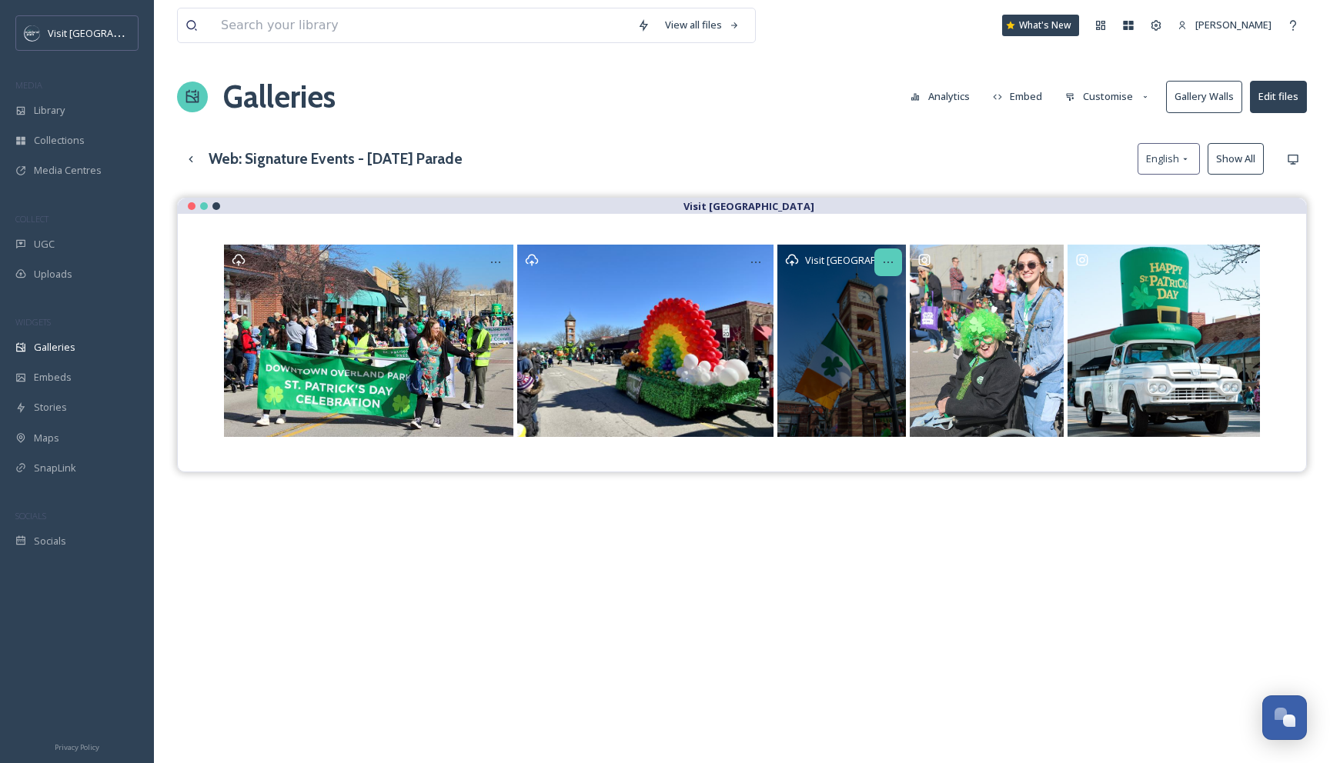
click at [889, 259] on icon at bounding box center [888, 262] width 12 height 12
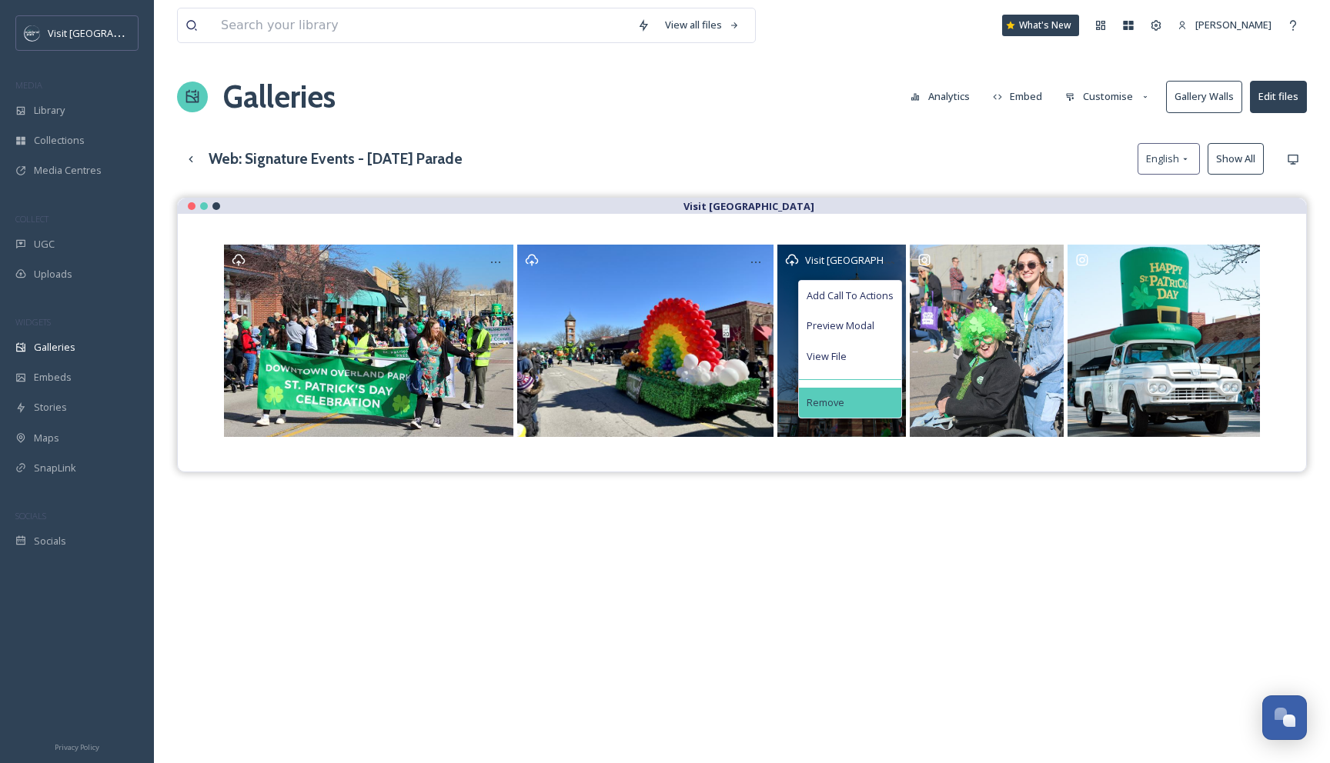
click at [856, 400] on div "Remove" at bounding box center [850, 403] width 102 height 30
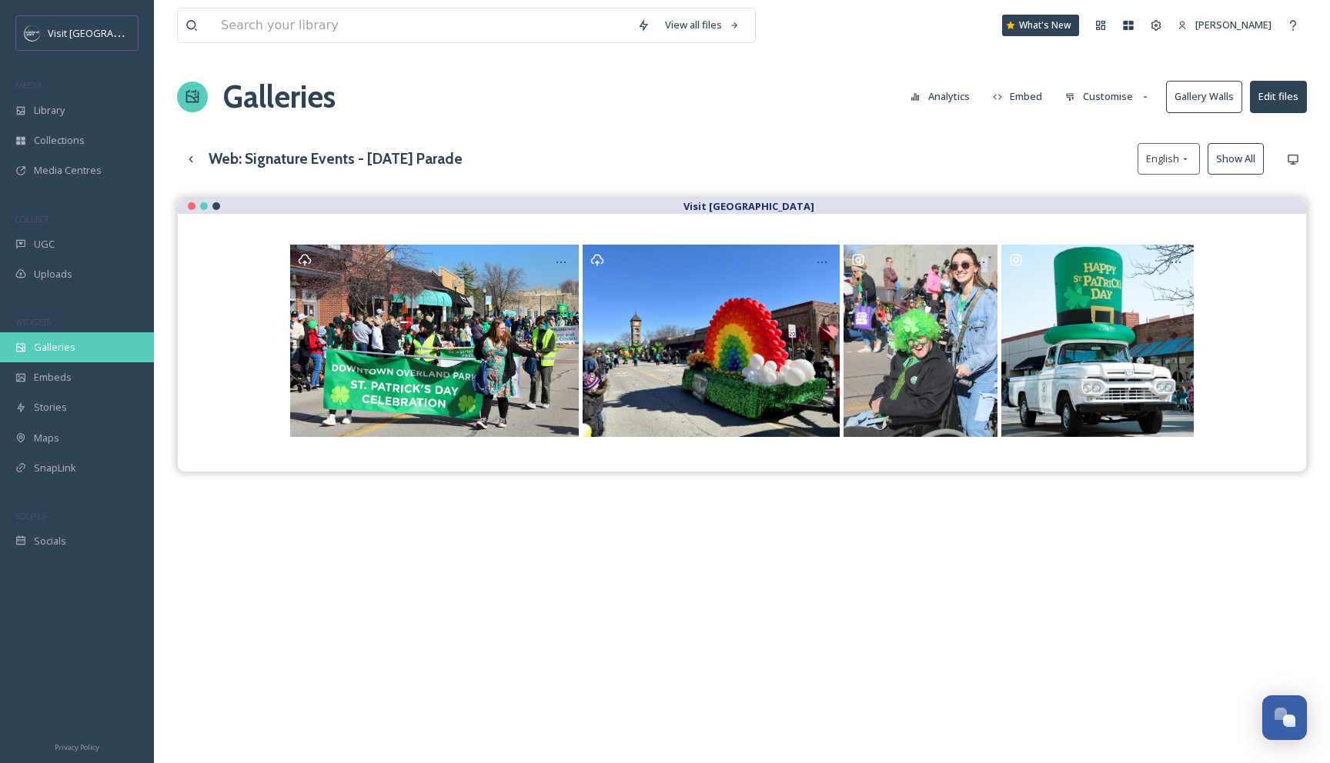
click at [70, 346] on span "Galleries" at bounding box center [55, 347] width 42 height 15
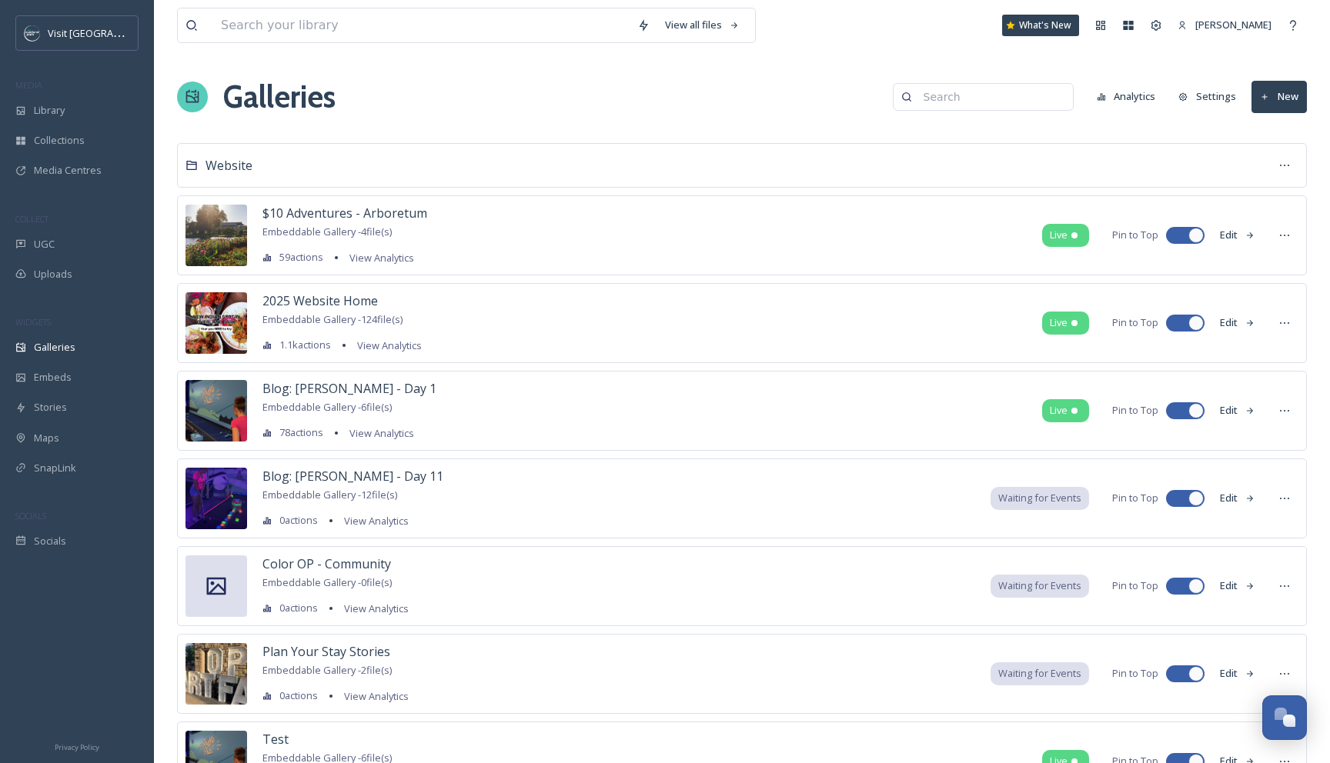
click at [980, 96] on input at bounding box center [990, 97] width 149 height 31
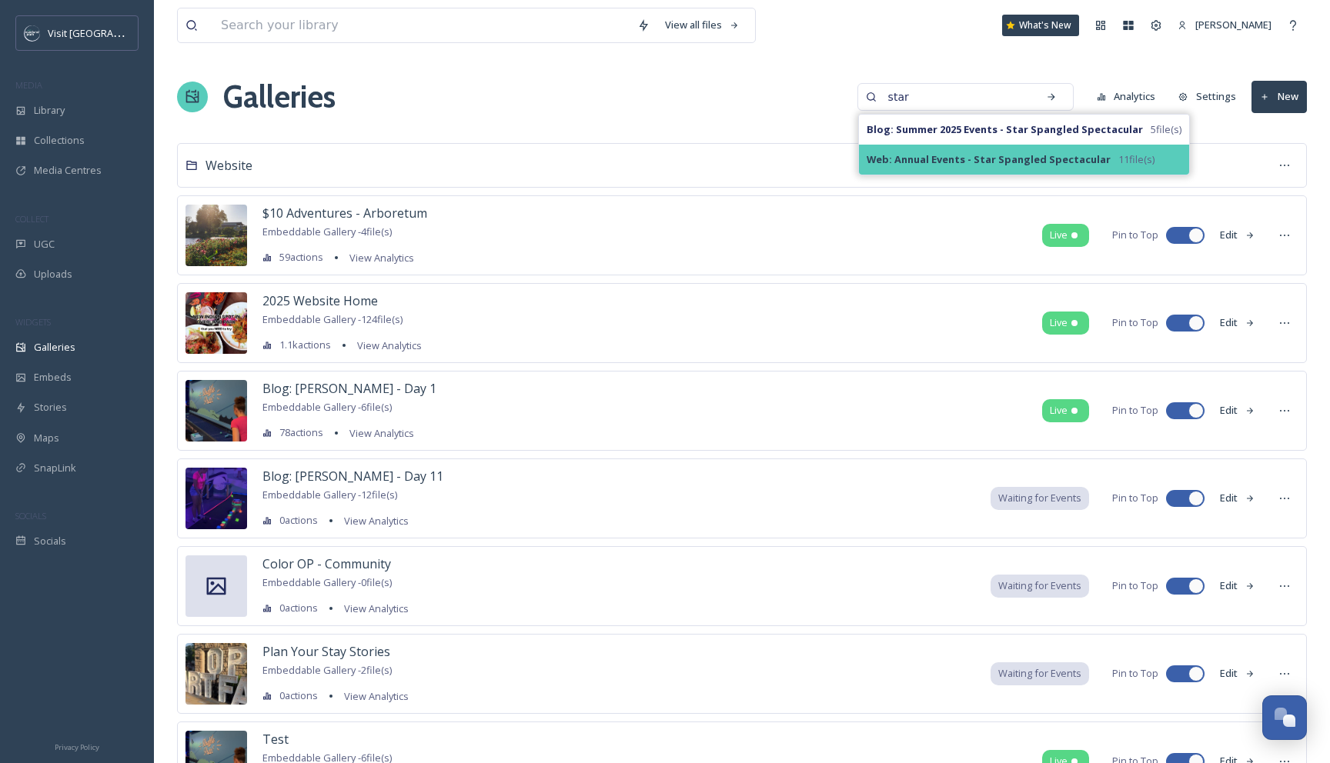
type input "star"
click at [973, 152] on div "Web: Annual Events - Star Spangled Spectacular 11 file(s)" at bounding box center [1024, 160] width 330 height 30
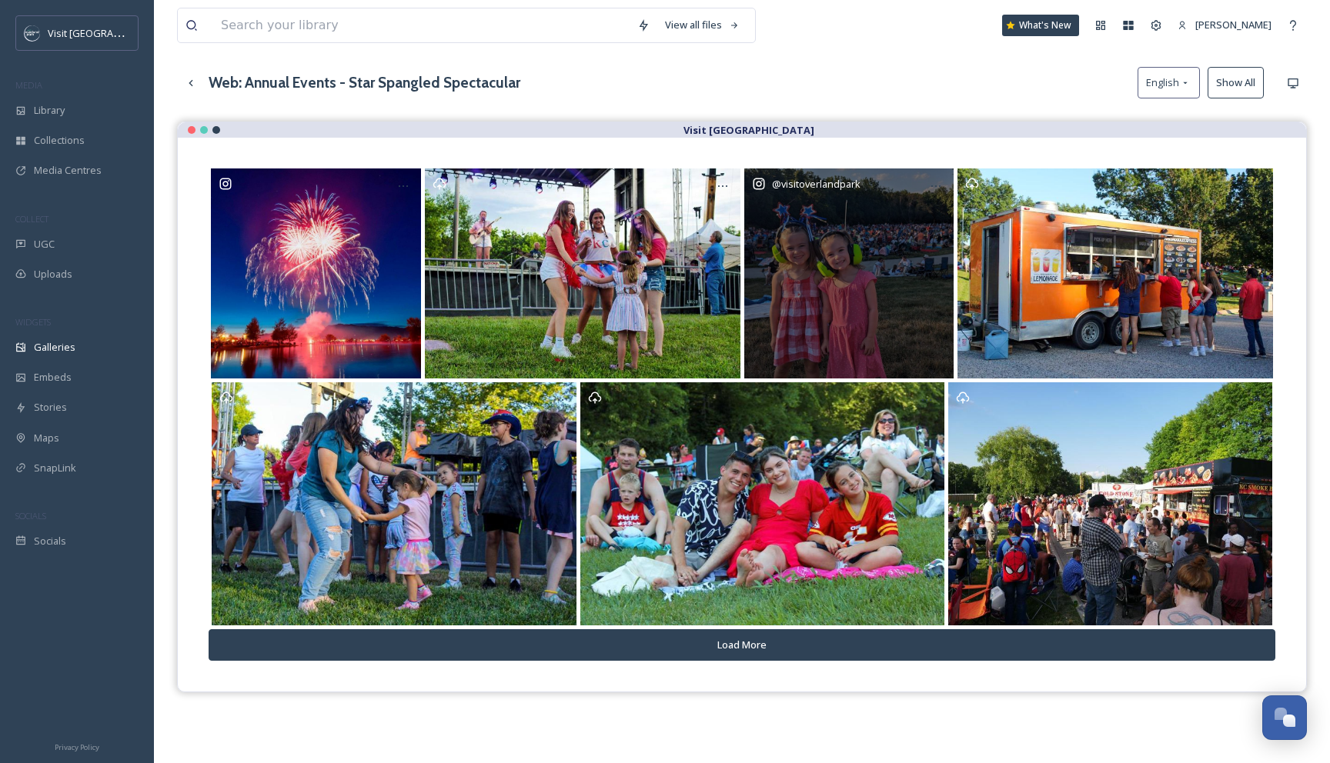
scroll to position [95, 0]
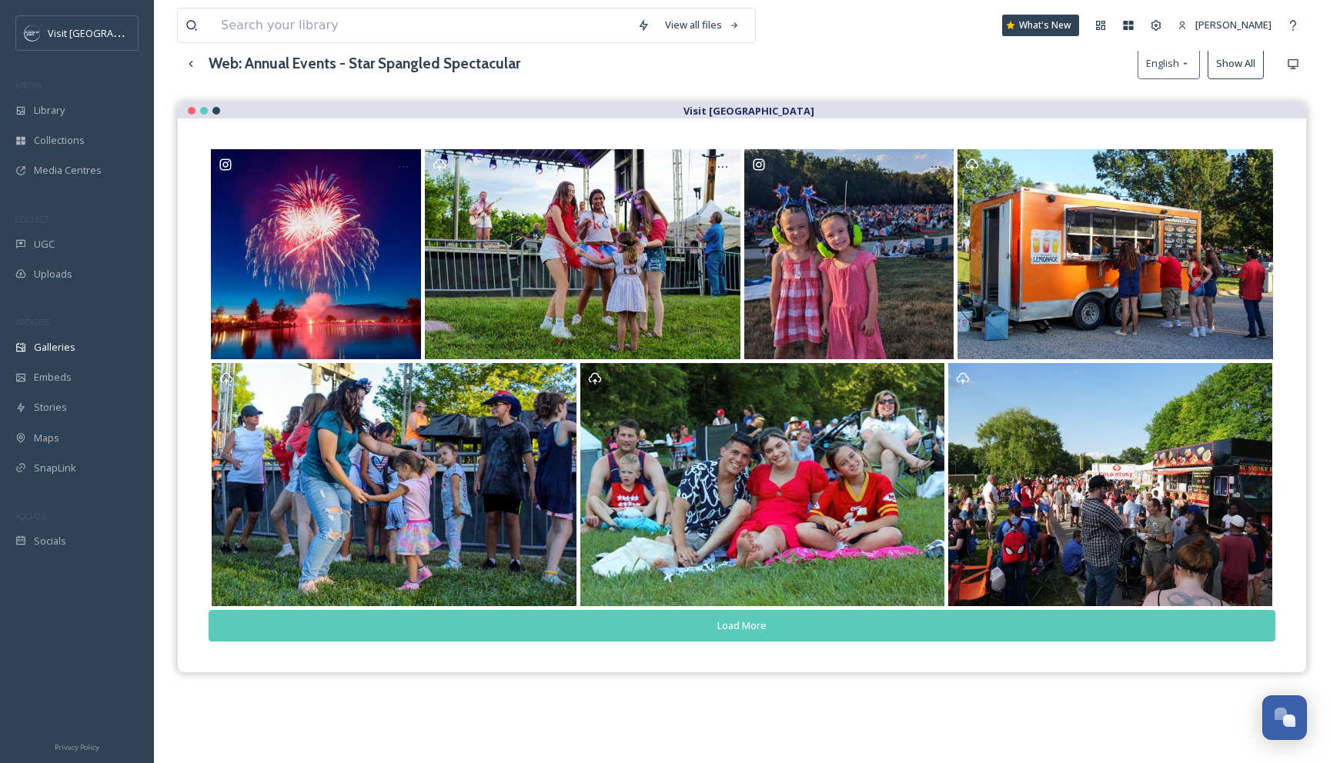
click at [823, 625] on button "Load More" at bounding box center [742, 626] width 1066 height 32
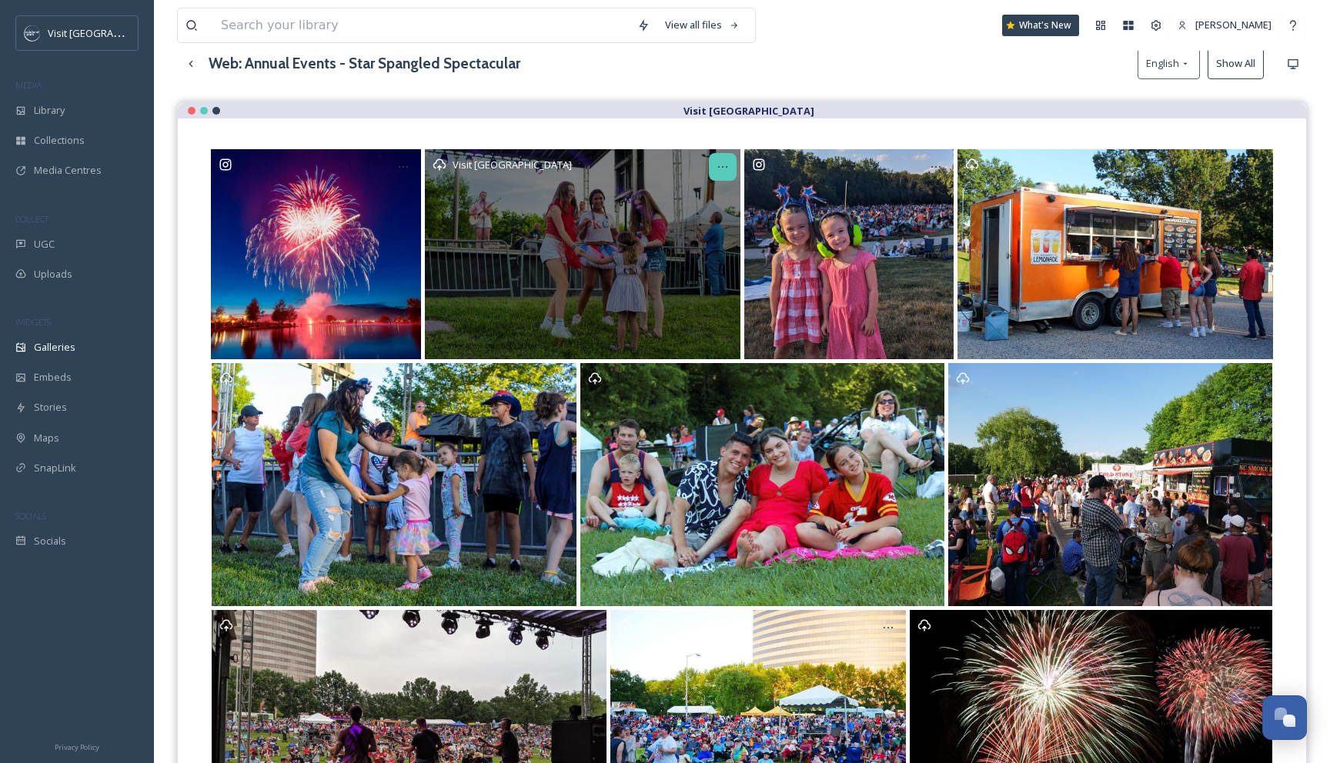
click at [719, 163] on icon at bounding box center [722, 167] width 12 height 12
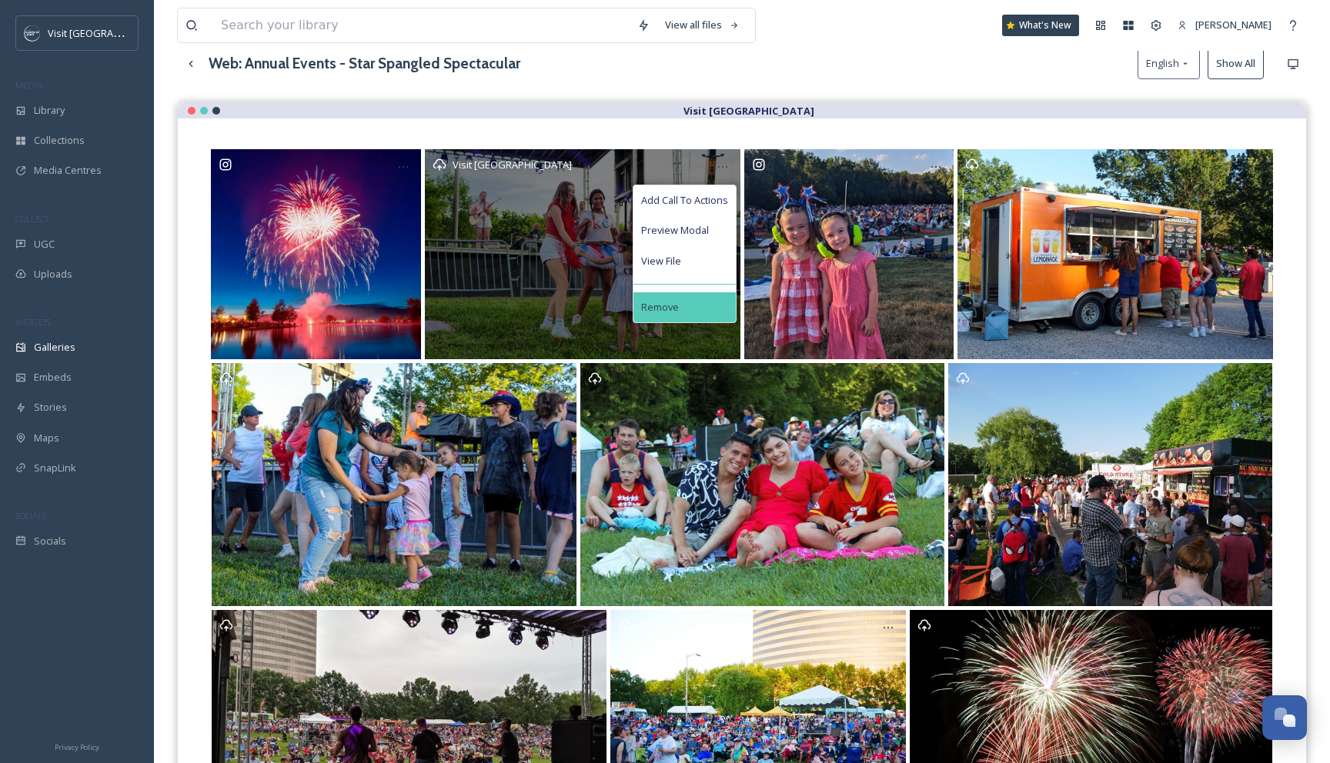
click at [691, 301] on div "Remove" at bounding box center [684, 307] width 102 height 30
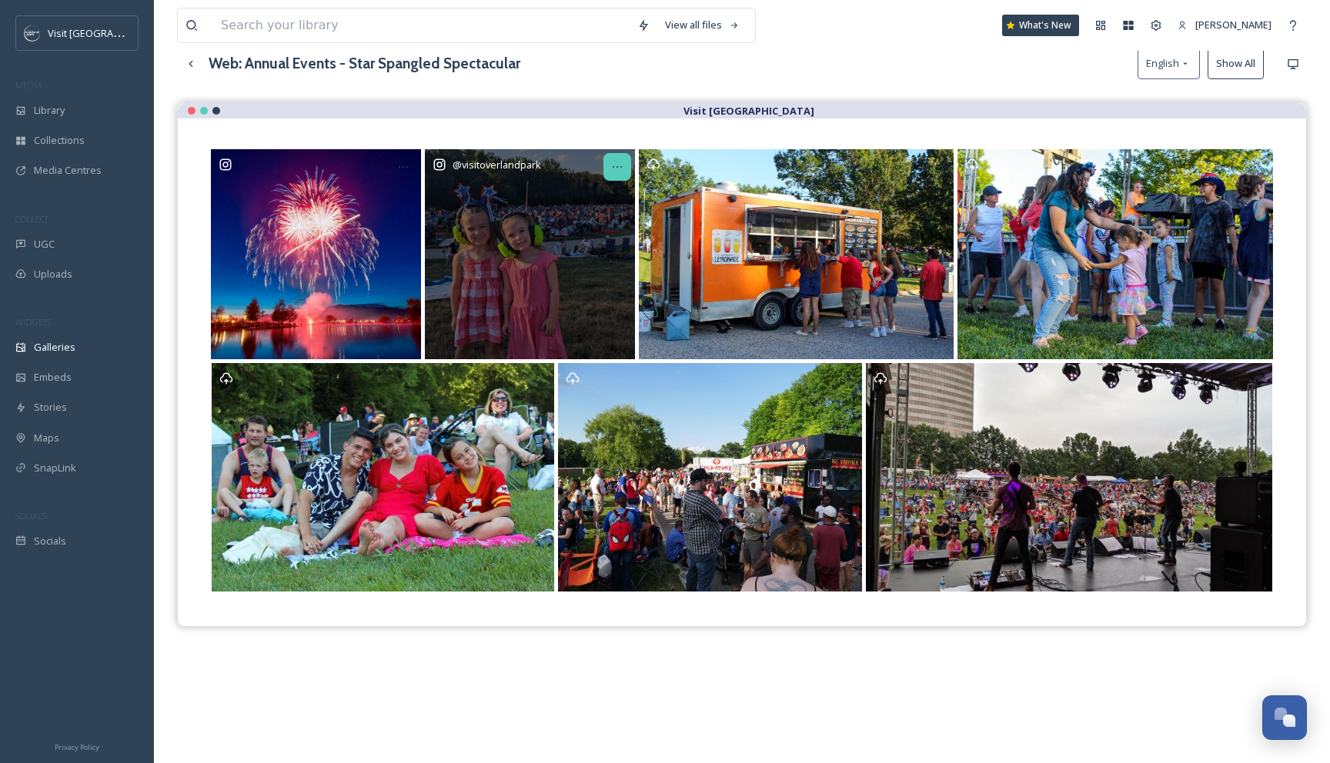
click at [615, 161] on icon at bounding box center [617, 167] width 12 height 12
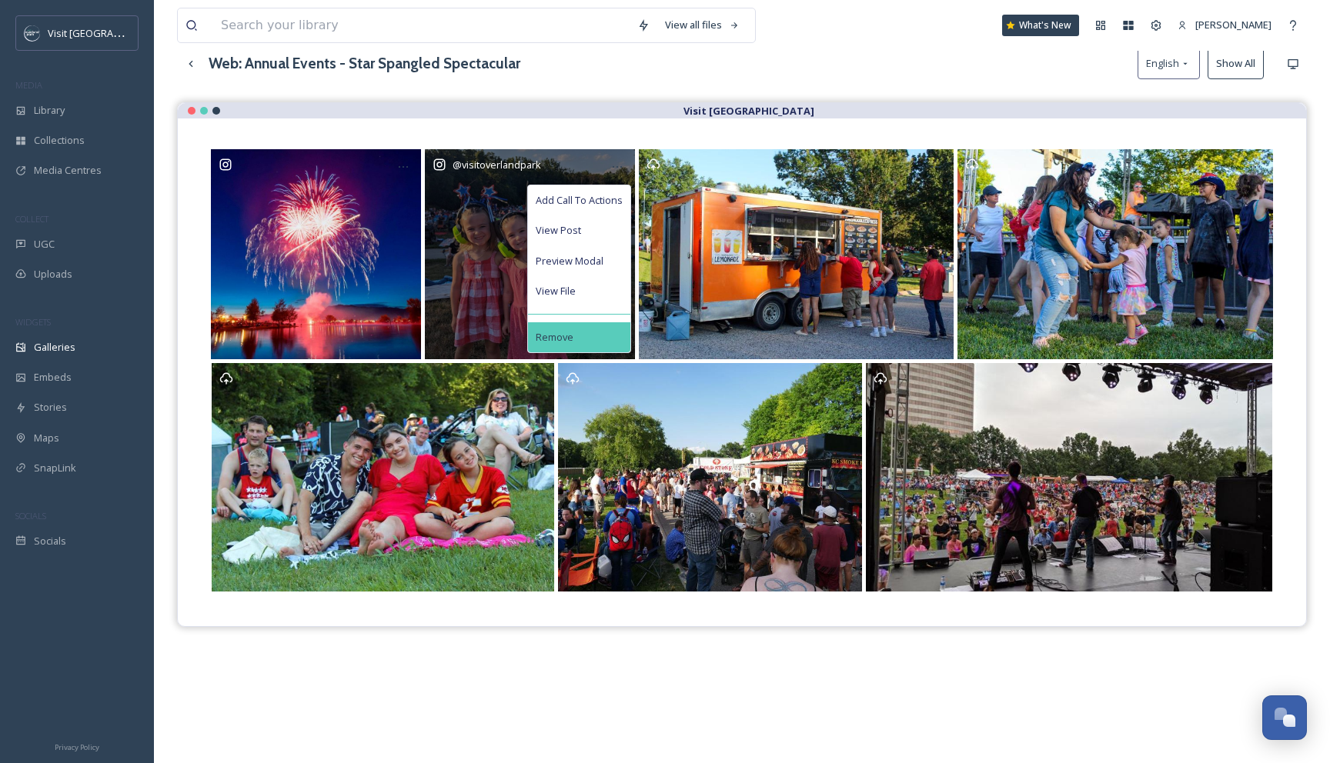
click at [598, 332] on div "Remove" at bounding box center [579, 337] width 102 height 30
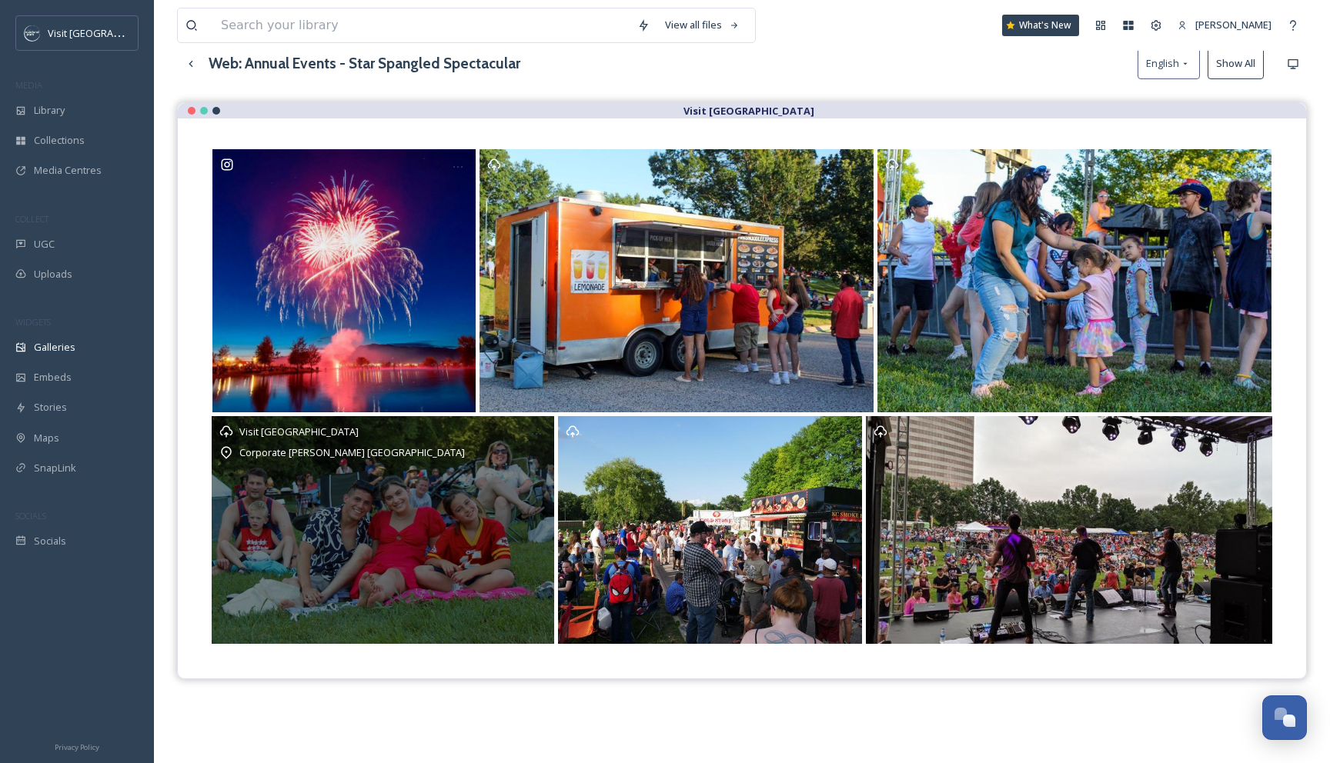
click at [372, 525] on div "Visit Overland Park Corporate Woods Founders Park" at bounding box center [383, 530] width 342 height 229
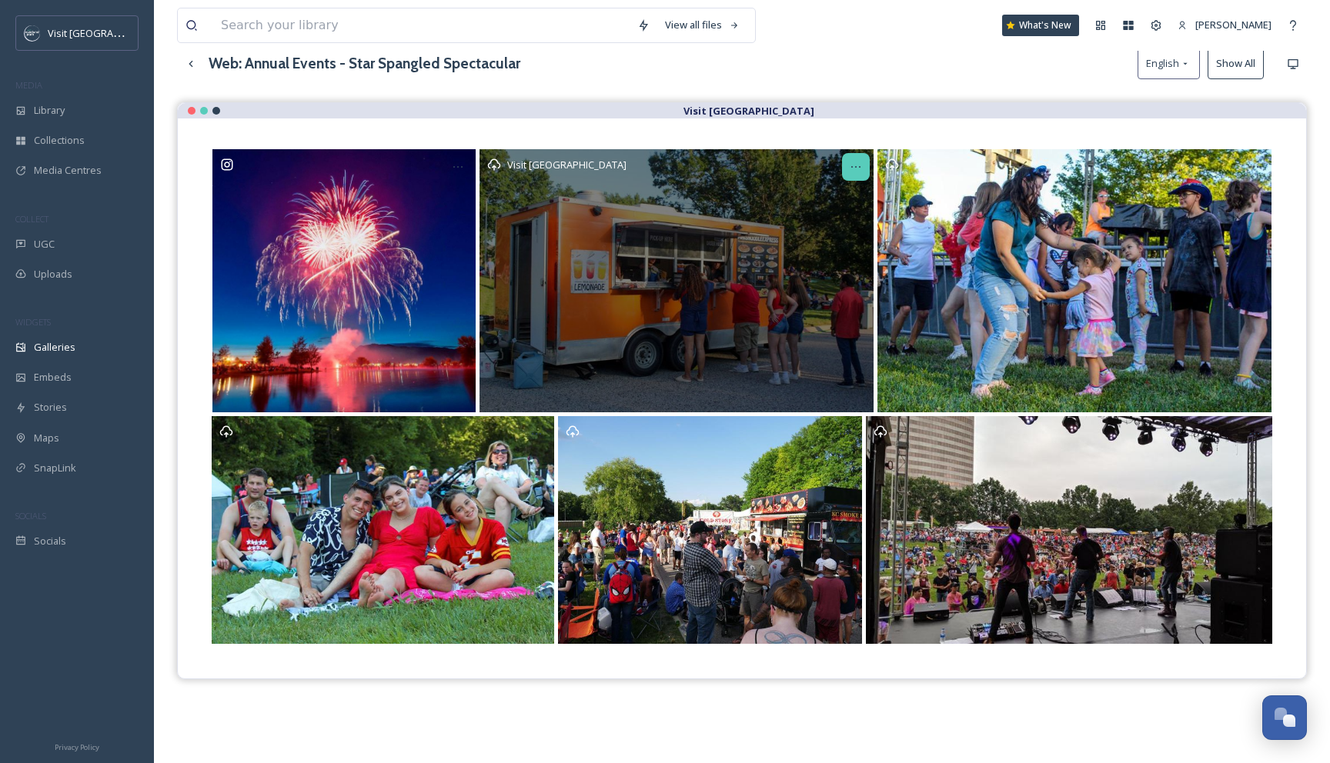
click at [851, 167] on icon at bounding box center [855, 167] width 9 height 2
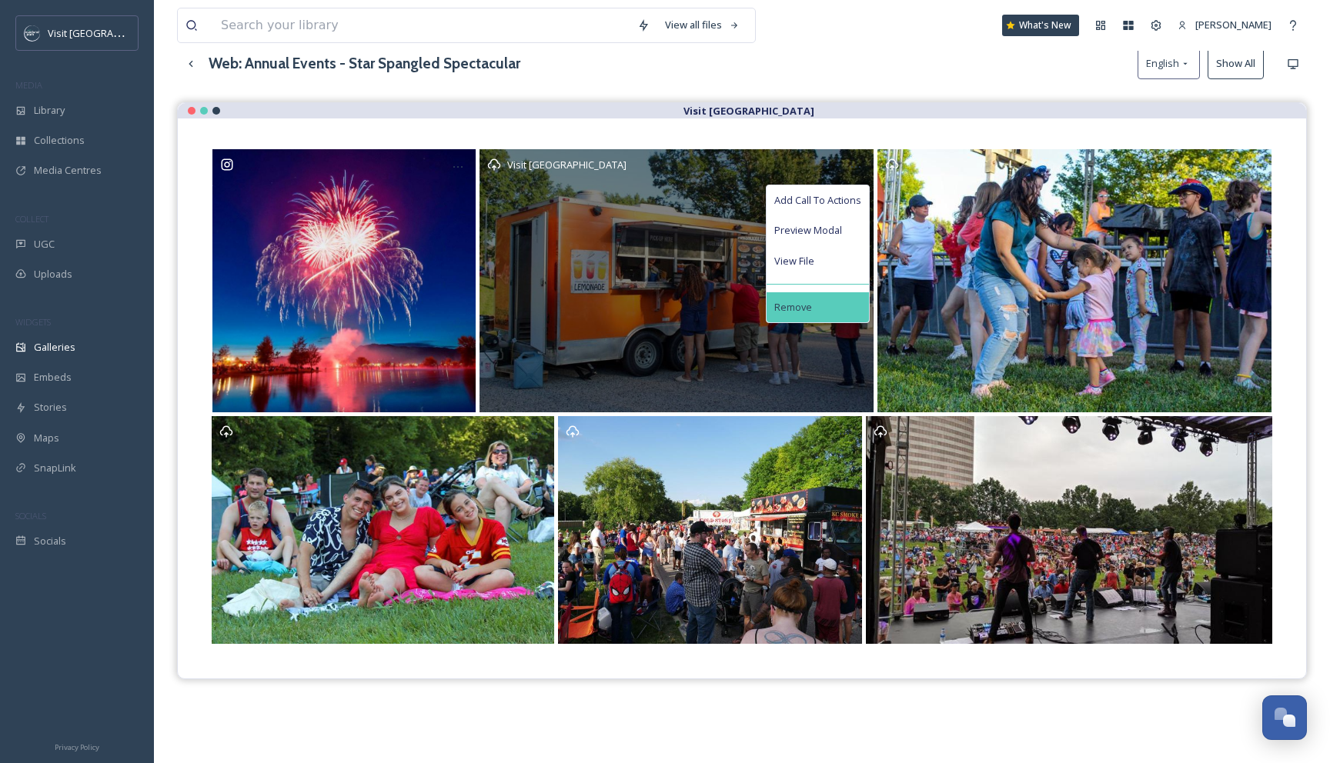
click at [809, 300] on span "Remove" at bounding box center [793, 307] width 38 height 15
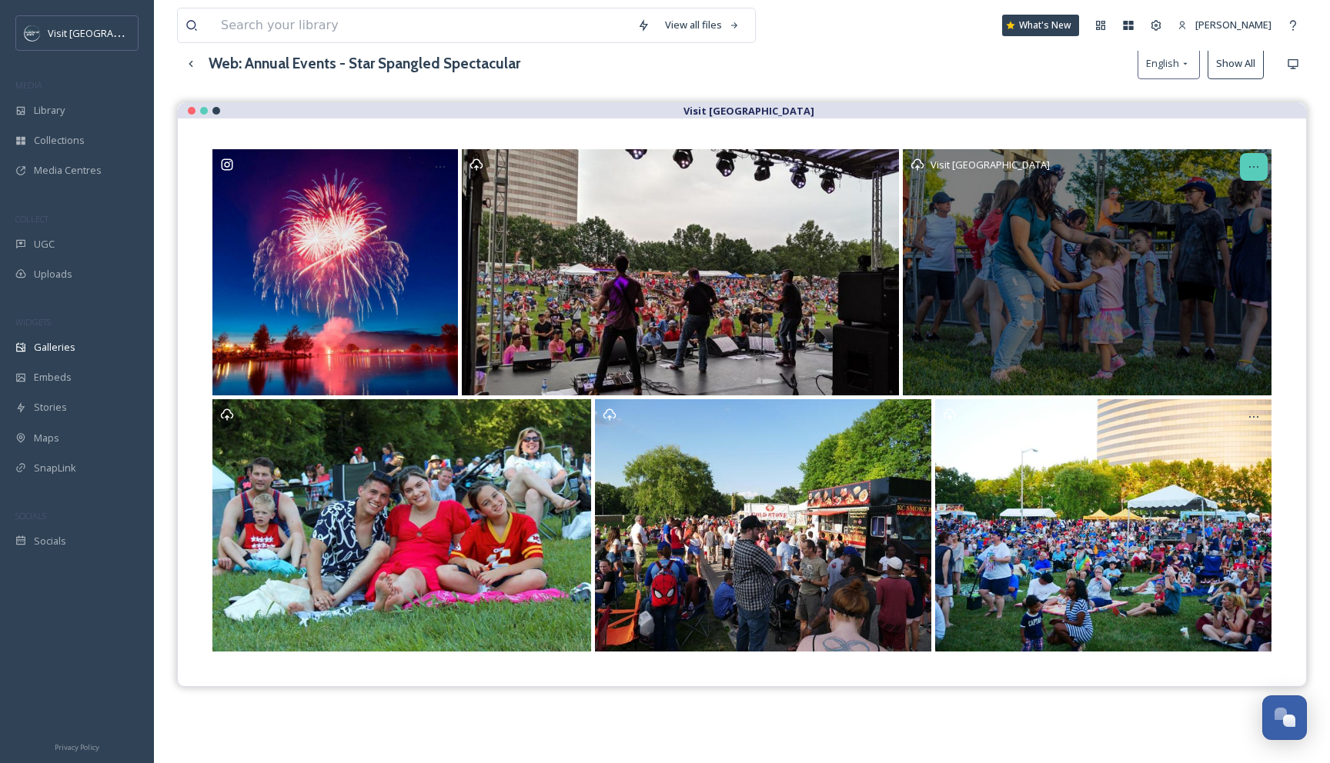
click at [1251, 161] on icon at bounding box center [1253, 167] width 12 height 12
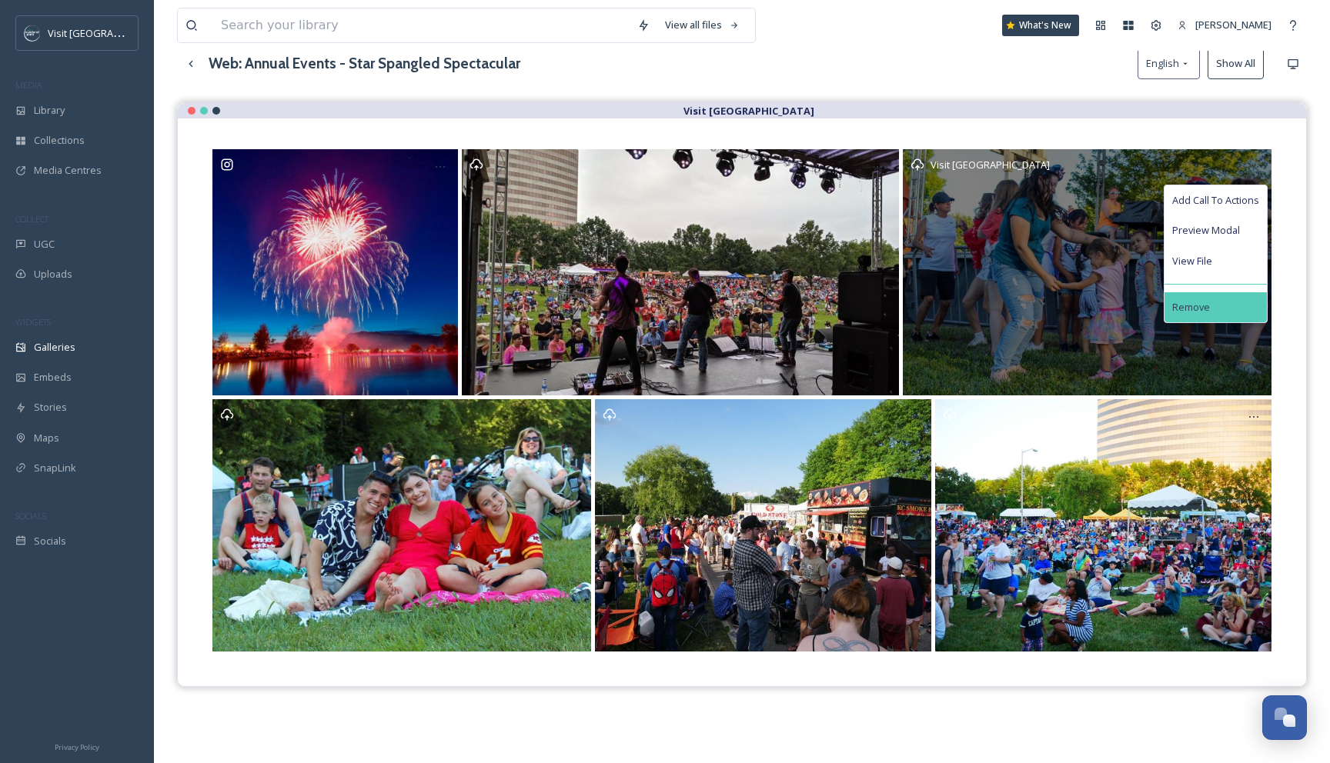
click at [1217, 302] on div "Remove" at bounding box center [1215, 307] width 102 height 30
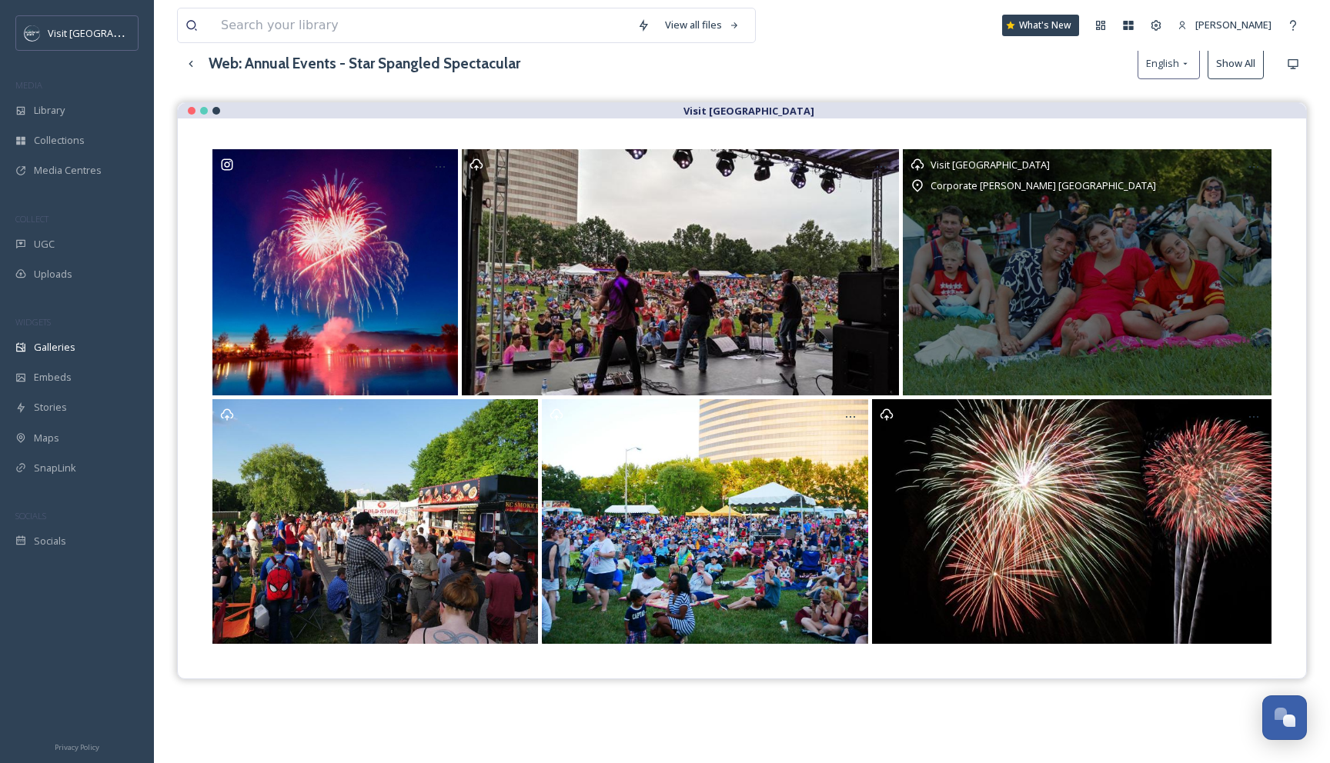
click at [1173, 278] on div "Visit Overland Park Corporate Woods Founders Park" at bounding box center [1087, 272] width 369 height 246
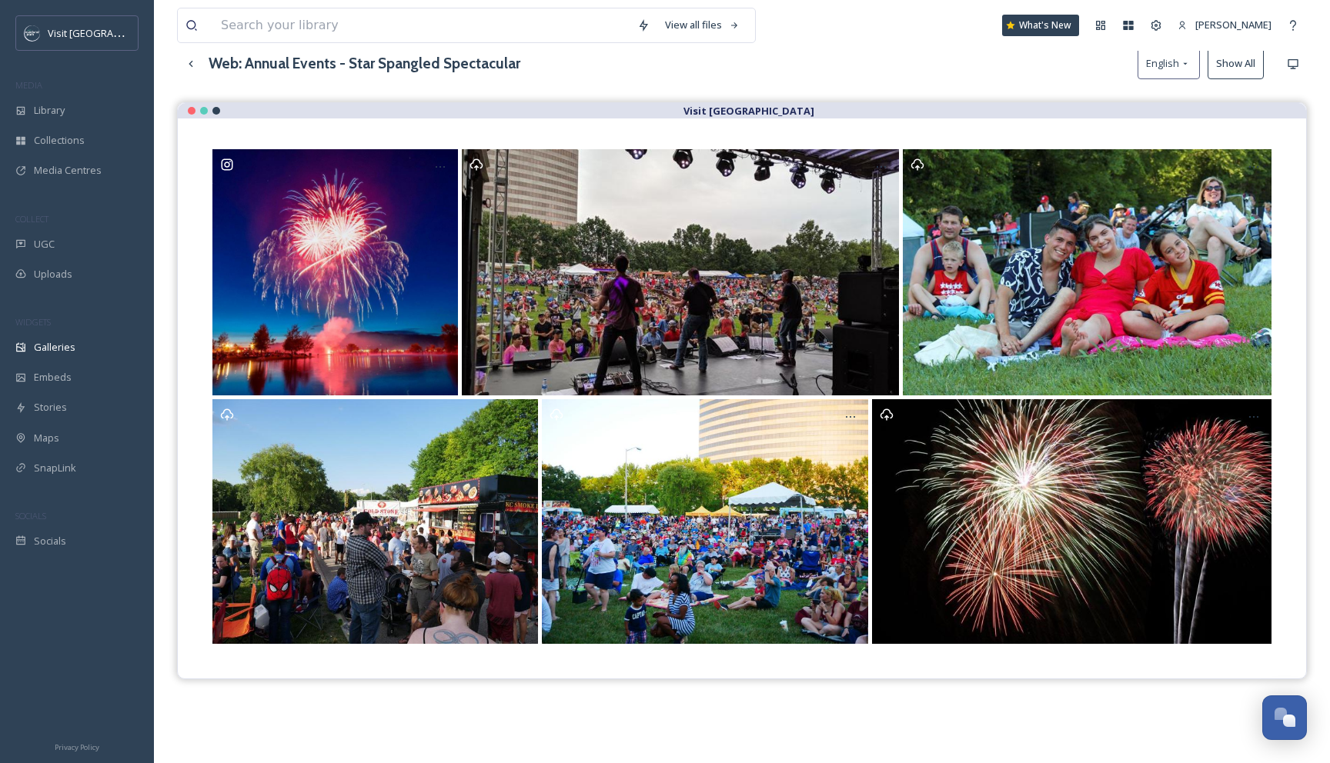
click at [794, 52] on div "Web: Annual Events - Star Spangled Spectacular English Show All" at bounding box center [742, 64] width 1130 height 32
click at [61, 105] on span "Library" at bounding box center [49, 110] width 31 height 15
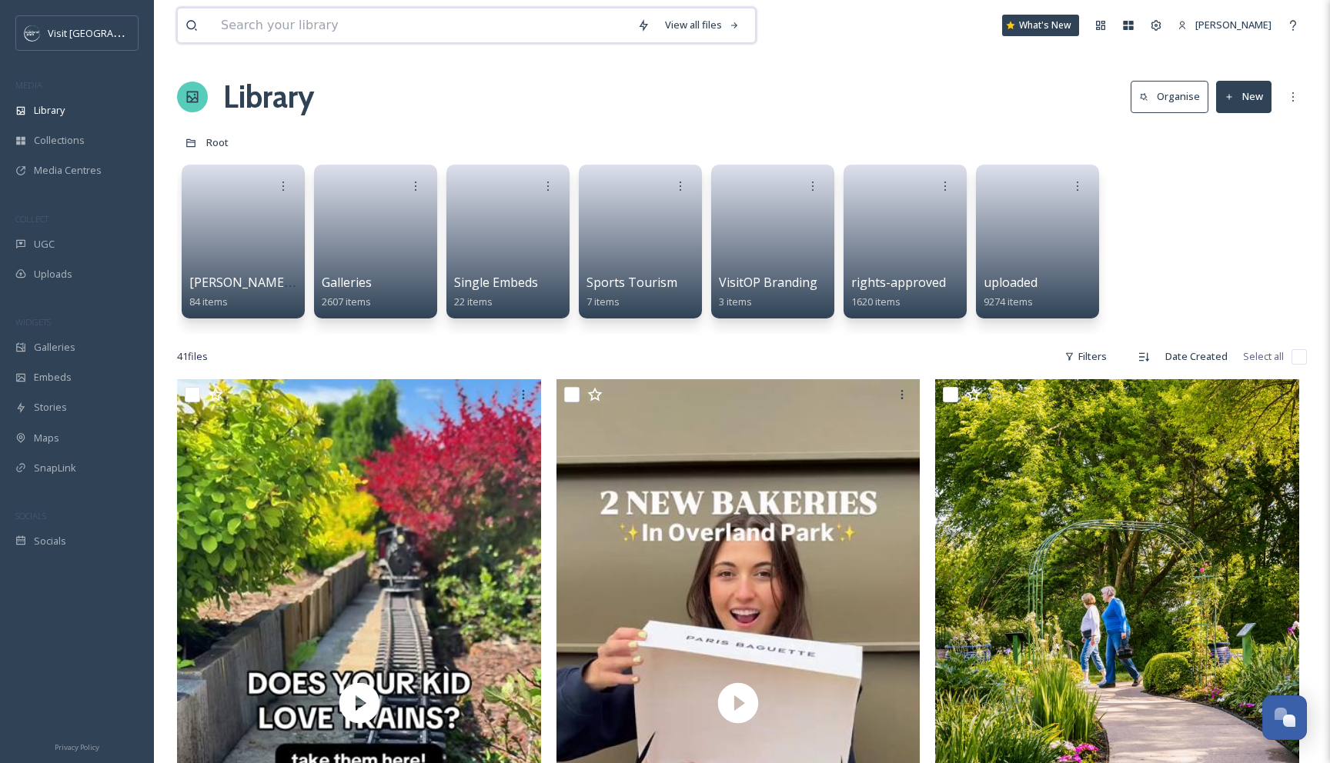
click at [260, 17] on input at bounding box center [421, 25] width 416 height 34
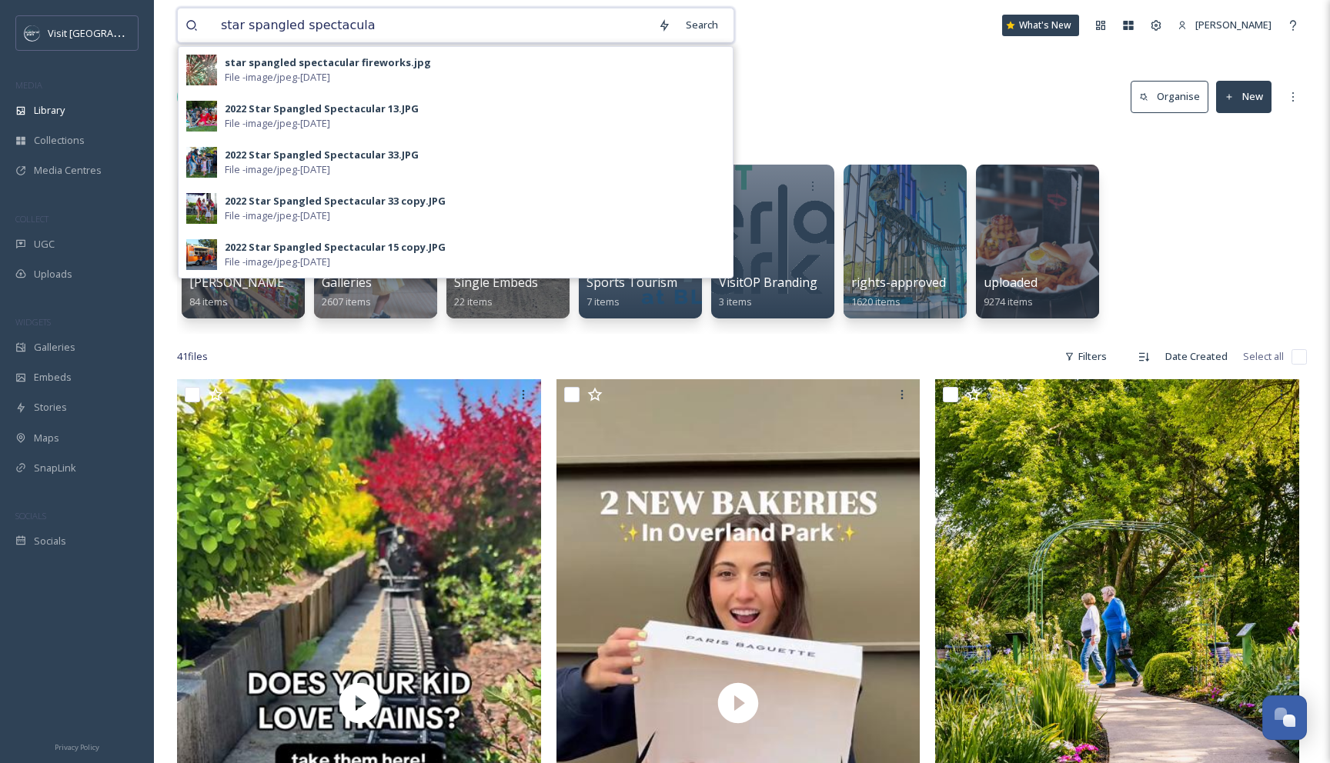
type input "star spangled spectacular"
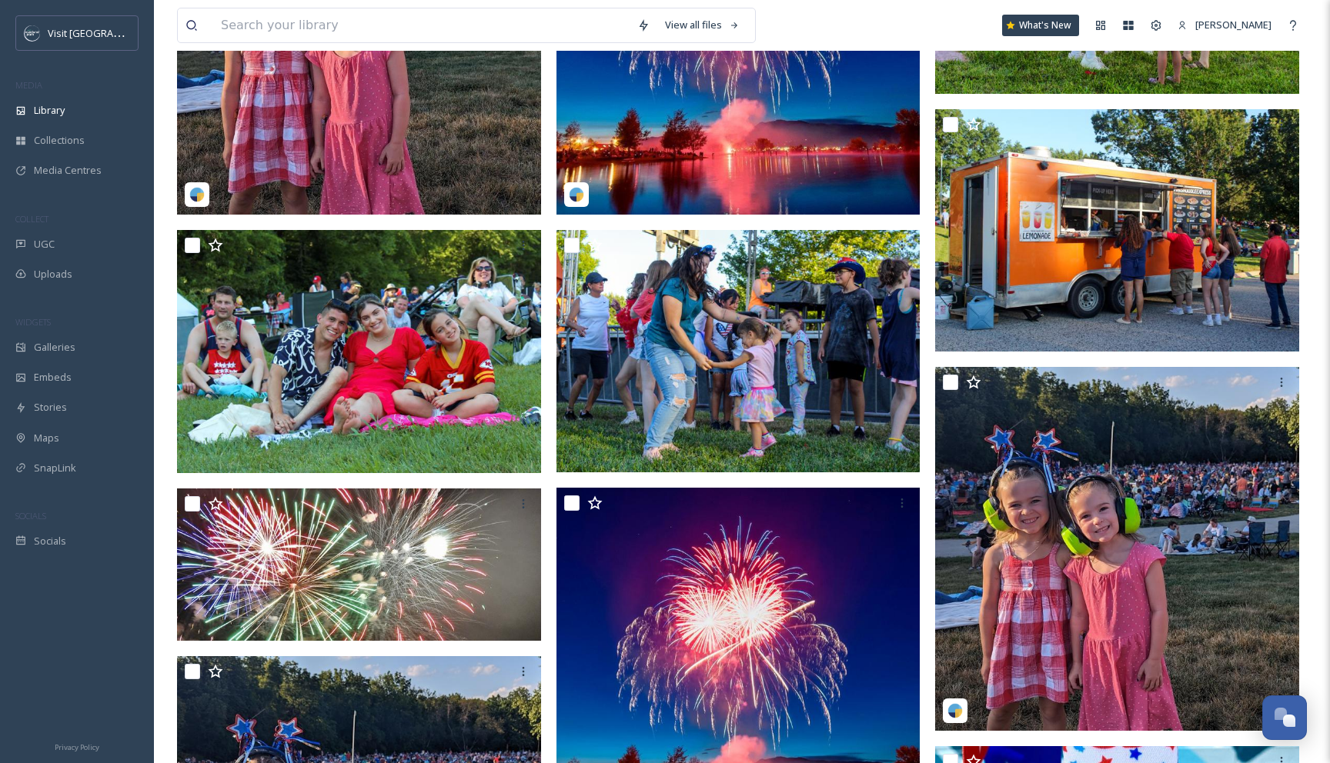
scroll to position [341, 0]
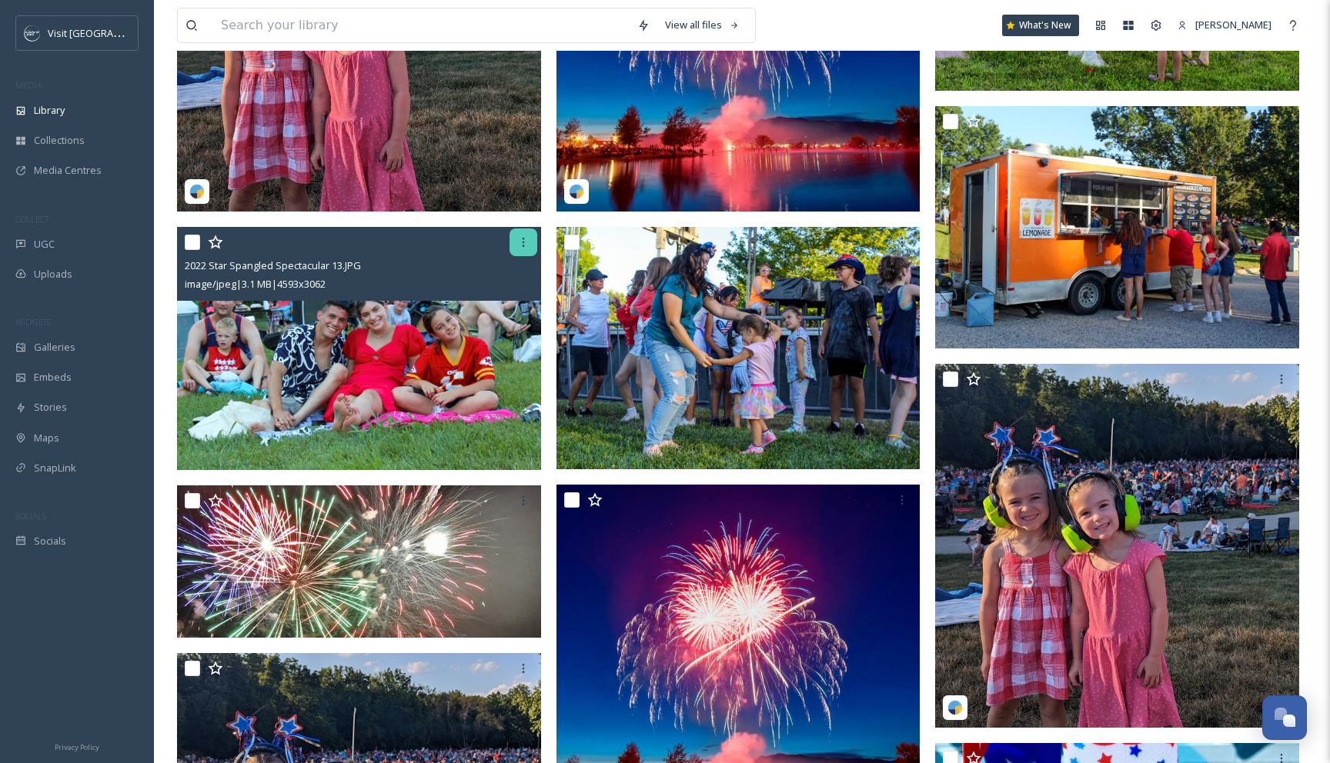
click at [514, 245] on div at bounding box center [523, 243] width 28 height 28
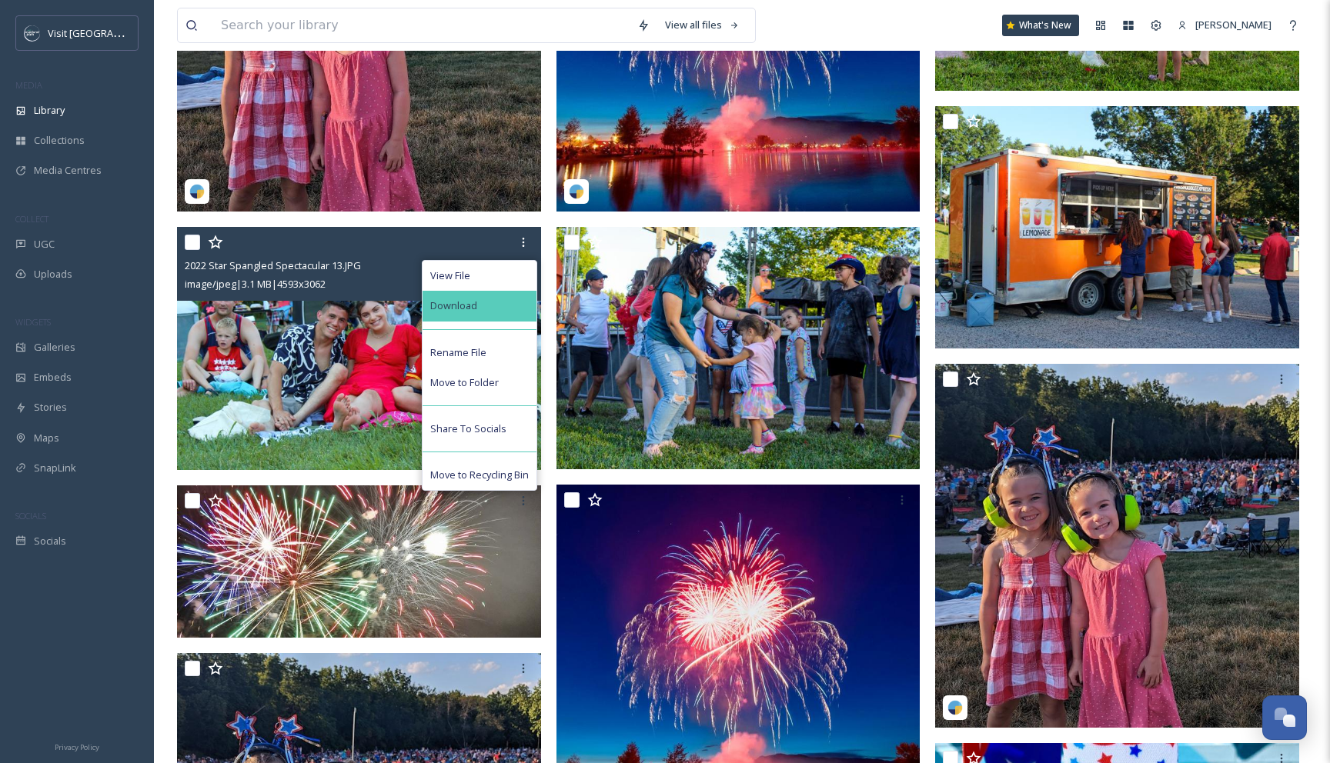
click at [479, 318] on div "Download" at bounding box center [479, 306] width 114 height 30
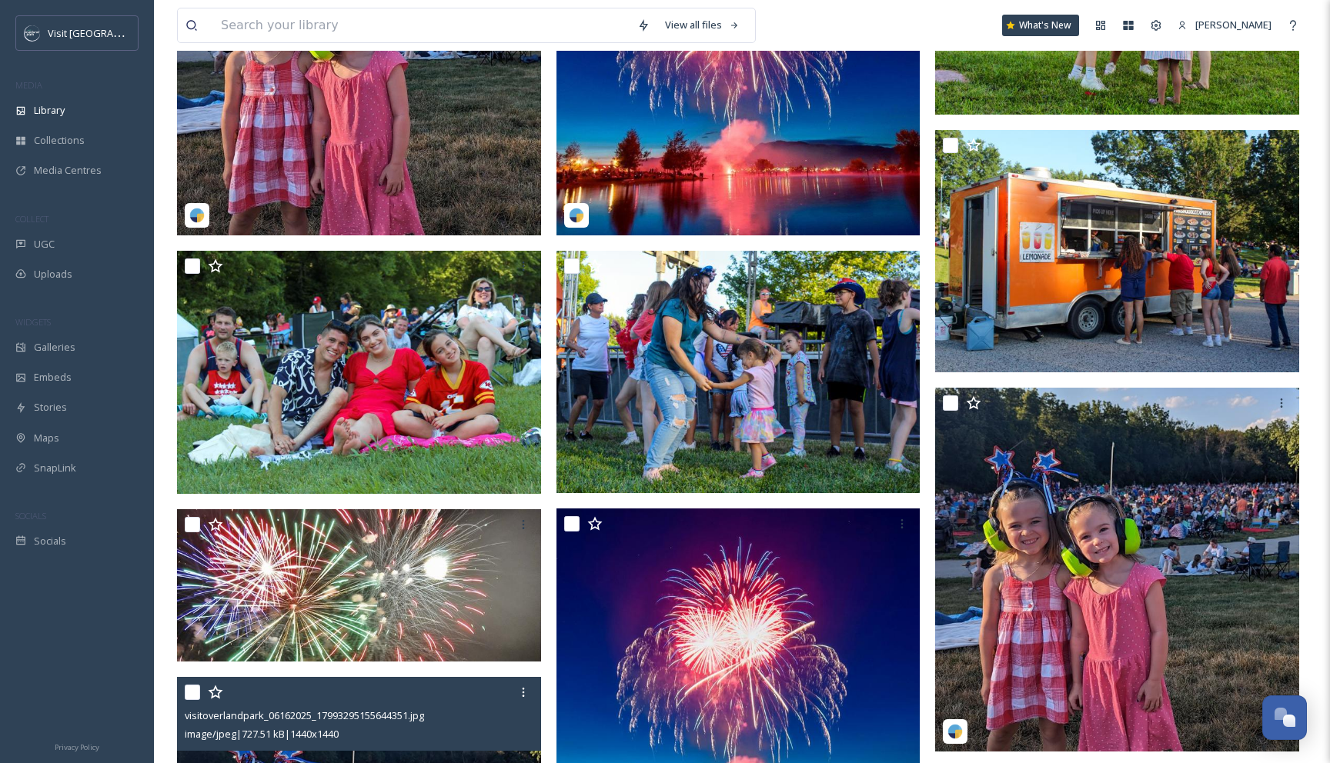
scroll to position [0, 0]
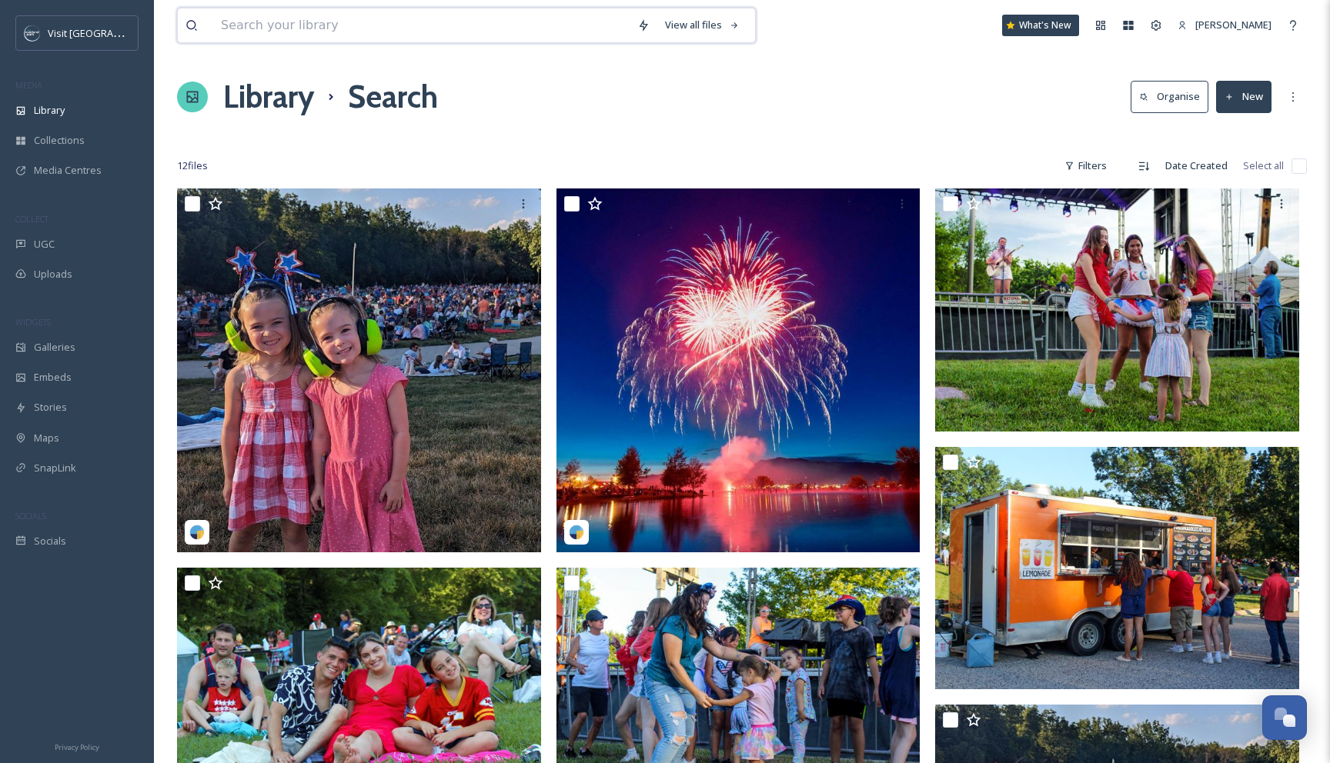
click at [474, 21] on input at bounding box center [421, 25] width 416 height 34
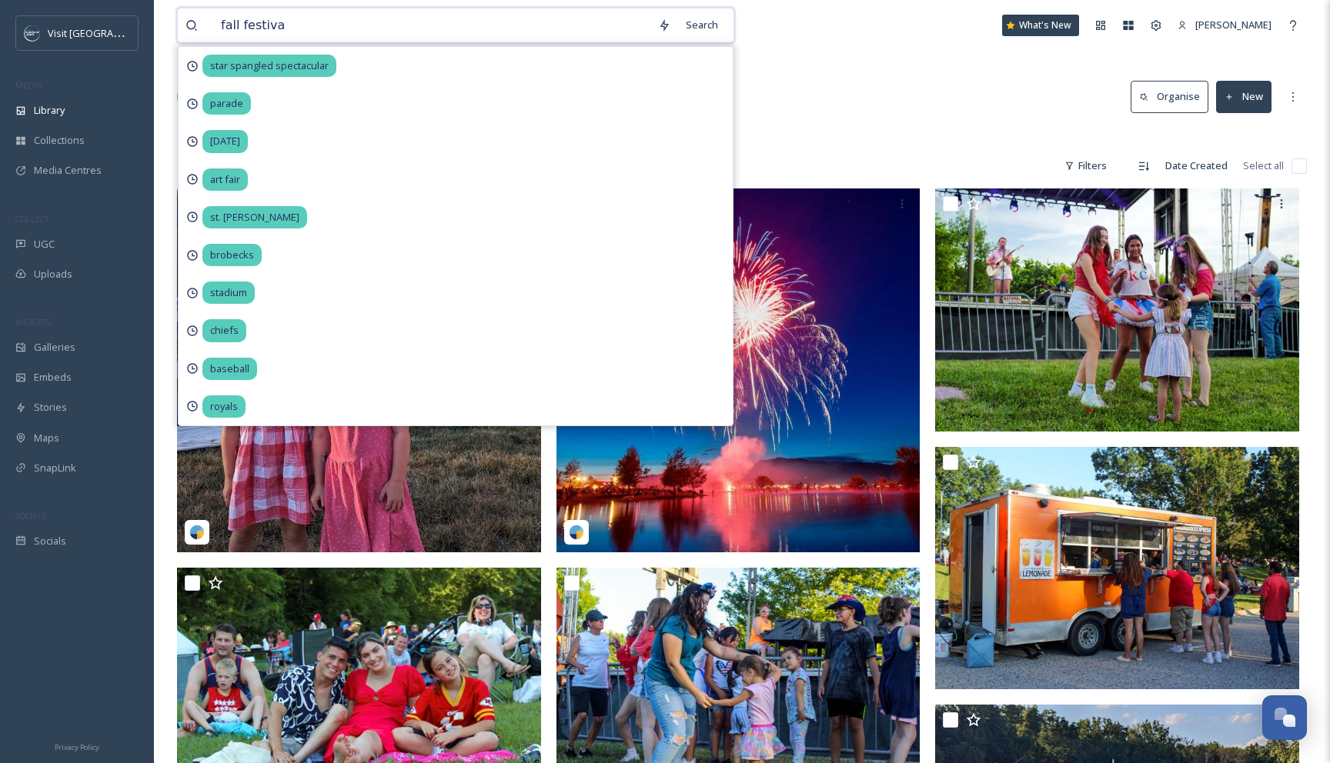
type input "fall festival"
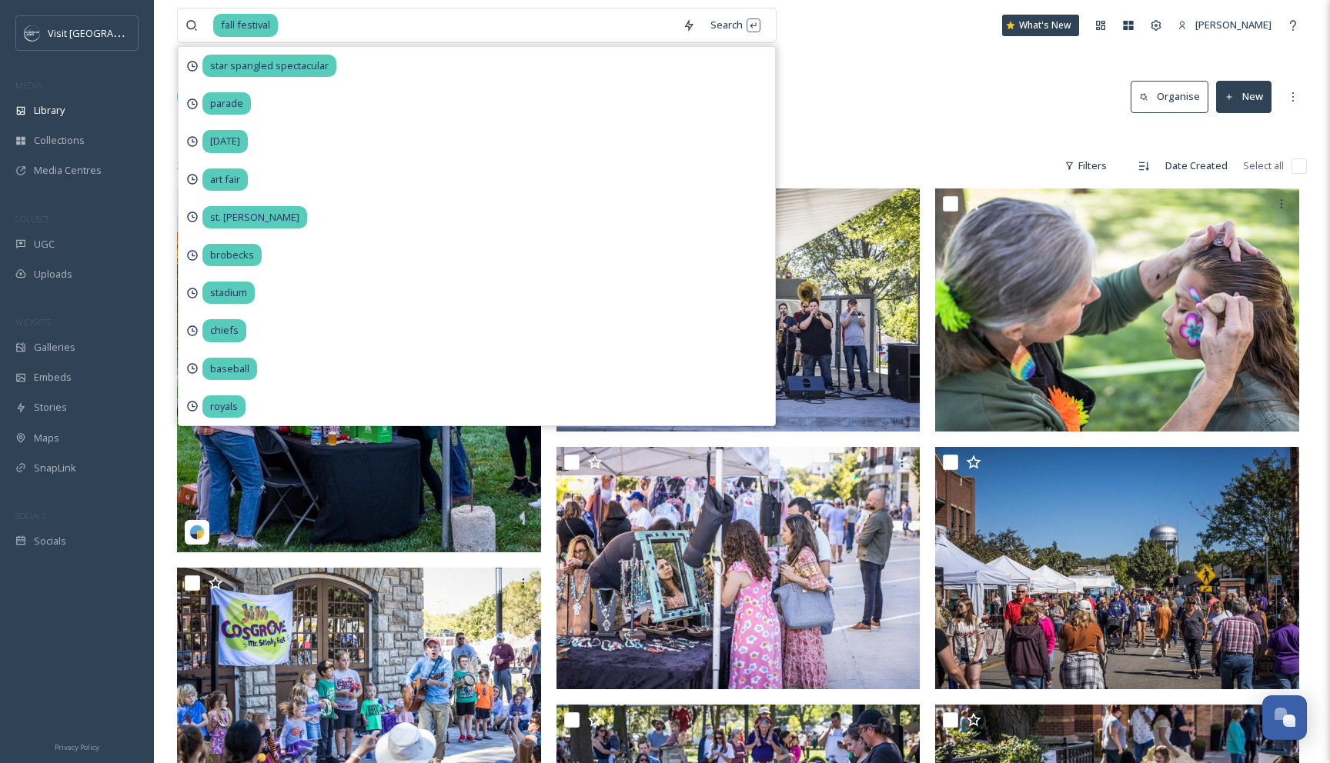
click at [922, 116] on div "Library Search Organise New" at bounding box center [742, 97] width 1130 height 46
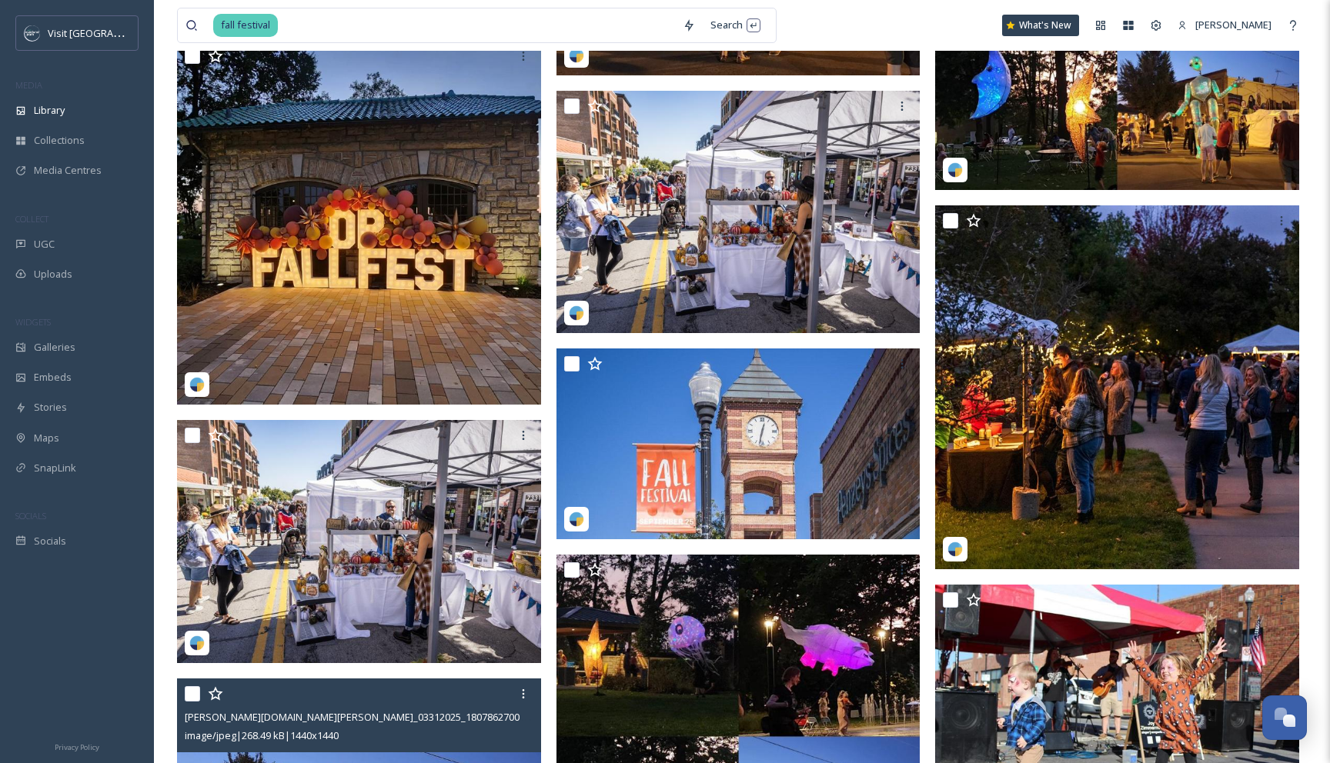
scroll to position [2181, 0]
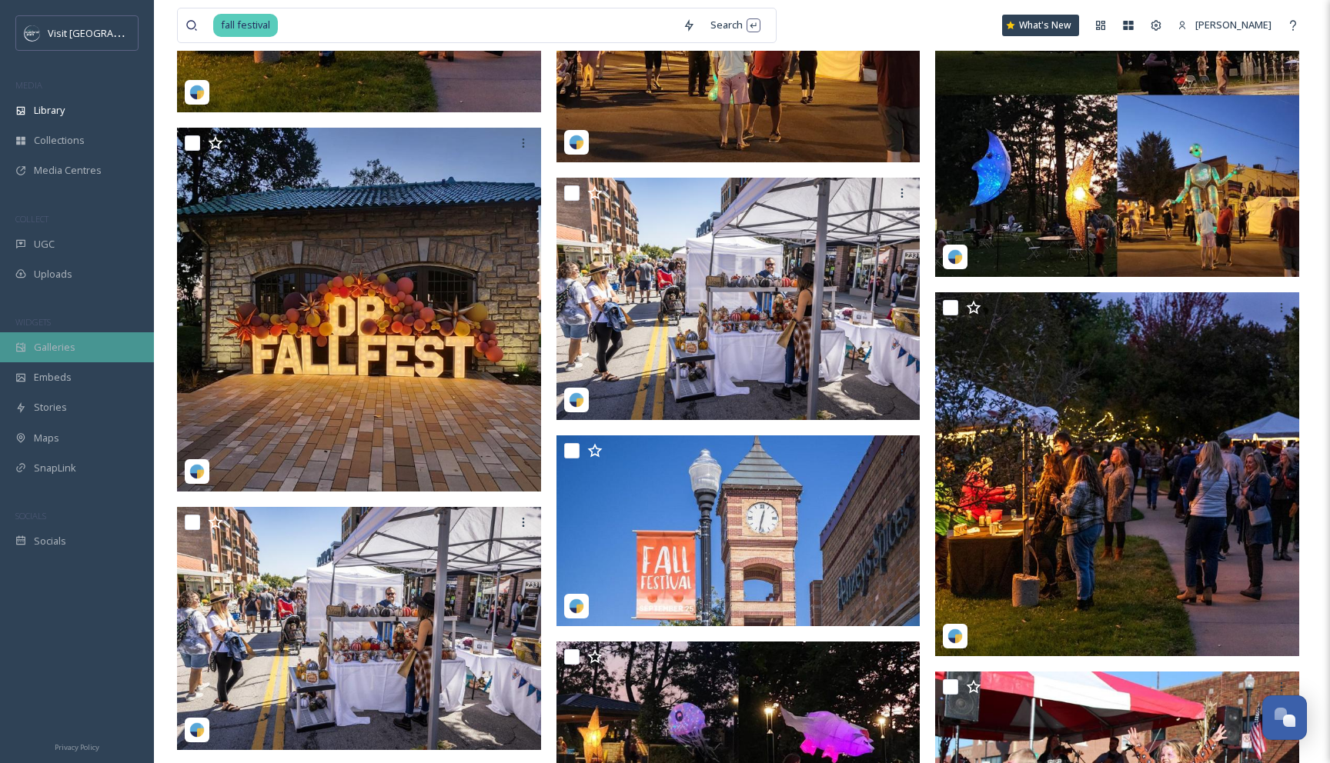
click at [93, 335] on div "Galleries" at bounding box center [77, 347] width 154 height 30
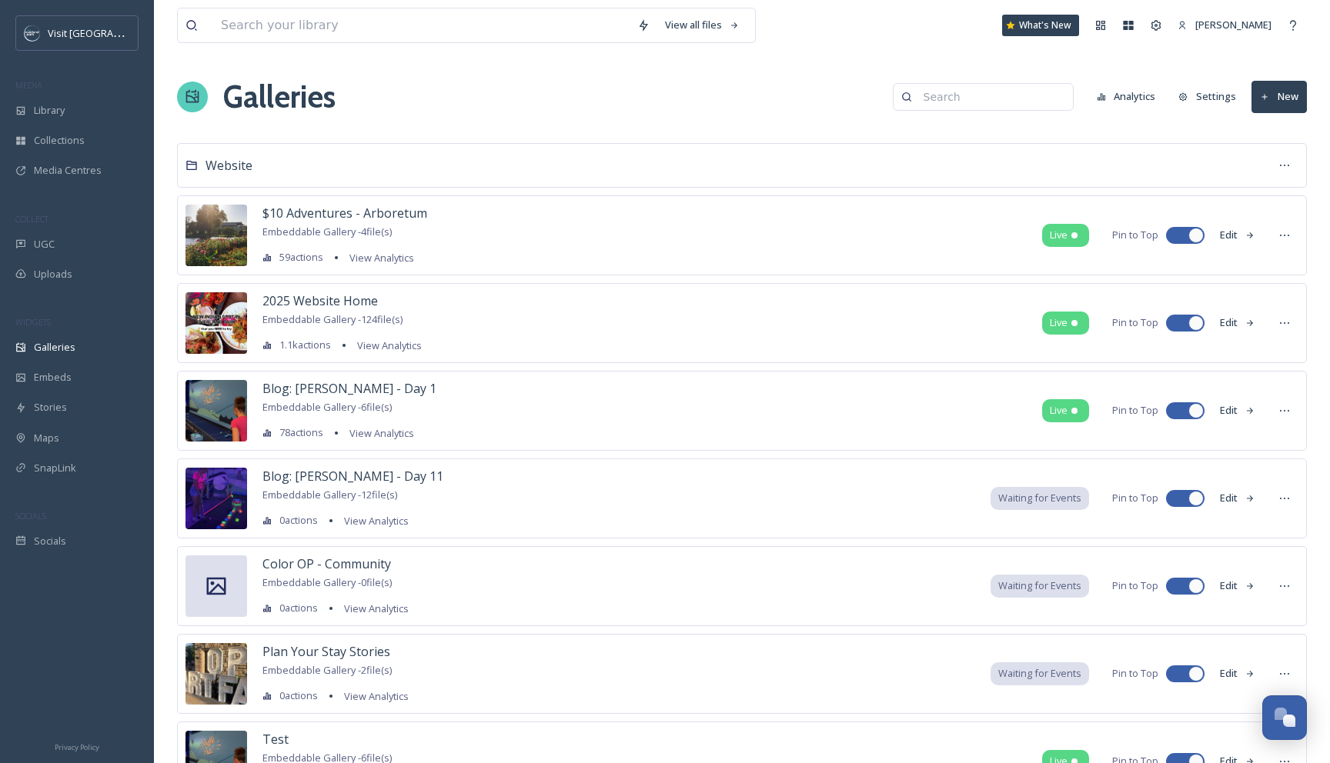
click at [966, 97] on input at bounding box center [990, 97] width 149 height 31
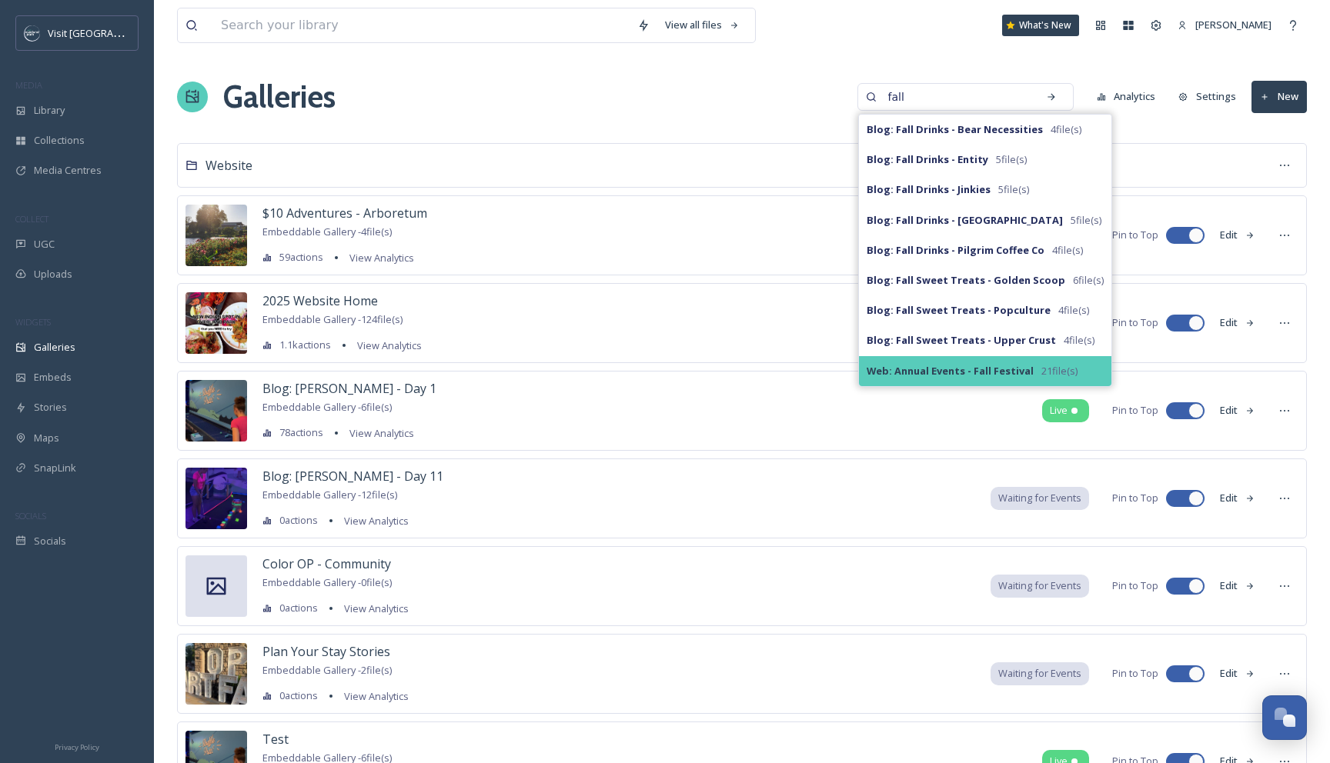
type input "fall"
click at [960, 370] on strong "Web: Annual Events - Fall Festival" at bounding box center [949, 371] width 167 height 14
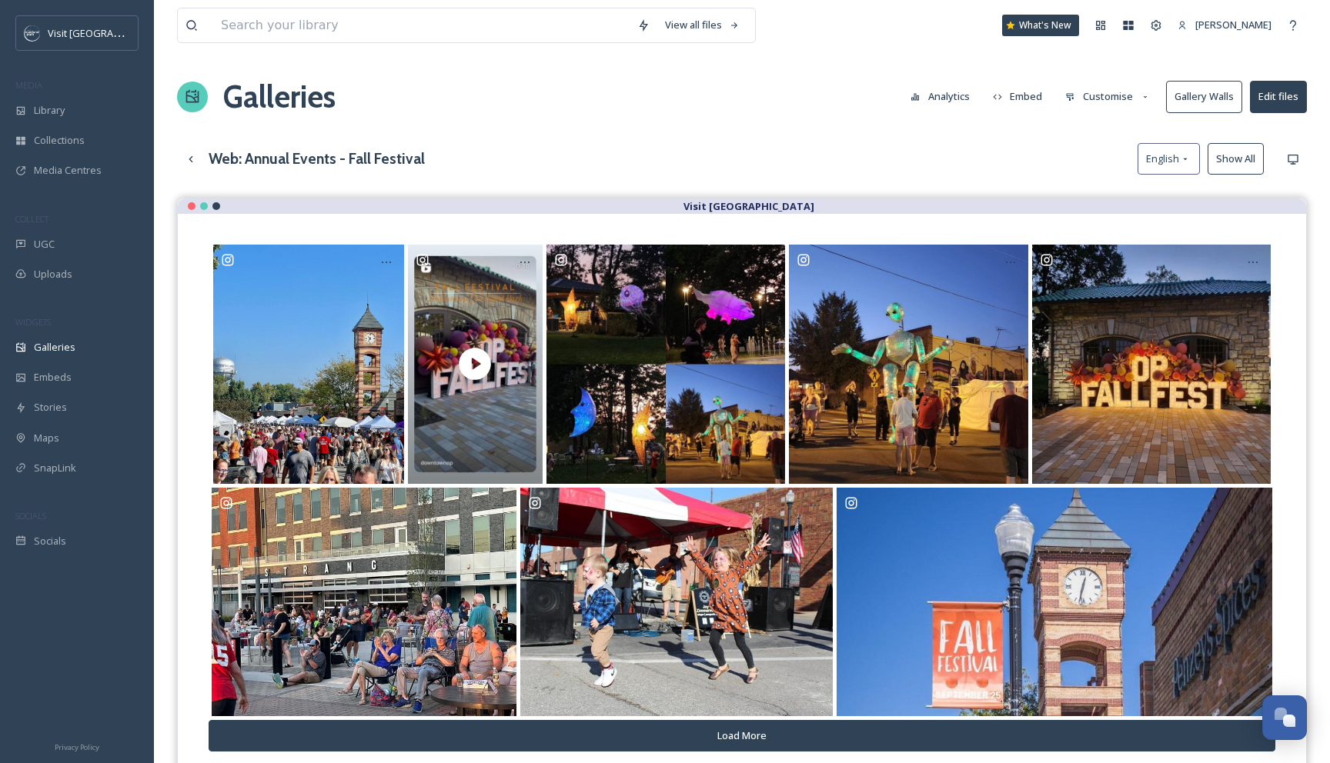
click at [1116, 87] on button "Customise" at bounding box center [1107, 97] width 101 height 30
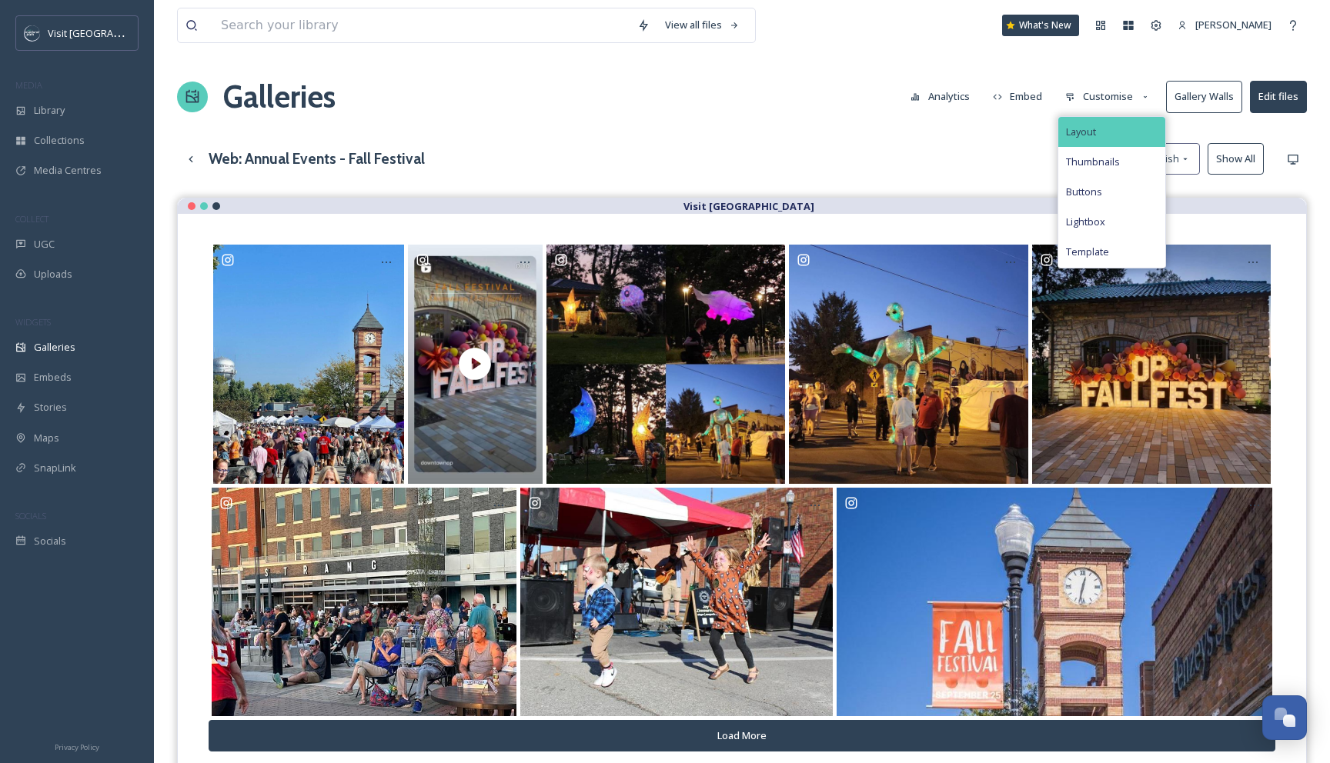
click at [1110, 126] on div "Layout" at bounding box center [1111, 132] width 107 height 30
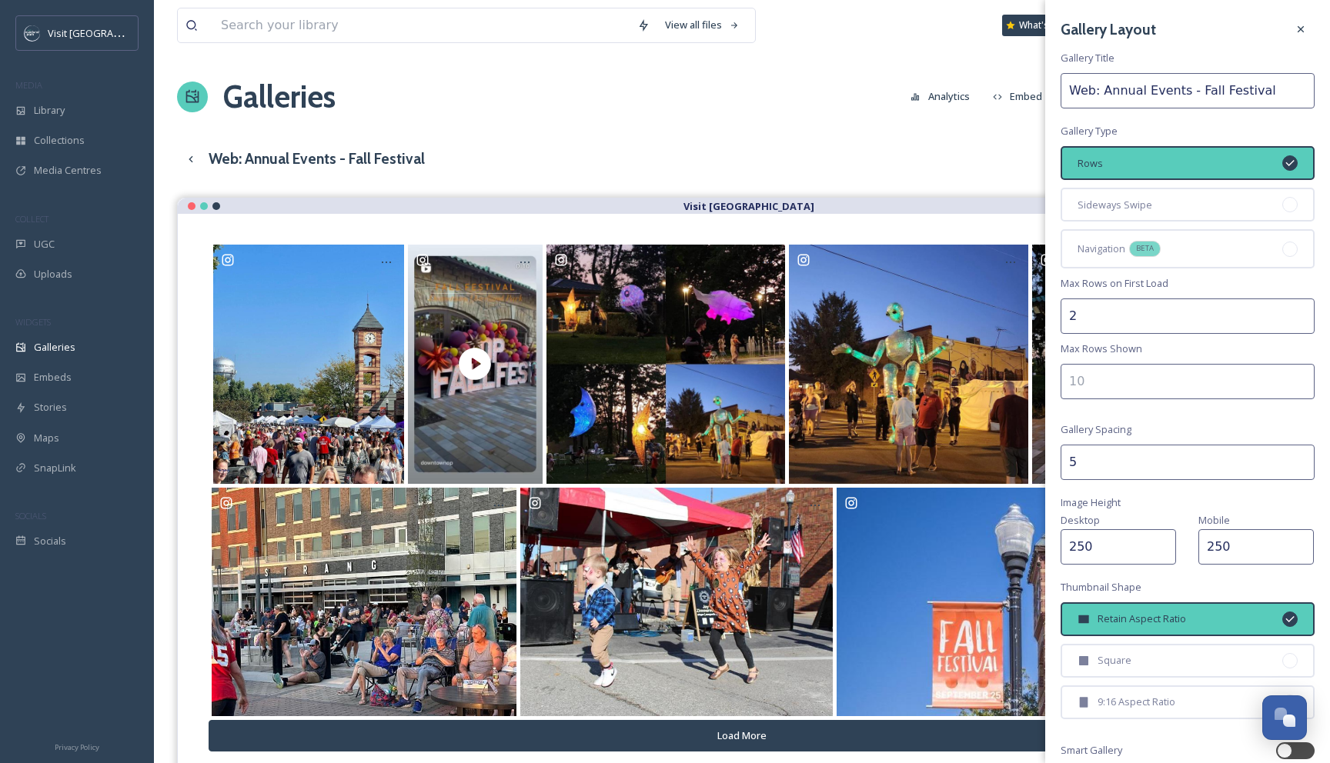
click at [1106, 312] on input "2" at bounding box center [1187, 316] width 254 height 35
type input "1"
click at [1147, 365] on input "number" at bounding box center [1187, 381] width 254 height 35
type input "1"
click at [1110, 461] on input "5" at bounding box center [1187, 462] width 254 height 35
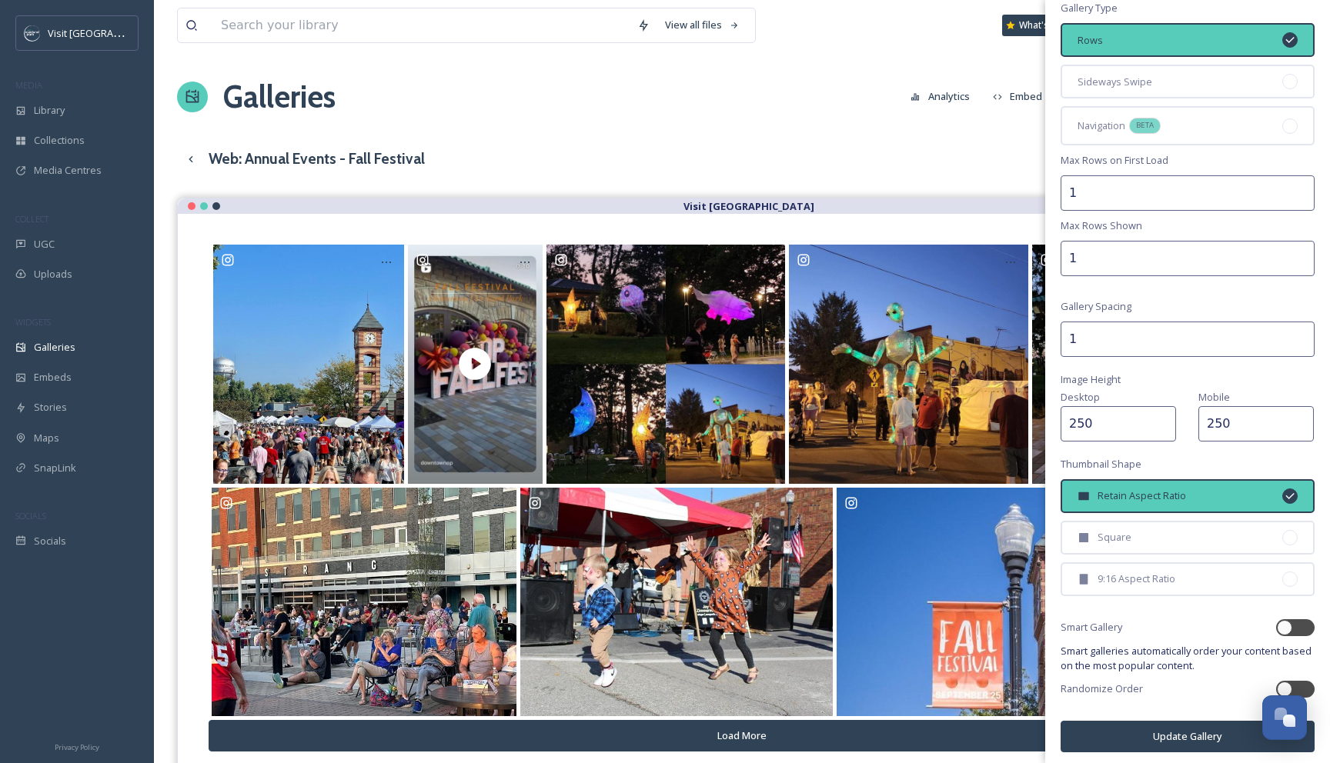
type input "1"
click at [1180, 729] on button "Update Gallery" at bounding box center [1187, 737] width 254 height 32
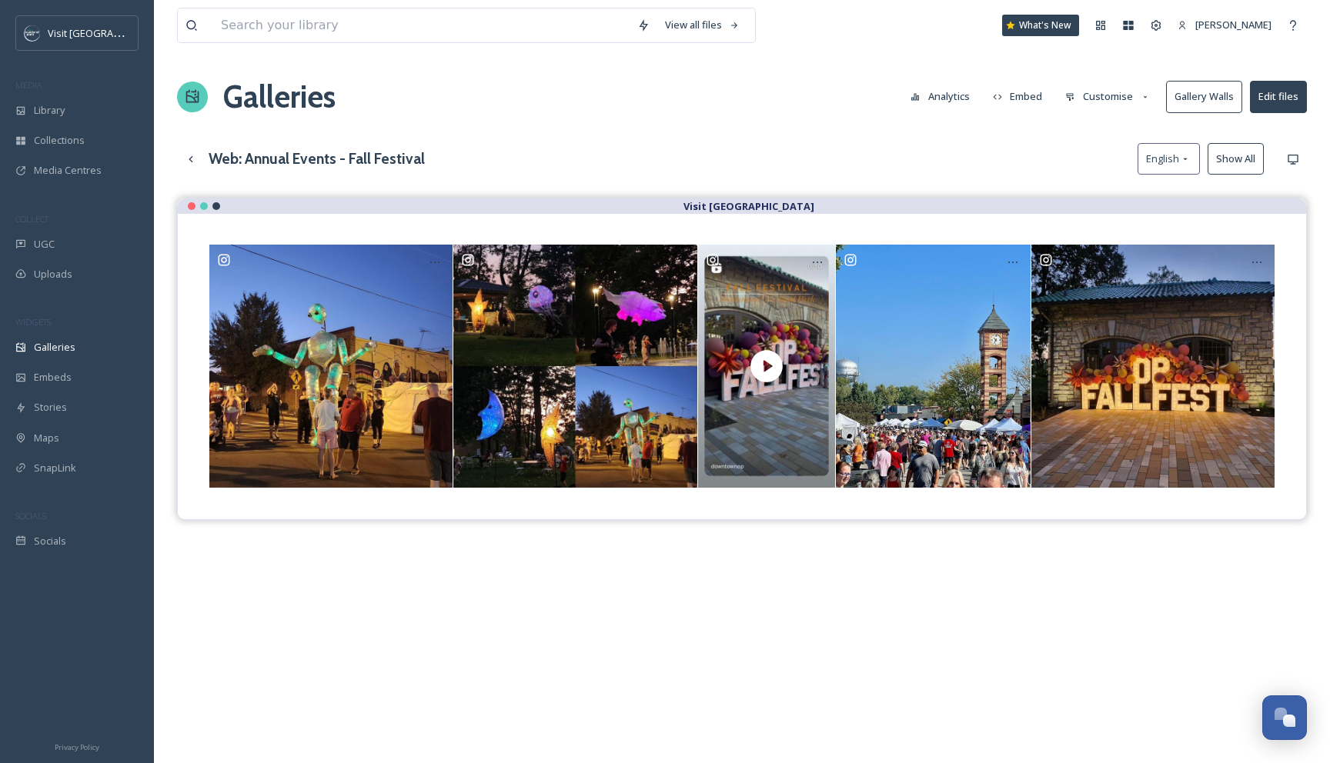
click at [1227, 153] on button "Show All" at bounding box center [1235, 159] width 56 height 32
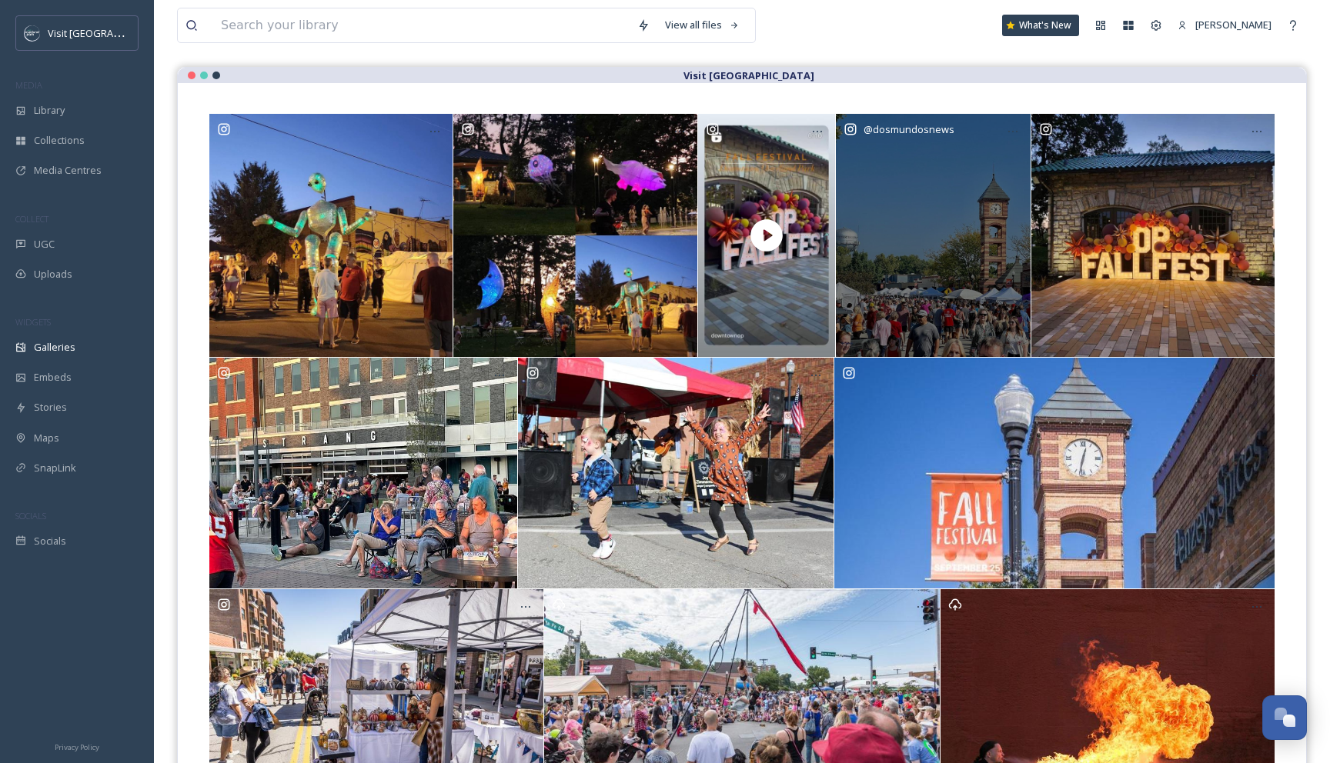
scroll to position [166, 0]
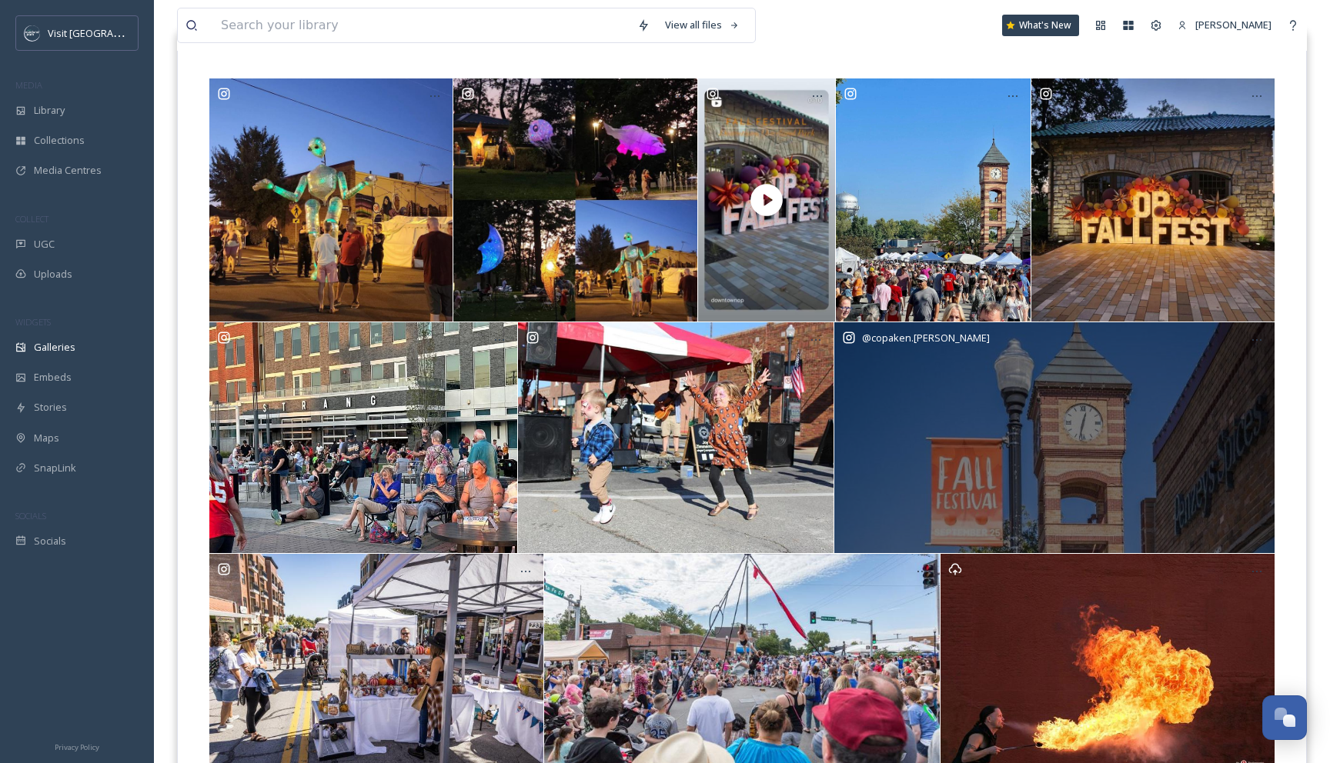
click at [1150, 382] on div "@ copaken.brooks" at bounding box center [1054, 437] width 440 height 231
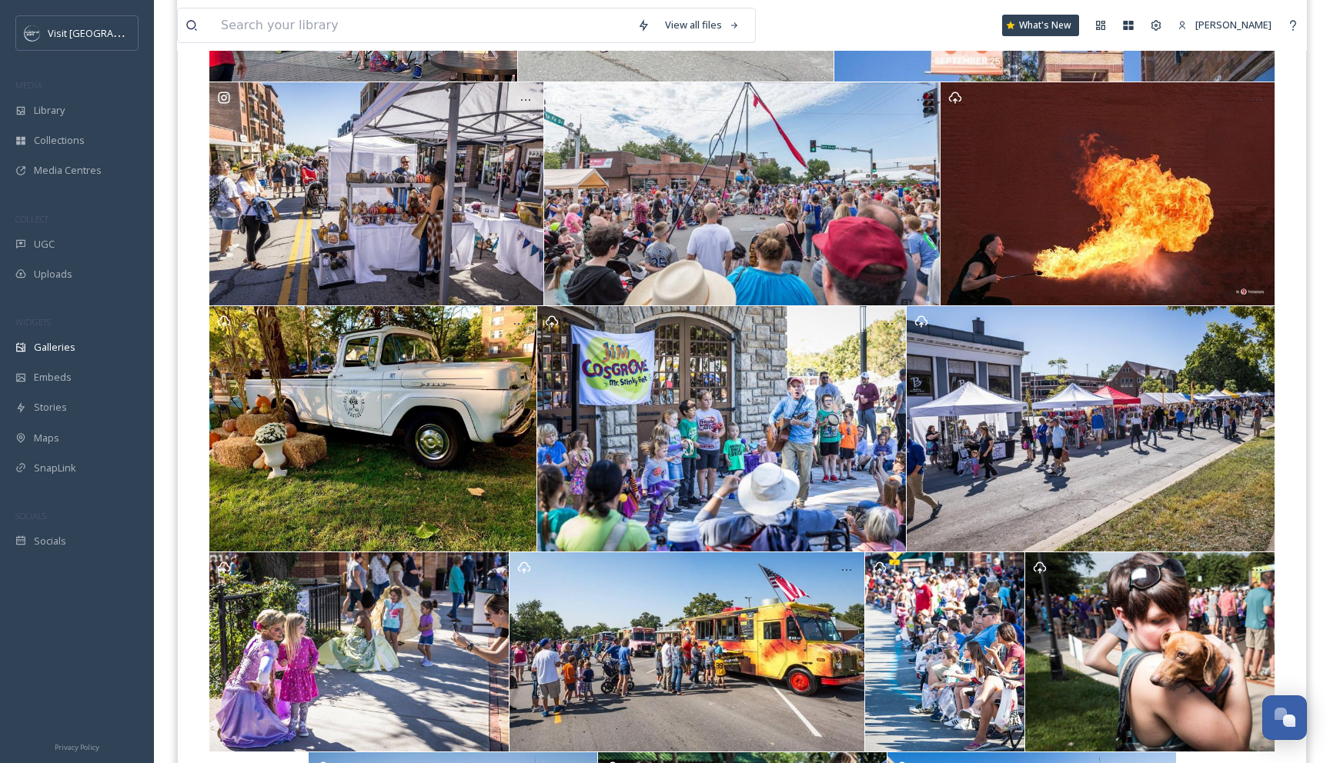
scroll to position [626, 0]
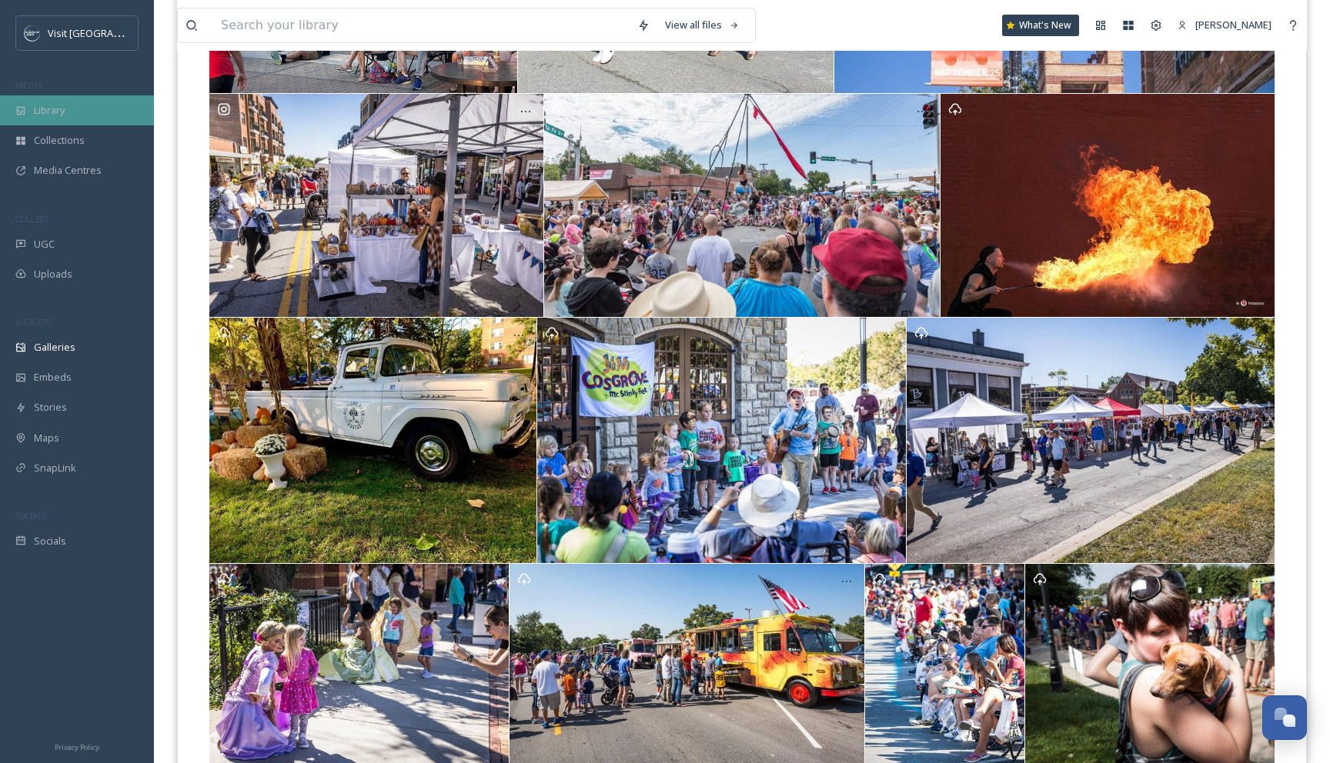
click at [105, 115] on div "Library" at bounding box center [77, 110] width 154 height 30
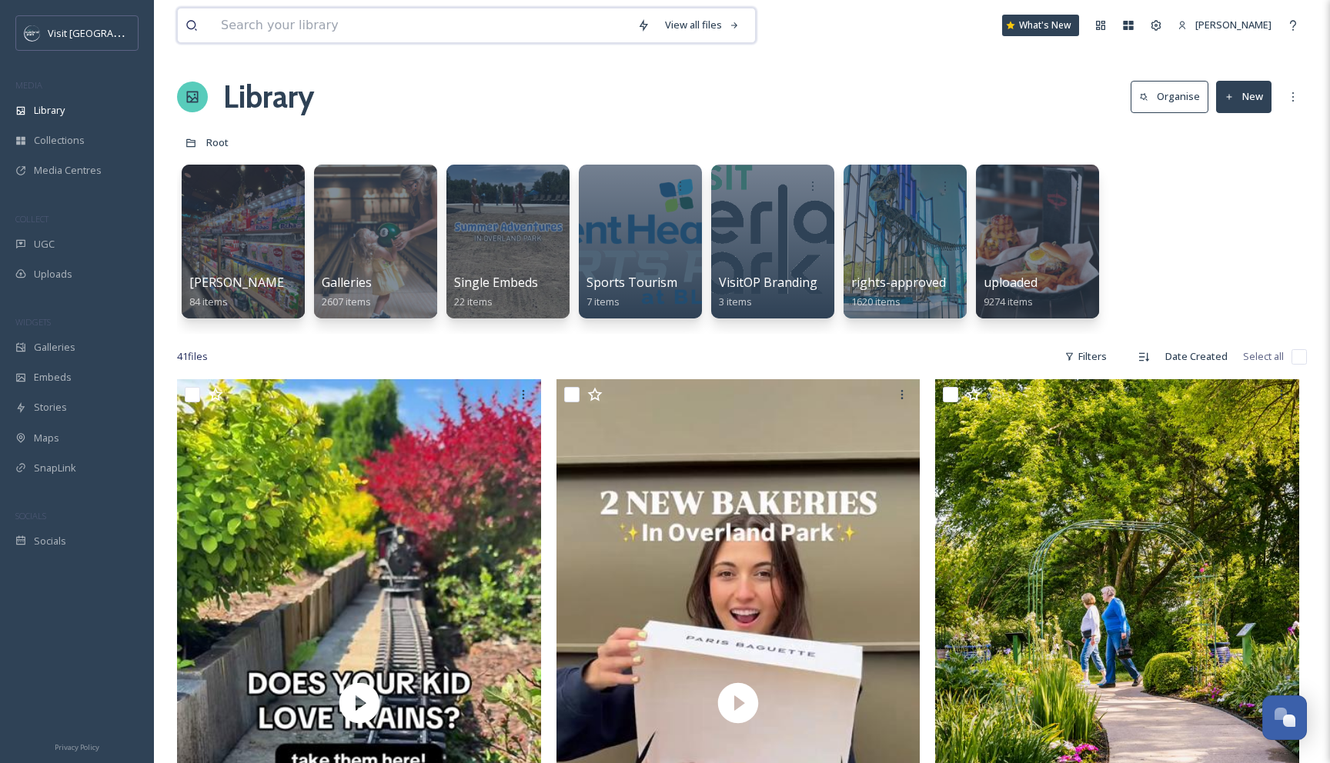
click at [510, 27] on input at bounding box center [421, 25] width 416 height 34
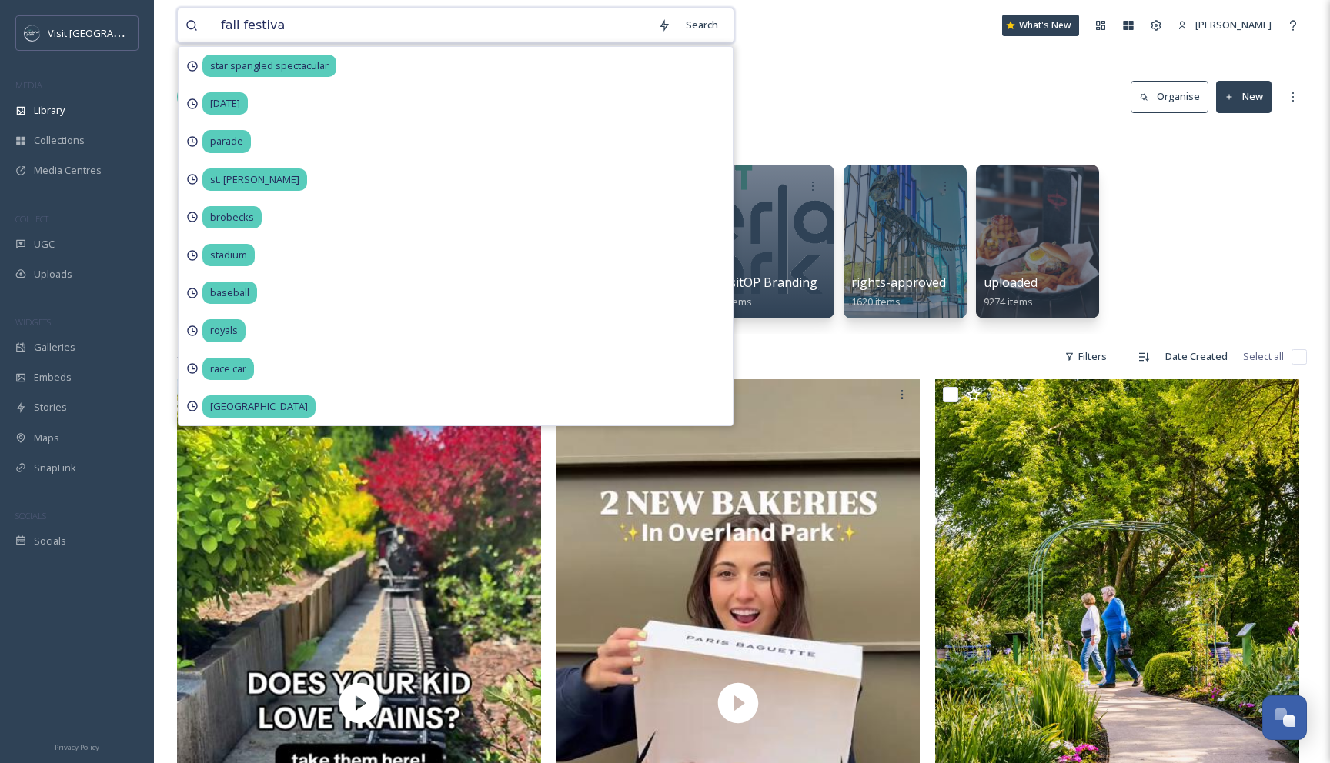
type input "fall festival"
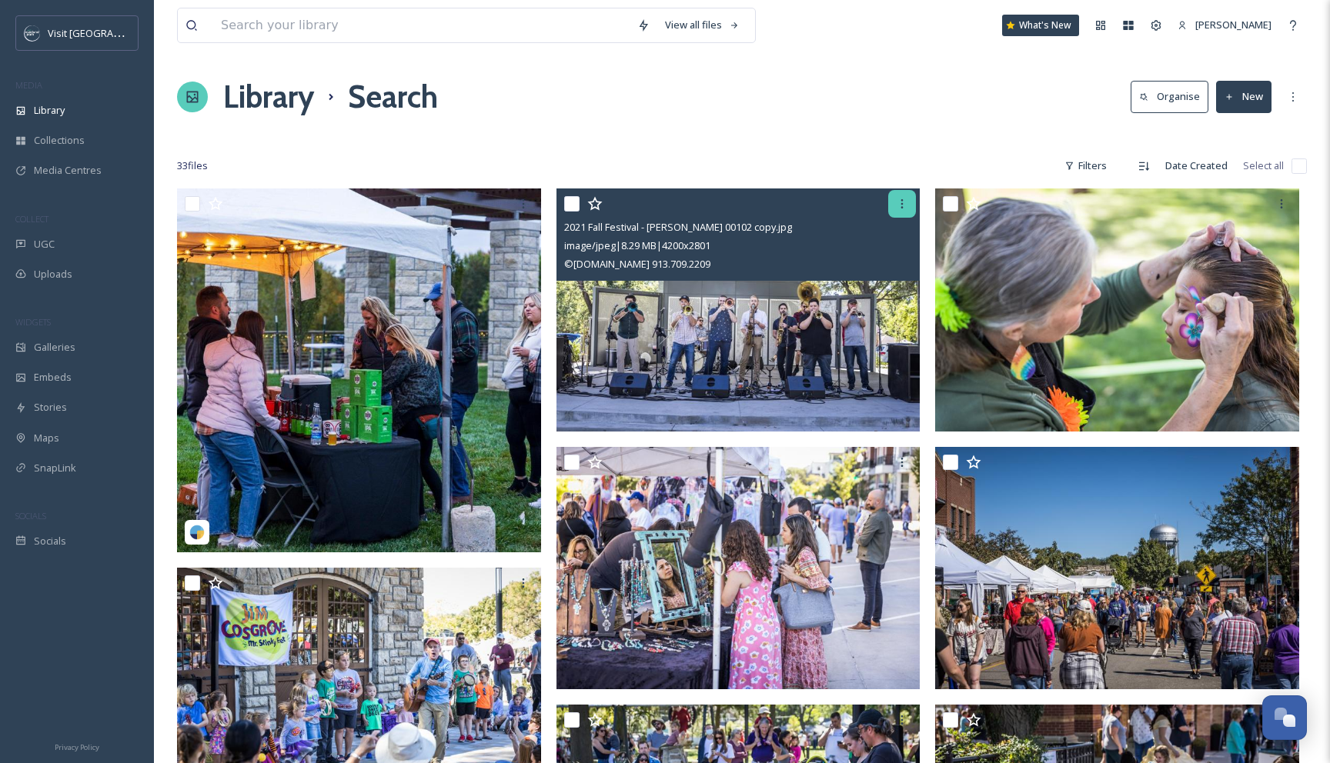
click at [898, 209] on icon at bounding box center [902, 204] width 12 height 12
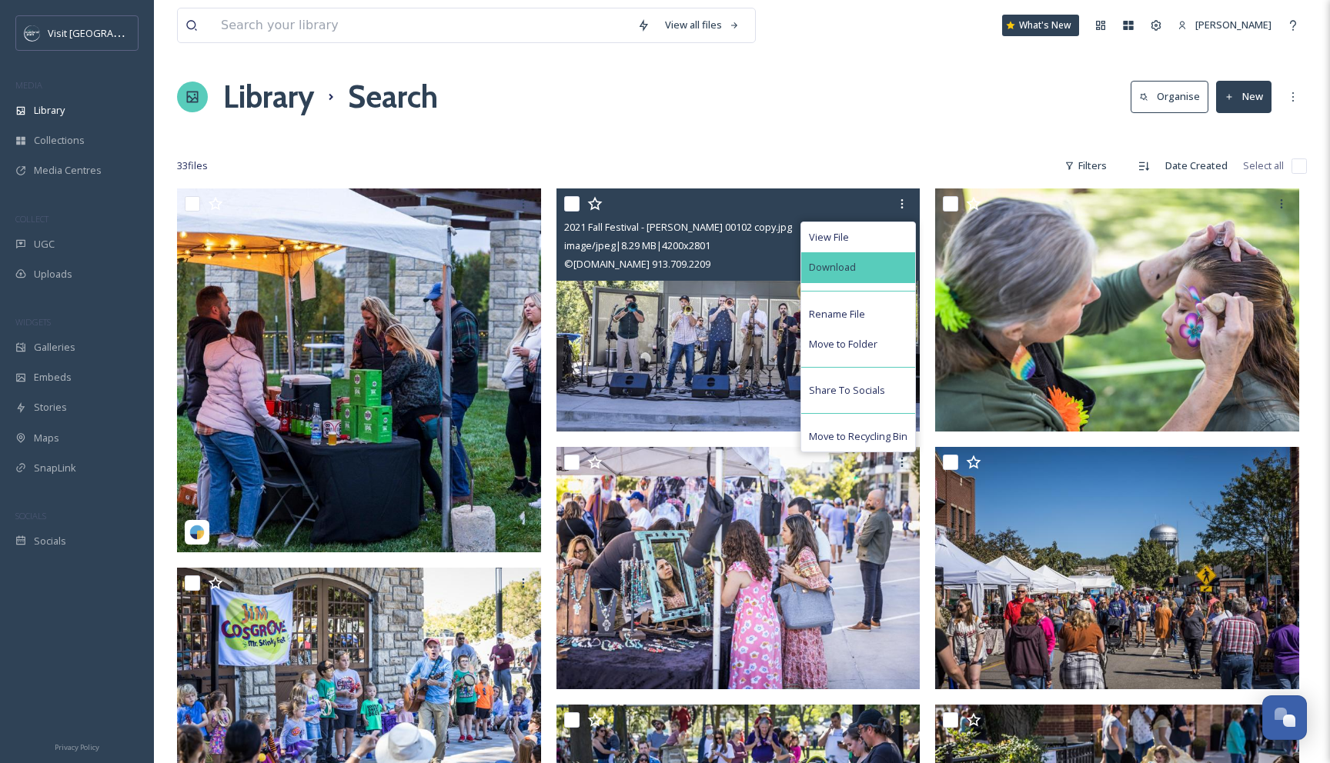
click at [885, 269] on div "Download" at bounding box center [858, 267] width 114 height 30
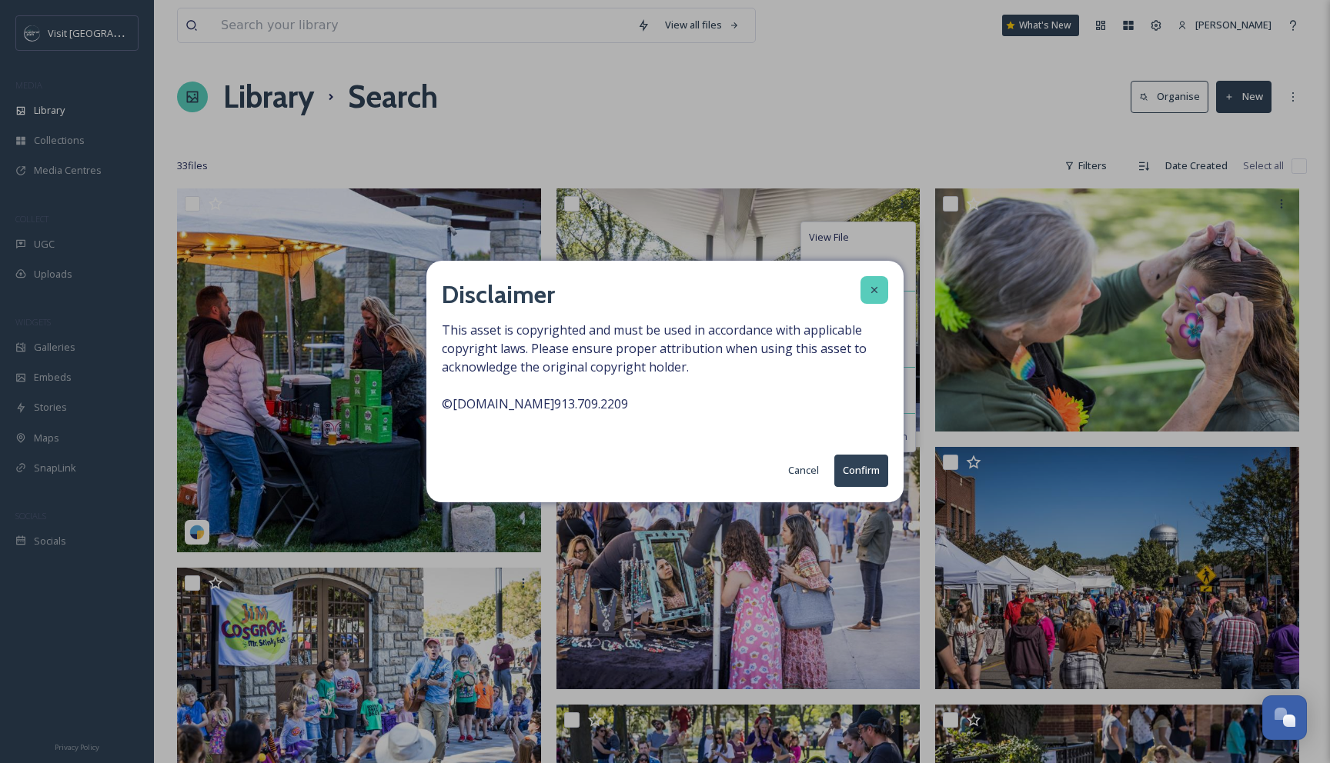
click at [866, 288] on div at bounding box center [874, 290] width 28 height 28
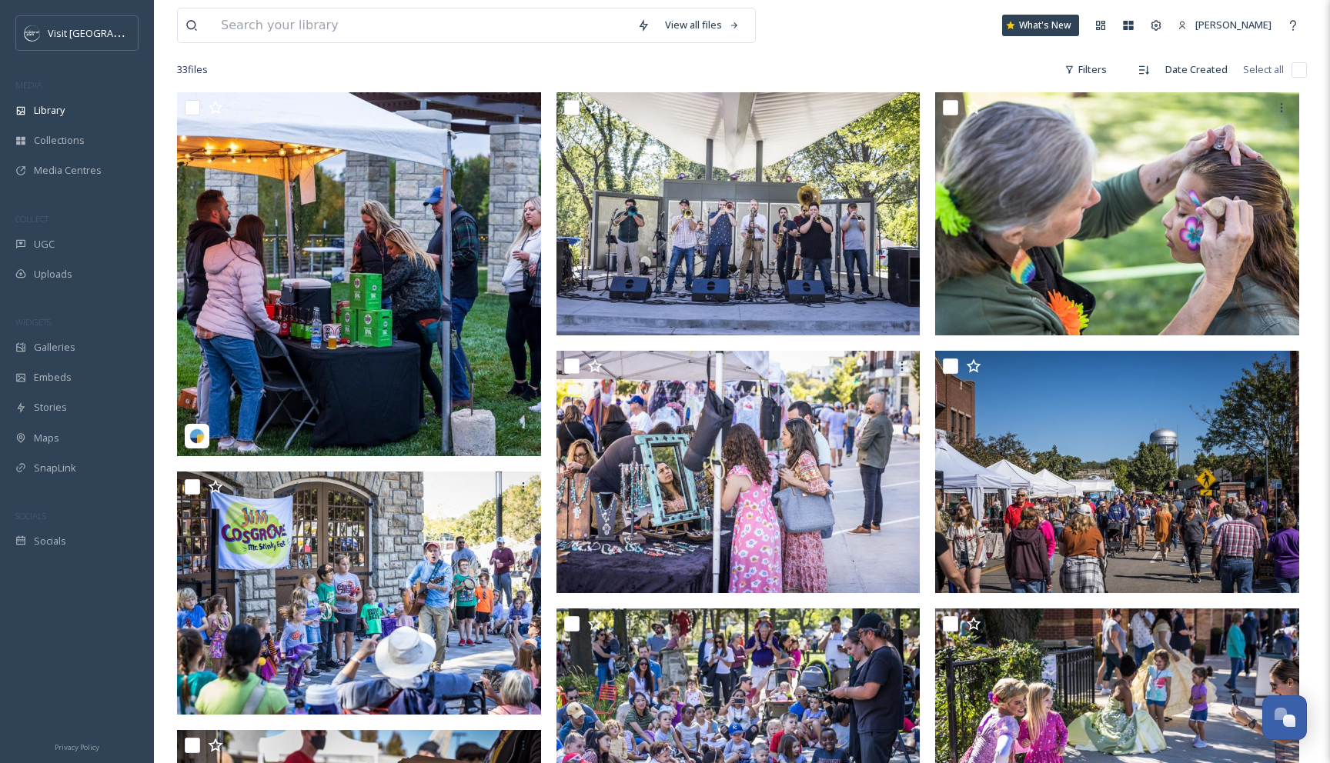
scroll to position [97, 0]
